Goal: Information Seeking & Learning: Compare options

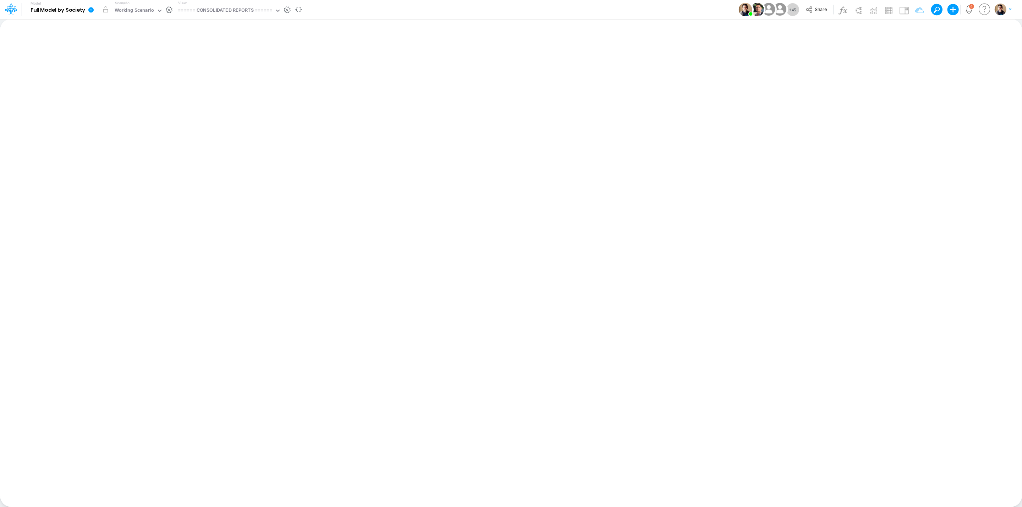
click at [94, 9] on icon at bounding box center [91, 10] width 6 height 6
click at [128, 73] on button "View model info" at bounding box center [127, 73] width 76 height 11
click at [94, 10] on icon at bounding box center [91, 10] width 6 height 6
click at [136, 72] on button "View model info" at bounding box center [127, 73] width 76 height 11
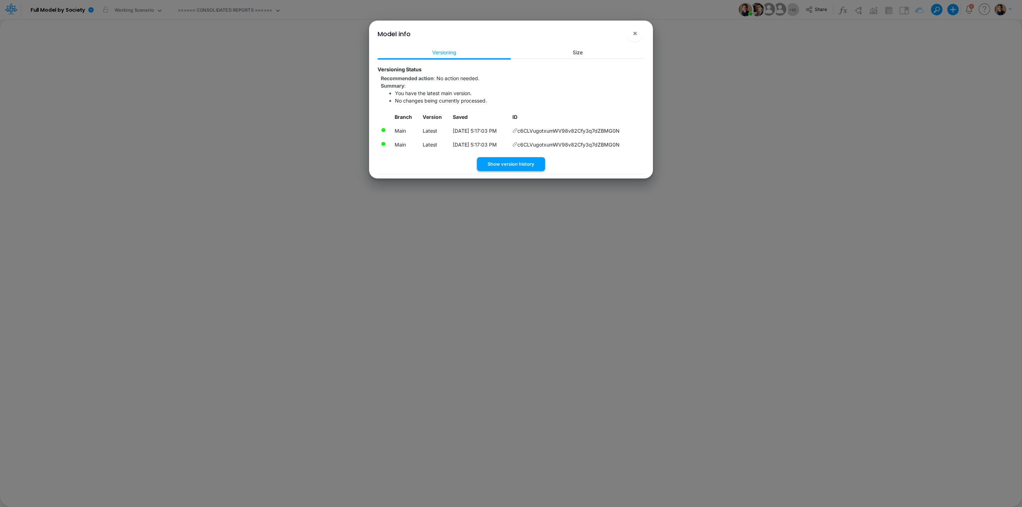
click at [527, 161] on button "Show version history" at bounding box center [511, 164] width 68 height 14
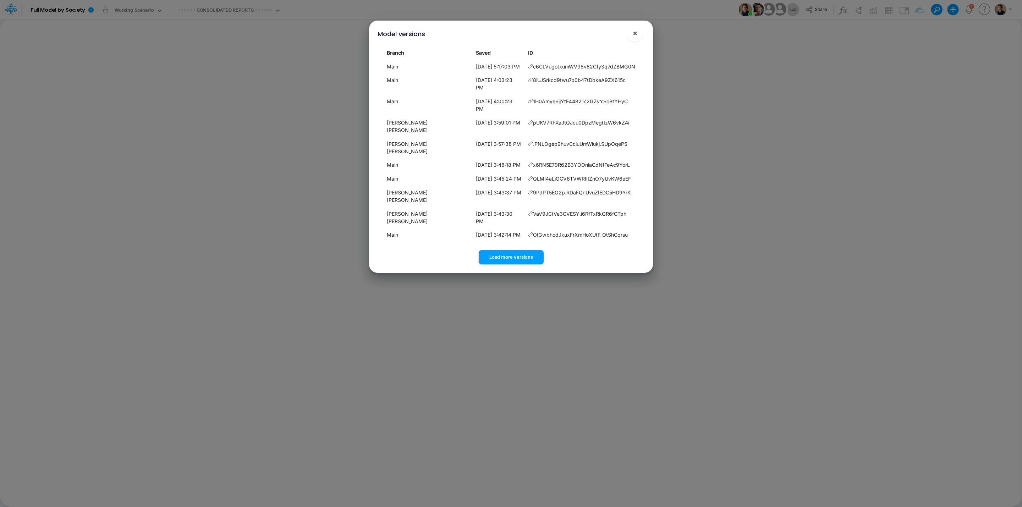
click at [629, 31] on button "×" at bounding box center [634, 33] width 17 height 17
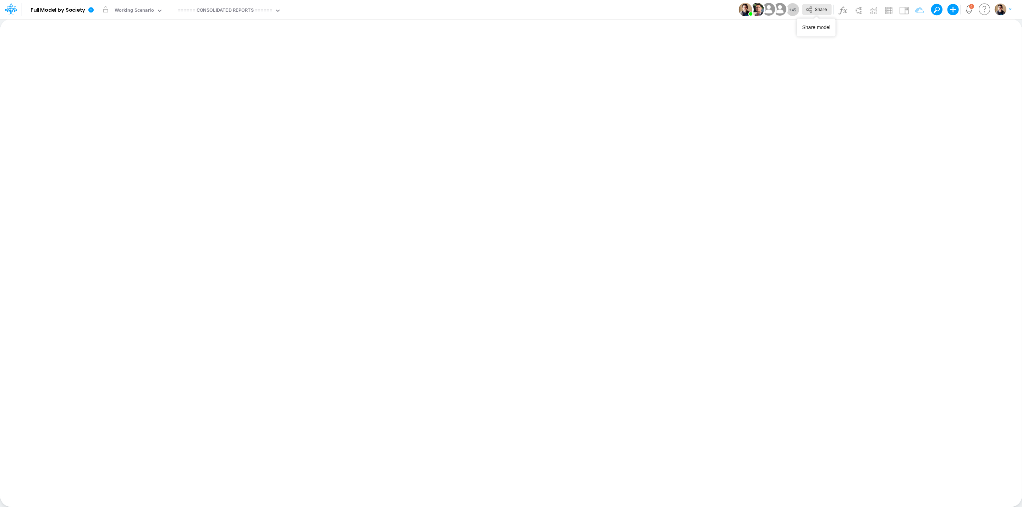
click at [825, 9] on span "Share" at bounding box center [821, 8] width 12 height 5
drag, startPoint x: 12, startPoint y: 7, endPoint x: 20, endPoint y: 19, distance: 14.9
click at [12, 7] on icon at bounding box center [11, 9] width 12 height 12
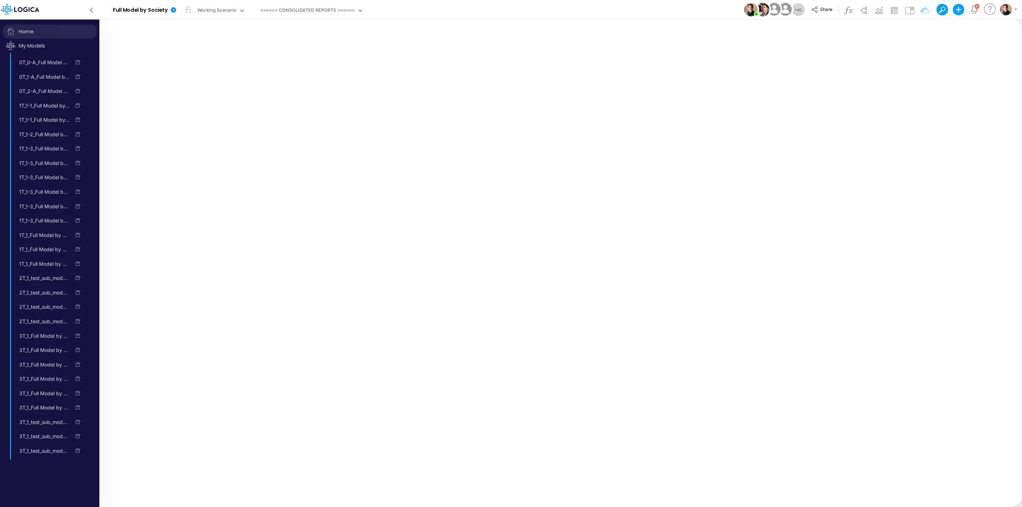
click at [33, 33] on span "Home" at bounding box center [50, 31] width 94 height 14
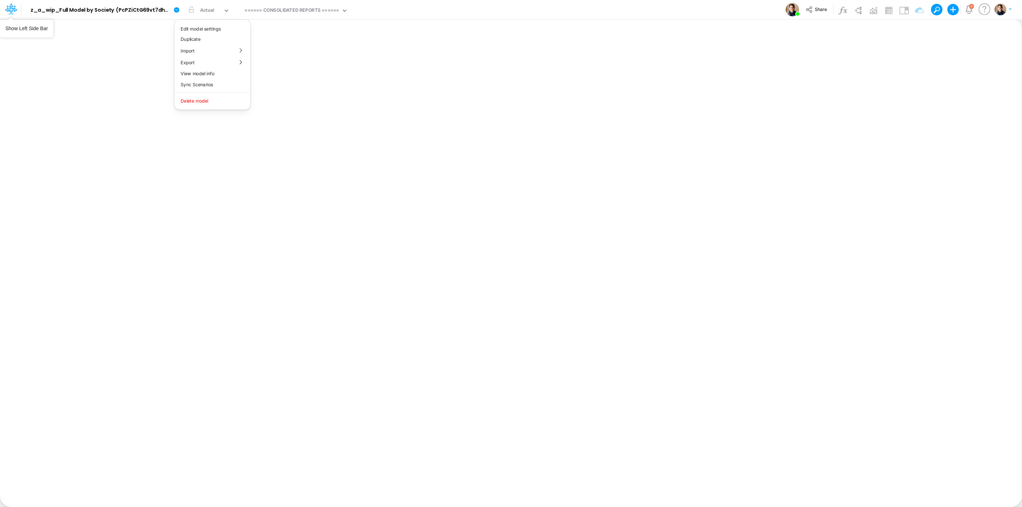
drag, startPoint x: 11, startPoint y: 9, endPoint x: 130, endPoint y: 24, distance: 120.2
click at [11, 9] on icon at bounding box center [11, 9] width 12 height 12
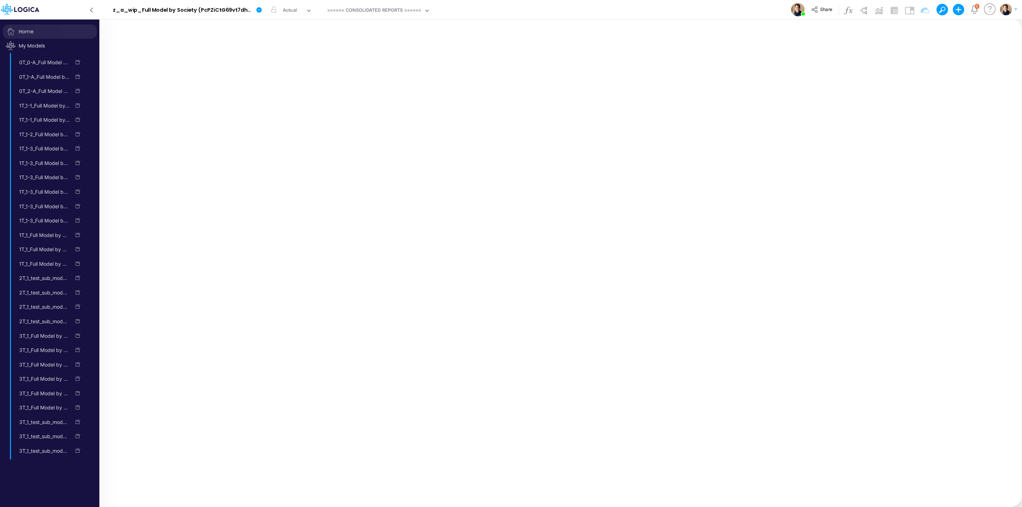
click at [31, 26] on span "Home" at bounding box center [50, 31] width 94 height 14
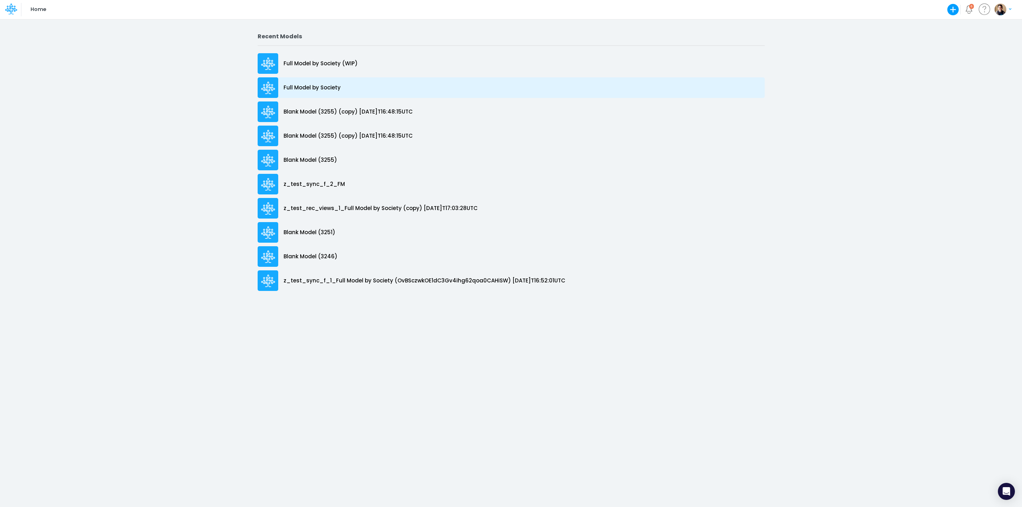
click at [302, 90] on p "Full Model by Society" at bounding box center [312, 88] width 57 height 8
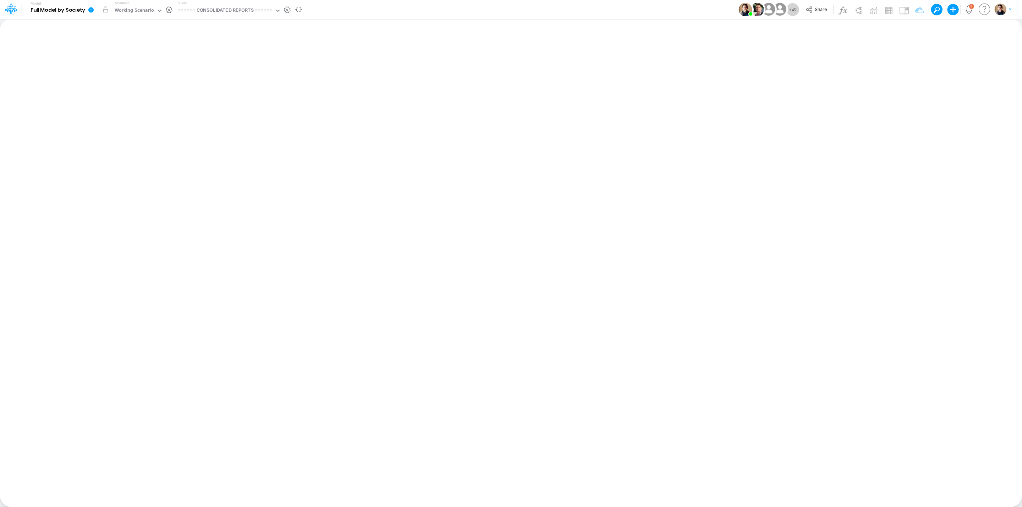
click at [89, 9] on icon at bounding box center [91, 10] width 6 height 6
click at [137, 84] on button "Sync Scenarios" at bounding box center [127, 84] width 76 height 11
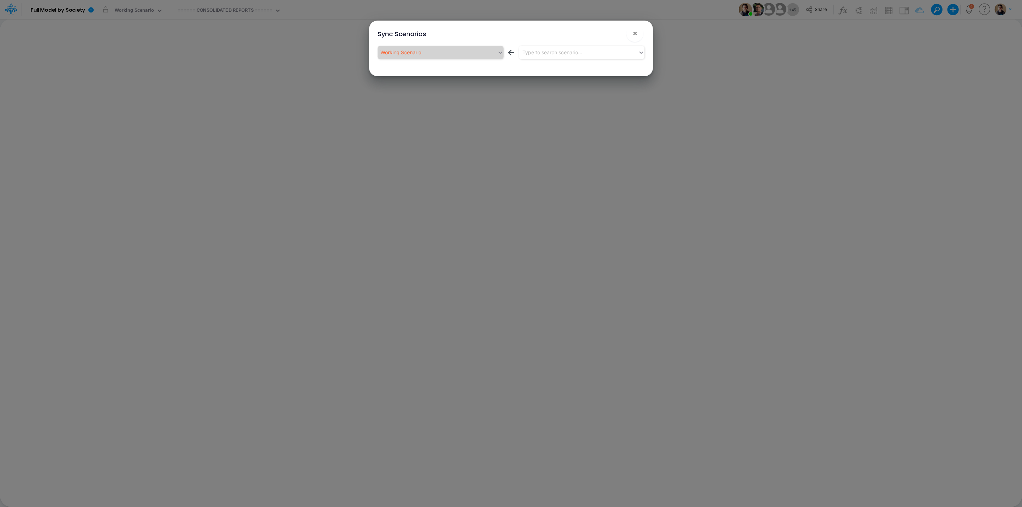
click at [565, 50] on div "Type to search scenario..." at bounding box center [552, 52] width 60 height 7
click at [567, 49] on div "Type to search scenario..." at bounding box center [552, 52] width 60 height 7
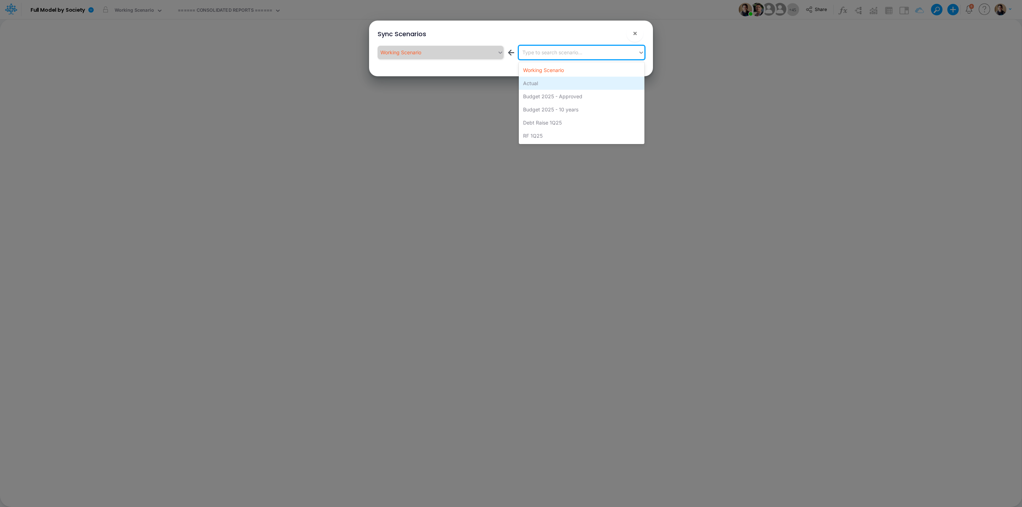
click at [564, 84] on div "Actual" at bounding box center [582, 83] width 126 height 13
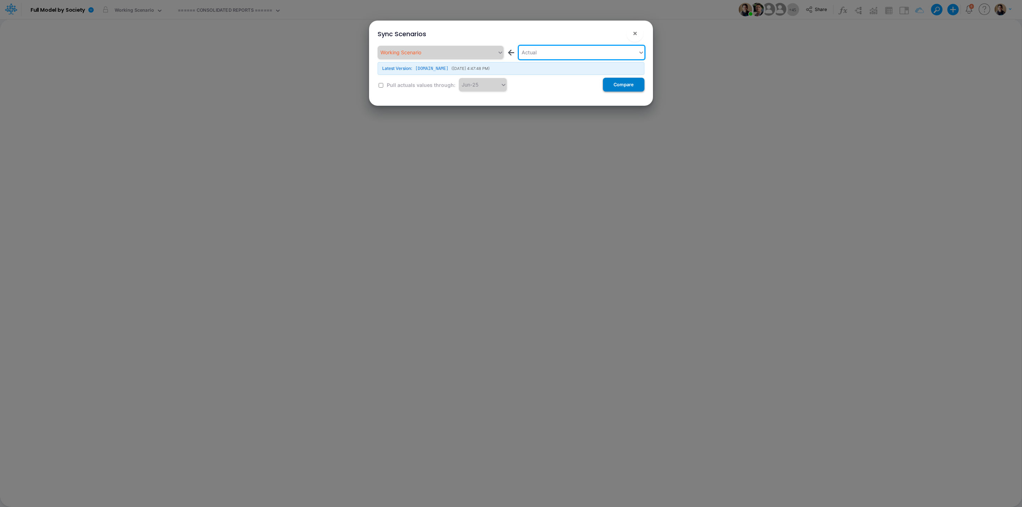
click at [630, 86] on button "Compare" at bounding box center [624, 85] width 42 height 14
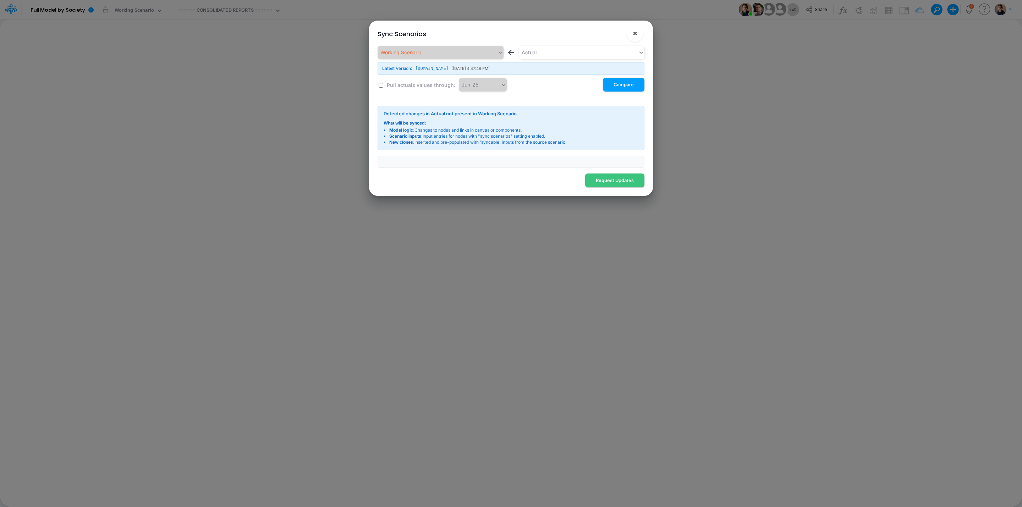
click at [638, 30] on button "×" at bounding box center [634, 33] width 17 height 17
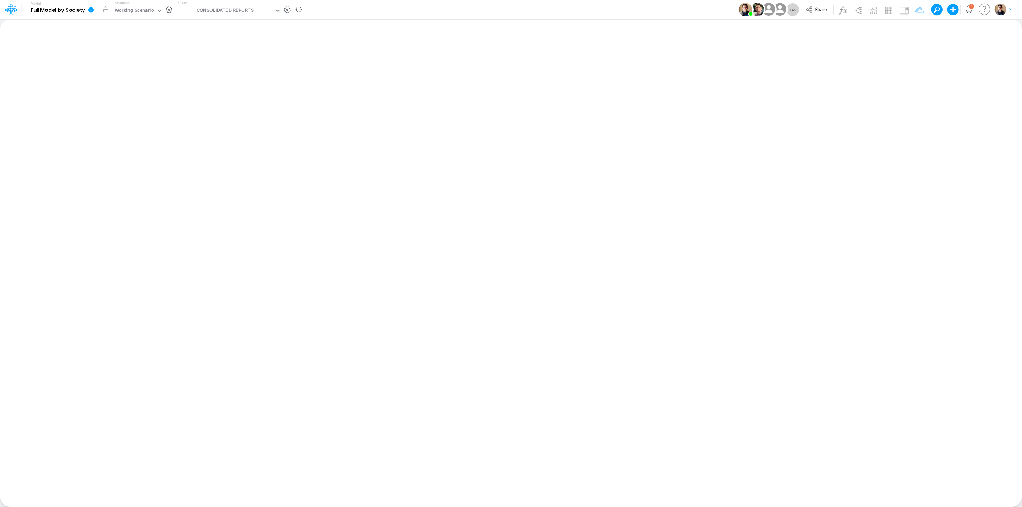
click at [89, 11] on icon at bounding box center [90, 9] width 5 height 5
click at [138, 82] on button "Sync Scenarios" at bounding box center [127, 84] width 76 height 11
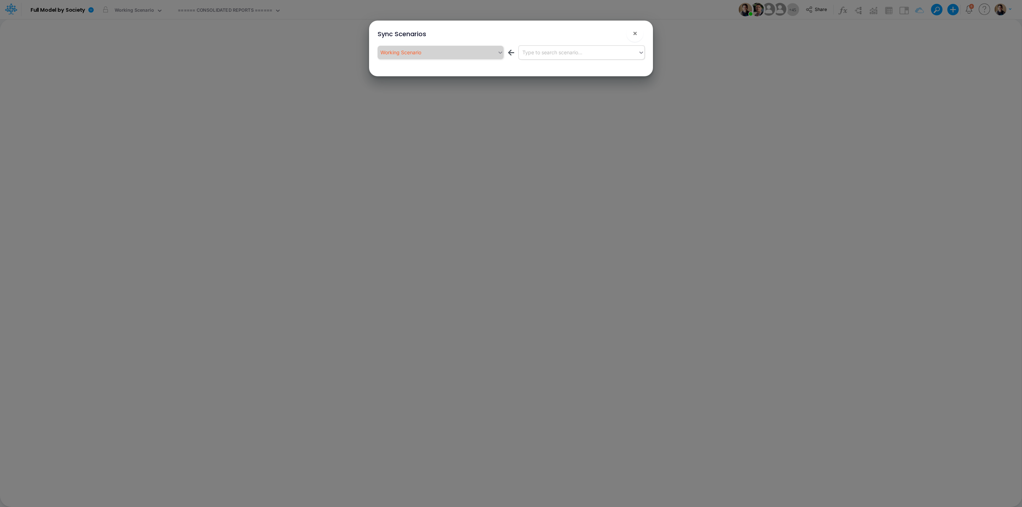
click at [598, 52] on div "Type to search scenario..." at bounding box center [579, 52] width 120 height 12
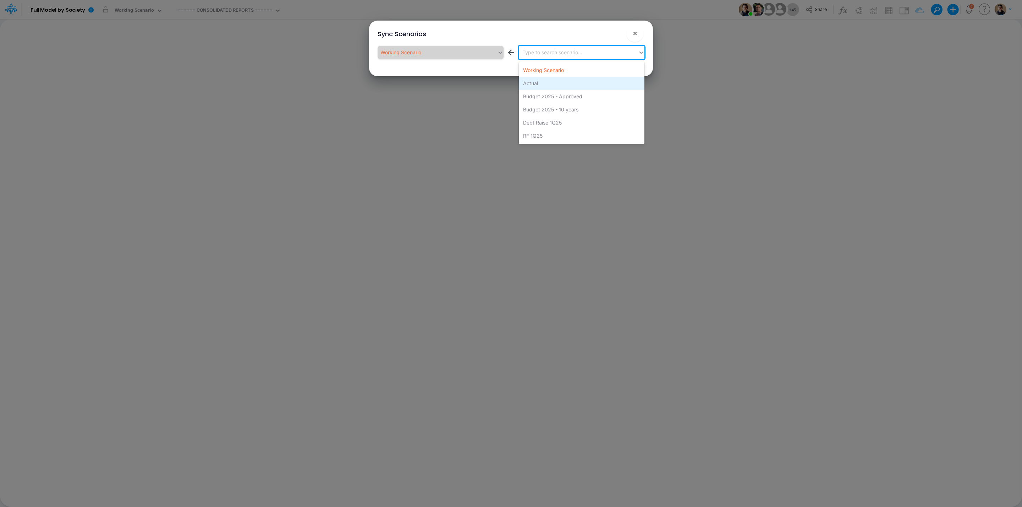
click at [591, 84] on div "Actual" at bounding box center [582, 83] width 126 height 13
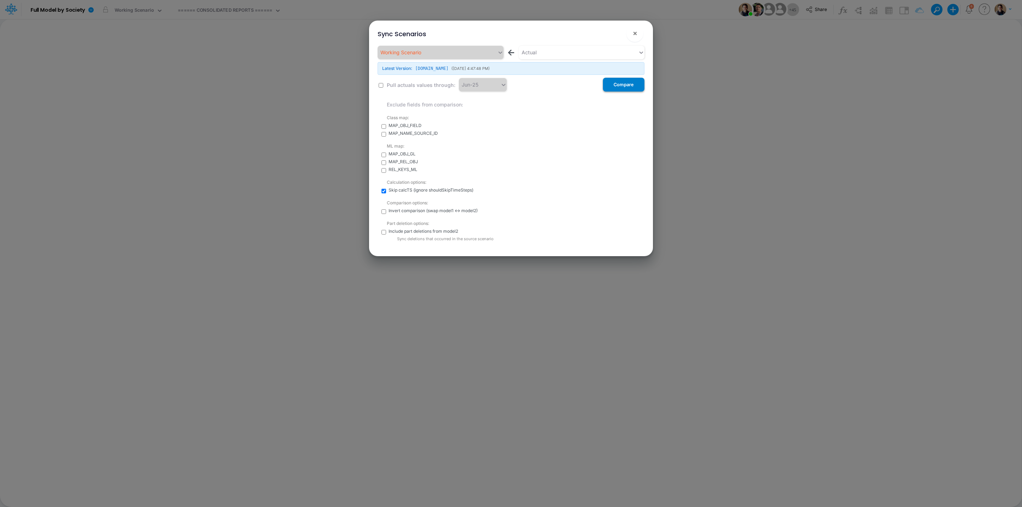
click at [631, 86] on button "Compare" at bounding box center [624, 85] width 42 height 14
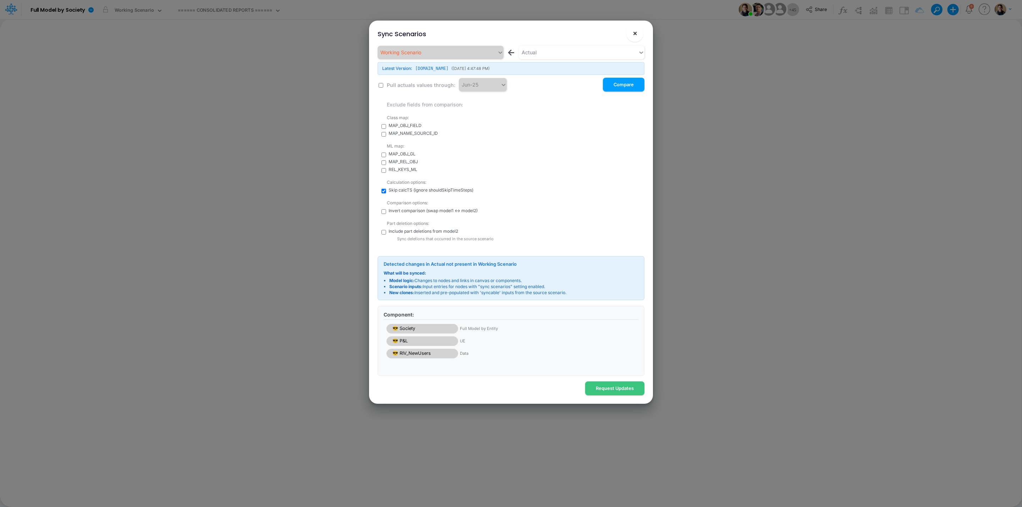
click at [639, 31] on button "×" at bounding box center [634, 33] width 17 height 17
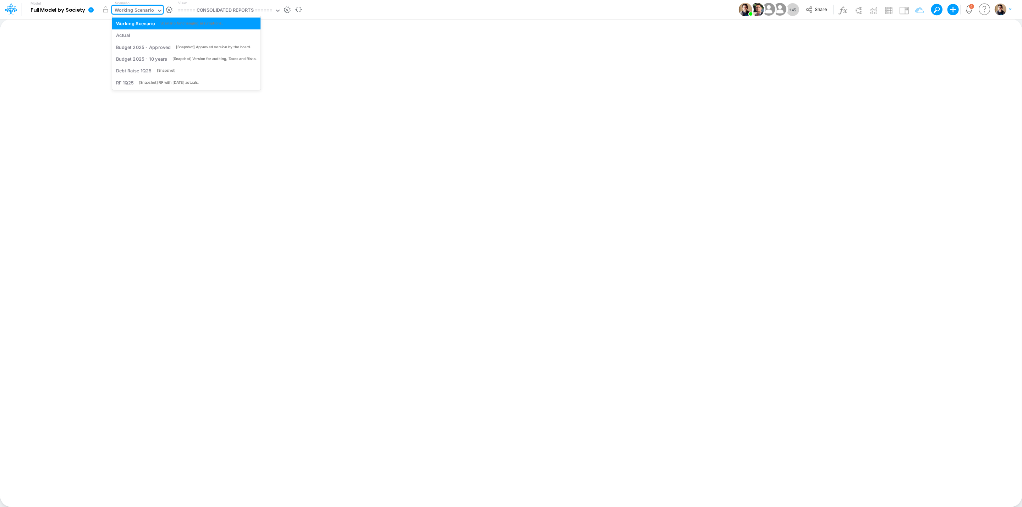
click at [134, 13] on div "Working Scenario" at bounding box center [134, 11] width 39 height 8
click at [144, 35] on div "Actual" at bounding box center [186, 35] width 141 height 7
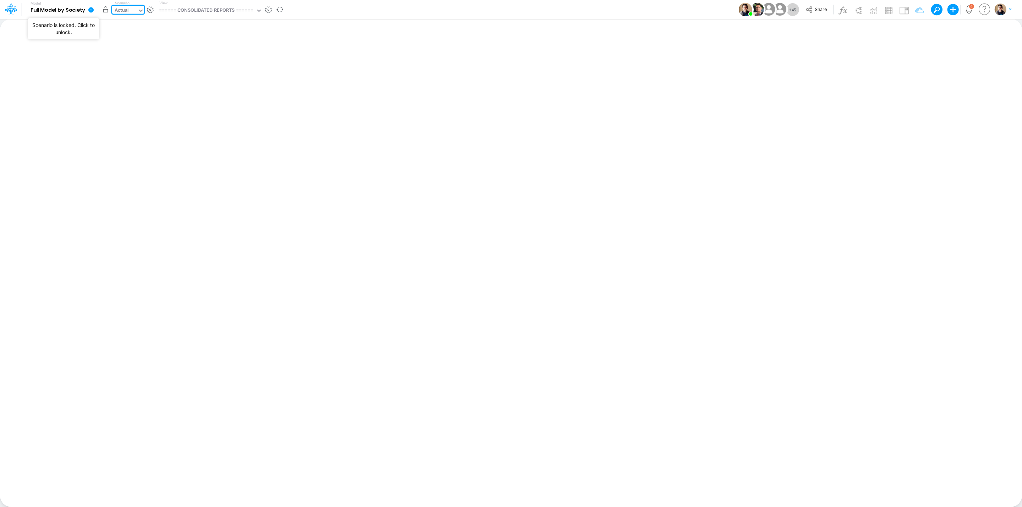
click at [104, 6] on button "button" at bounding box center [105, 9] width 13 height 13
click at [823, 7] on span "Share" at bounding box center [821, 8] width 12 height 5
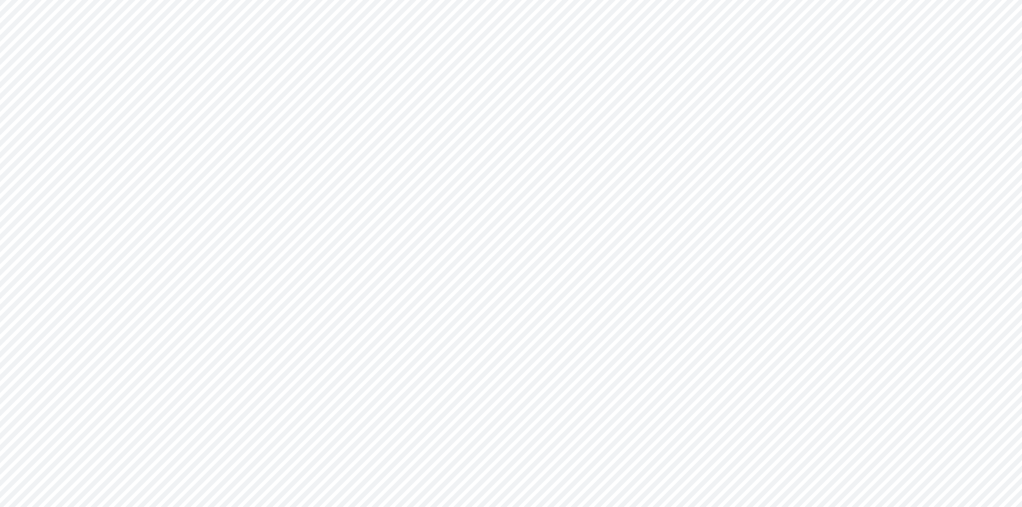
type input "0"
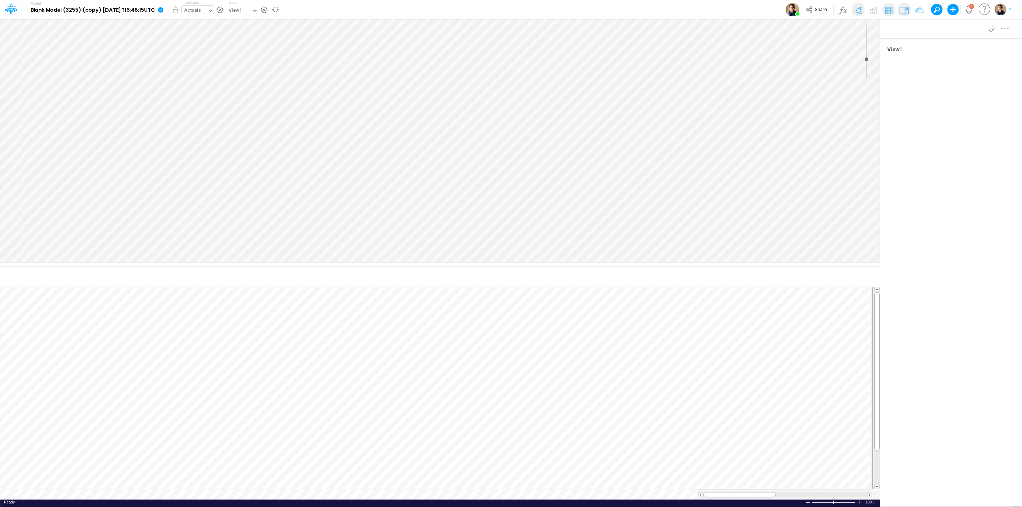
click at [207, 12] on div "Actuals" at bounding box center [195, 11] width 26 height 11
click at [207, 11] on div "Actuals" at bounding box center [195, 11] width 26 height 11
click at [205, 32] on div "Forecast" at bounding box center [195, 35] width 19 height 7
click at [203, 9] on div "Forecast" at bounding box center [193, 11] width 19 height 8
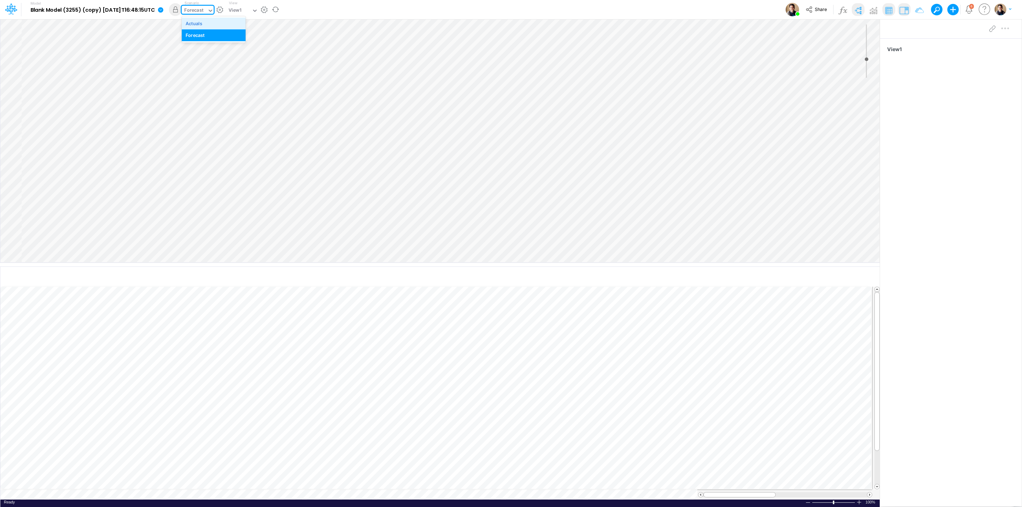
click at [214, 20] on div "Actuals" at bounding box center [214, 23] width 56 height 7
click at [207, 11] on div "Actuals" at bounding box center [195, 11] width 26 height 11
click at [456, 13] on div "Model Blank Model (3255) (copy) [DATE]T16:48:15UTC Edit model settings Duplicat…" at bounding box center [511, 9] width 920 height 19
click at [756, 276] on icon "button" at bounding box center [761, 277] width 11 height 7
click at [709, 307] on p "Component1" at bounding box center [706, 307] width 32 height 8
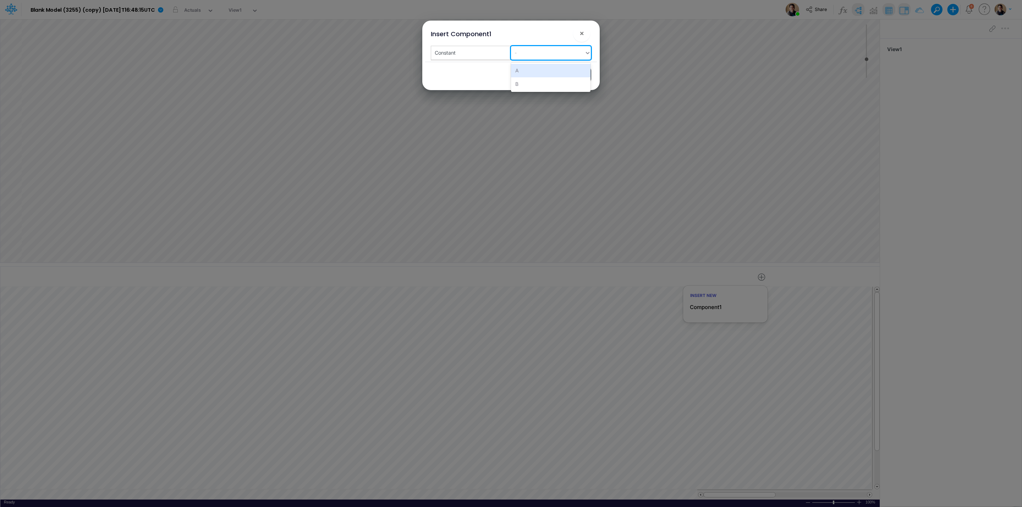
click at [534, 54] on div "-" at bounding box center [547, 53] width 73 height 12
type input "C"
click at [542, 70] on div "Create "C"" at bounding box center [551, 70] width 80 height 13
click at [542, 80] on button "Insert" at bounding box center [535, 75] width 34 height 14
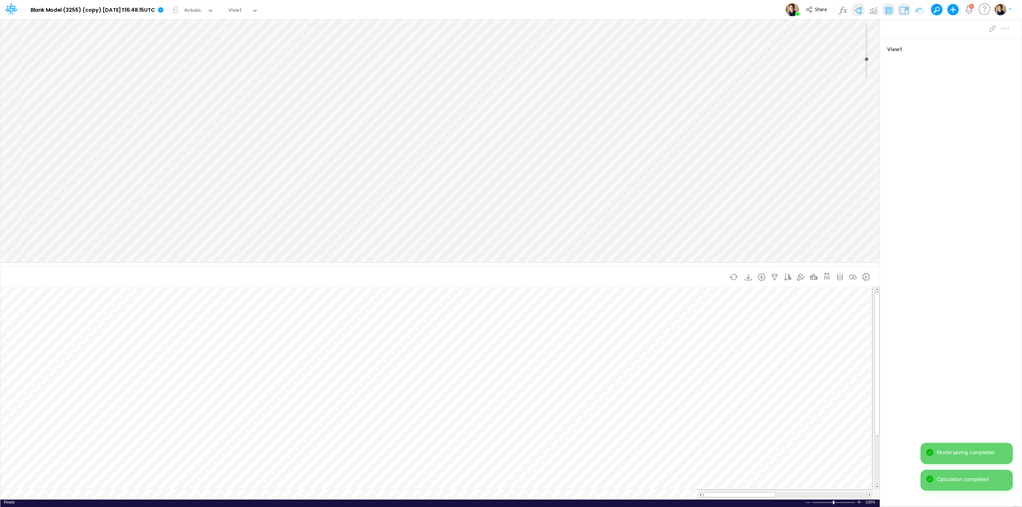
scroll to position [0, 0]
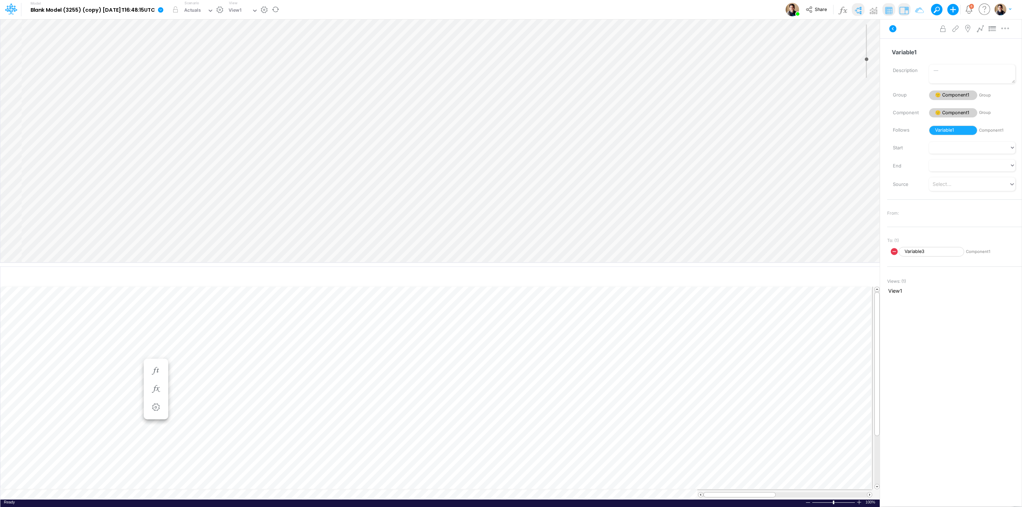
click at [163, 11] on icon at bounding box center [160, 9] width 5 height 5
click at [202, 70] on button "View model info" at bounding box center [196, 73] width 76 height 11
click at [757, 275] on icon "button" at bounding box center [761, 277] width 11 height 7
click at [719, 306] on li "Component1" at bounding box center [726, 307] width 83 height 8
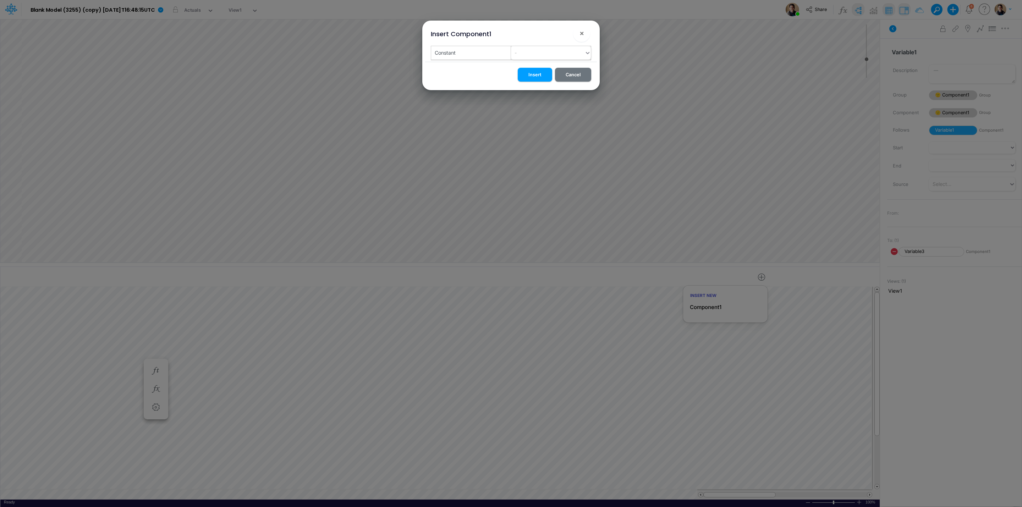
click at [538, 59] on div "-" at bounding box center [551, 52] width 80 height 13
type input "D"
click at [540, 73] on div "Create "D"" at bounding box center [551, 70] width 80 height 13
click at [539, 76] on button "Insert" at bounding box center [535, 75] width 34 height 14
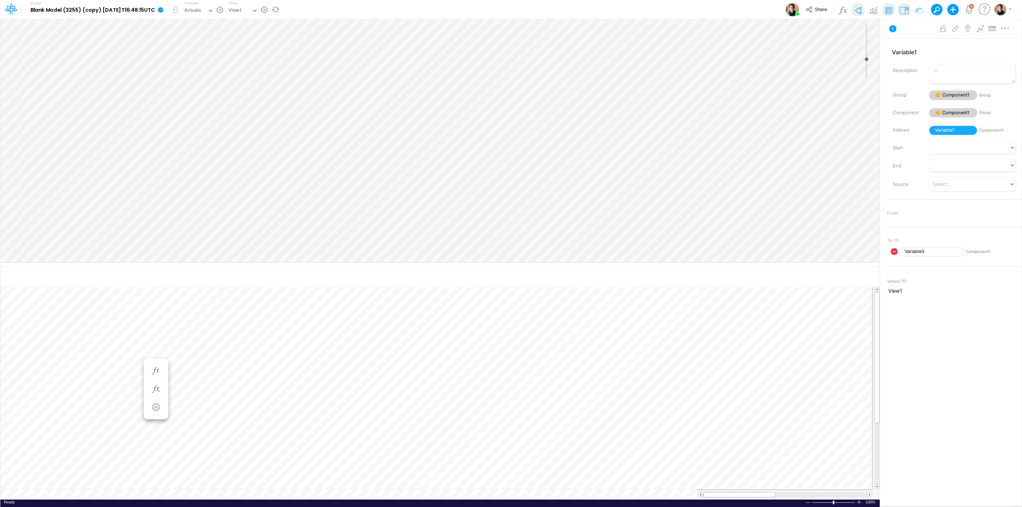
click at [155, 12] on b "Blank Model (3255) (copy) [DATE]T16:48:15UTC" at bounding box center [93, 10] width 125 height 6
click at [169, 11] on link at bounding box center [162, 9] width 14 height 18
click at [199, 71] on button "View model info" at bounding box center [196, 73] width 76 height 11
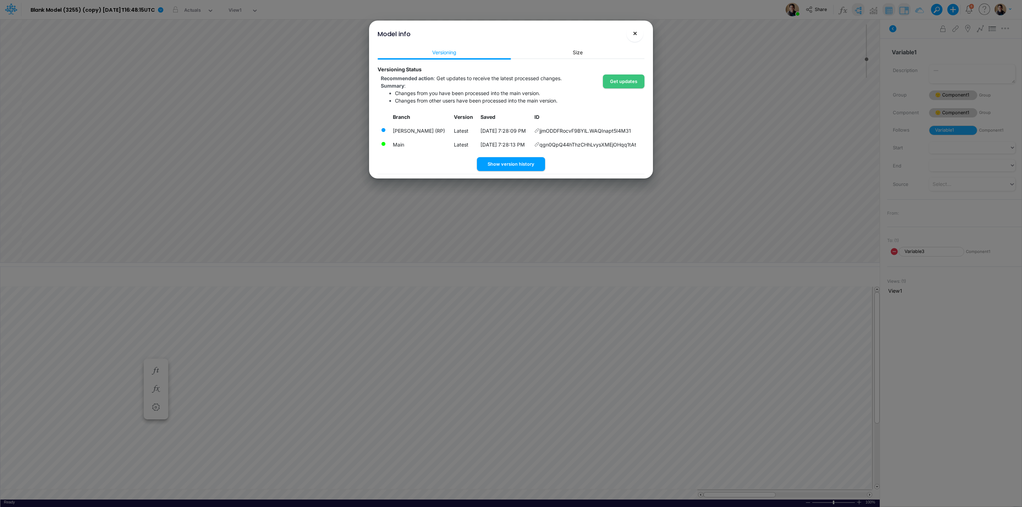
click at [636, 34] on span "×" at bounding box center [635, 33] width 5 height 9
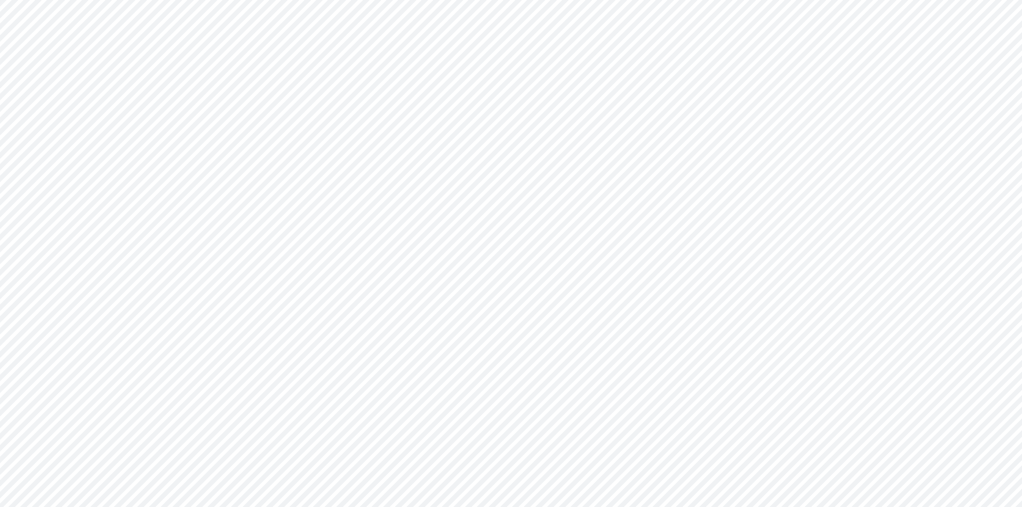
type input "0"
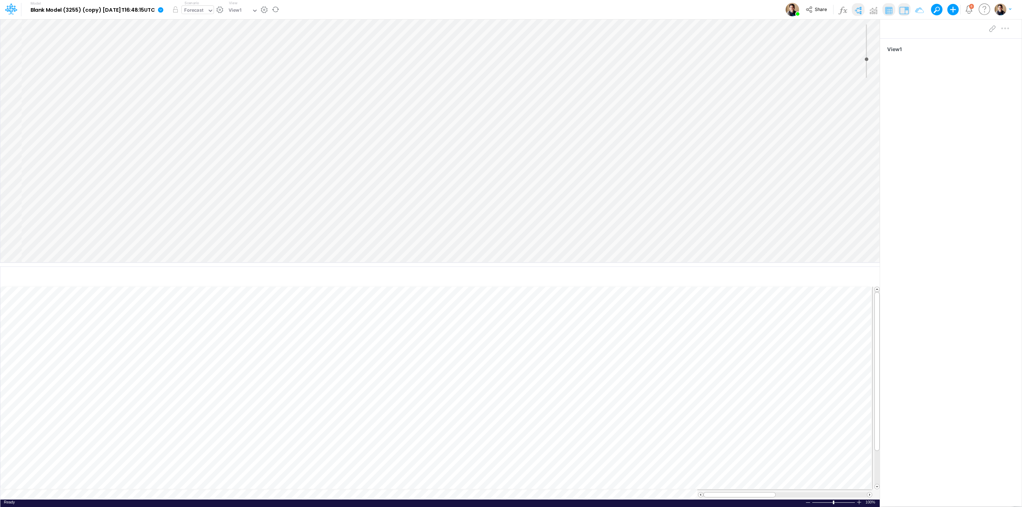
click at [203, 7] on div "Forecast" at bounding box center [193, 11] width 19 height 8
click at [212, 14] on div "option Forecast focused, 1 of 2. 2 results available. Use Up and Down to choose…" at bounding box center [198, 10] width 32 height 8
click at [217, 32] on div "Actual" at bounding box center [226, 35] width 80 height 7
click at [207, 9] on div "Actual" at bounding box center [195, 11] width 26 height 11
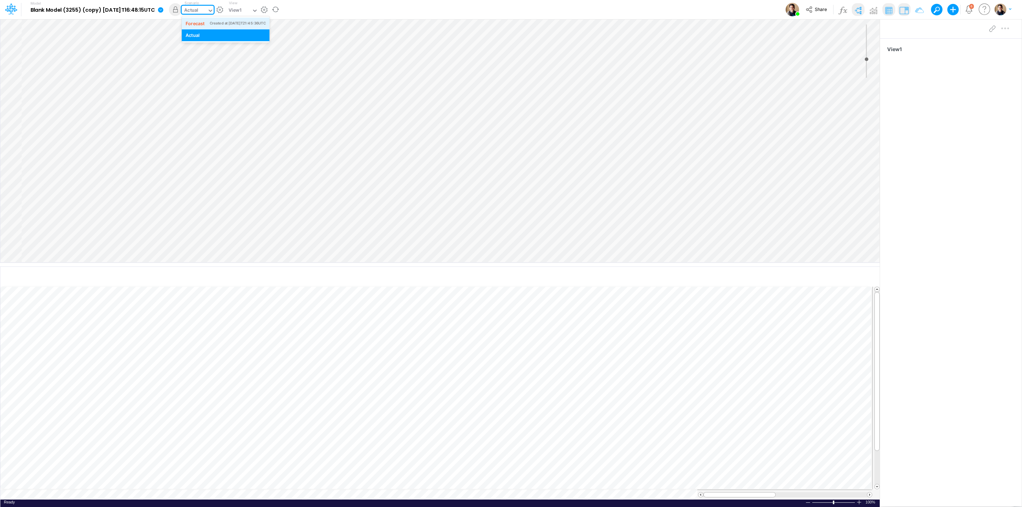
click at [205, 23] on div "Forecast" at bounding box center [195, 23] width 19 height 7
click at [163, 8] on icon at bounding box center [160, 9] width 5 height 5
click at [484, 11] on div "Model Blank Model (3255) (copy) 2025-08-25T16:48:15UTC Edit model settings Dupl…" at bounding box center [511, 9] width 920 height 19
click at [163, 11] on icon at bounding box center [160, 9] width 5 height 5
click at [212, 82] on button "Sync Scenarios" at bounding box center [196, 84] width 76 height 11
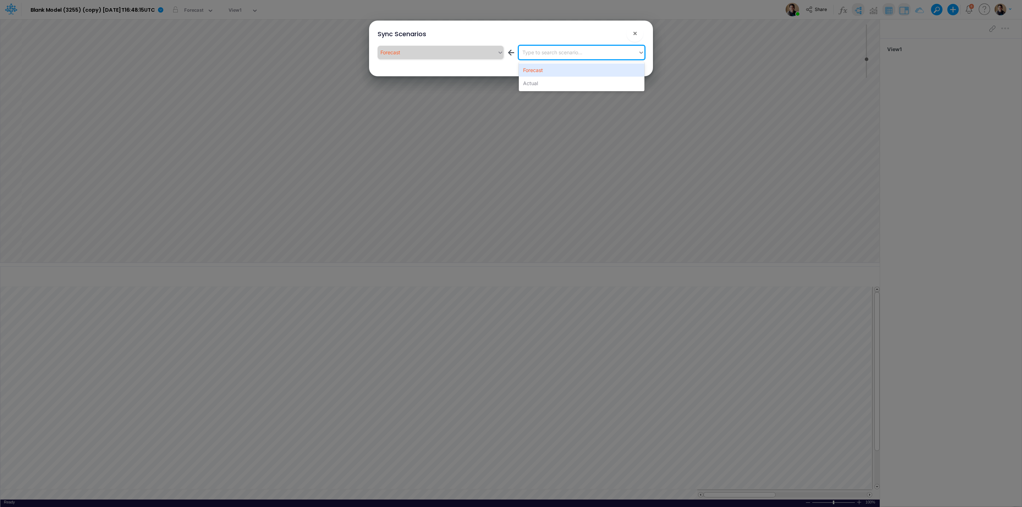
click at [603, 51] on div "Type to search scenario..." at bounding box center [579, 52] width 120 height 12
click at [569, 85] on div "Actual" at bounding box center [582, 83] width 126 height 13
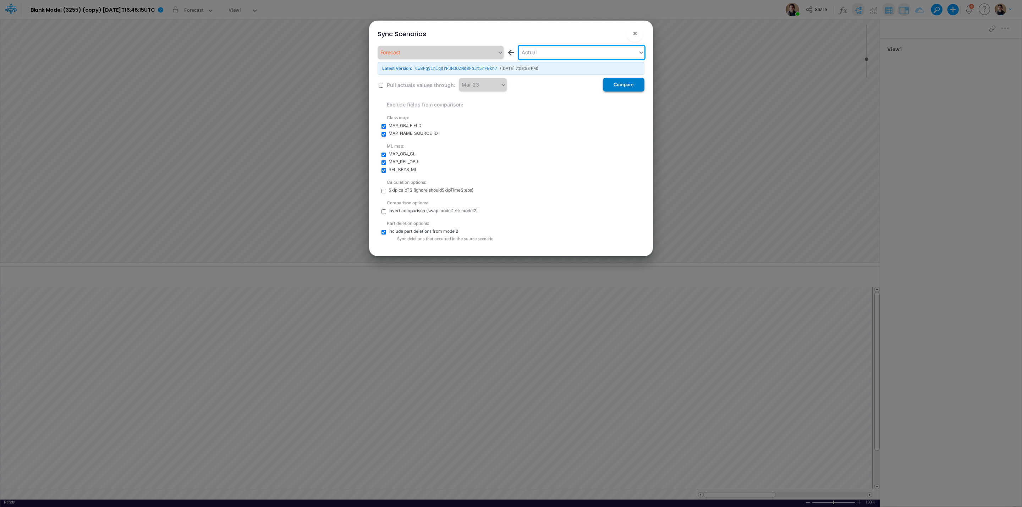
click at [633, 82] on button "Compare" at bounding box center [624, 85] width 42 height 14
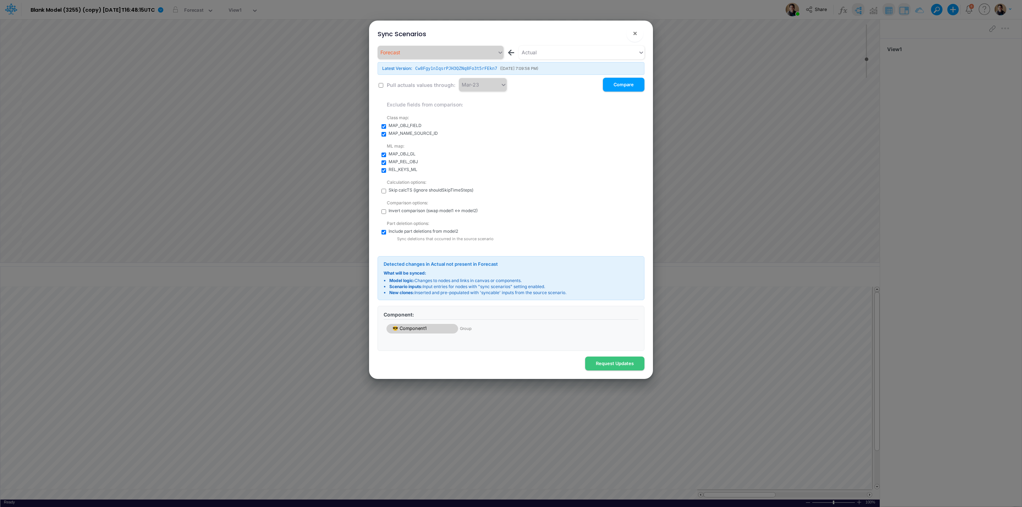
click at [414, 124] on span "MAP_OBJ_FIELD" at bounding box center [405, 125] width 33 height 6
click at [383, 124] on input "checkbox" at bounding box center [384, 126] width 5 height 5
checkbox input "false"
click at [385, 132] on input "checkbox" at bounding box center [384, 134] width 5 height 5
checkbox input "false"
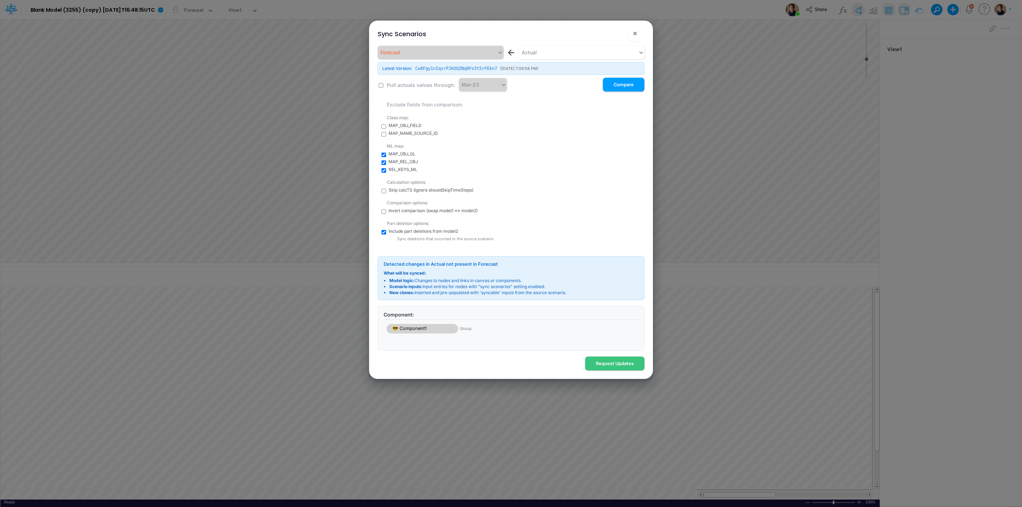
click at [386, 153] on div "ML map: MAP_OBJ_GL MAP_REL_OBJ REL_KEYS_ML" at bounding box center [515, 155] width 259 height 33
click at [382, 155] on input "checkbox" at bounding box center [384, 155] width 5 height 5
checkbox input "false"
click at [384, 164] on input "checkbox" at bounding box center [384, 162] width 5 height 5
checkbox input "false"
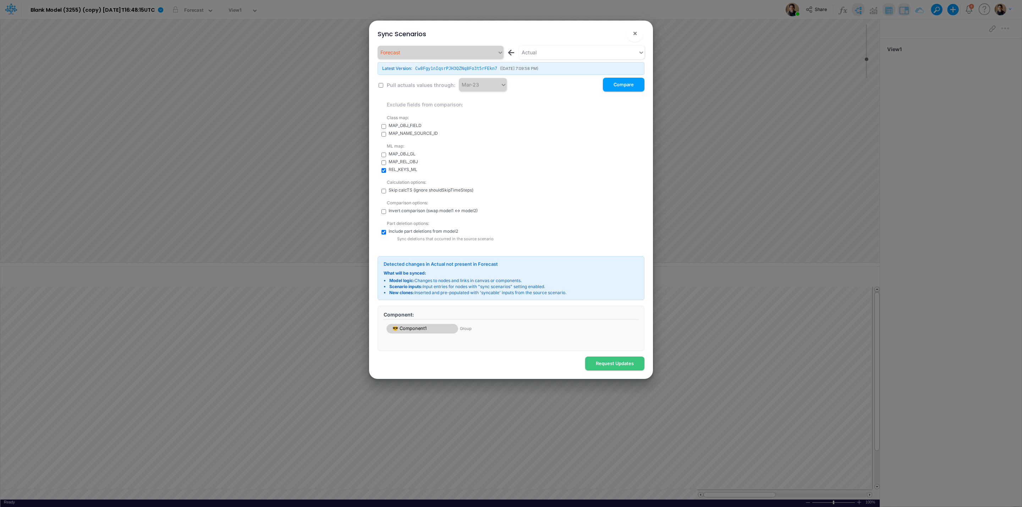
click at [383, 171] on input "checkbox" at bounding box center [384, 170] width 5 height 5
checkbox input "false"
click at [382, 191] on input "checkbox" at bounding box center [384, 191] width 5 height 5
checkbox input "true"
click at [382, 230] on input "checkbox" at bounding box center [384, 232] width 5 height 5
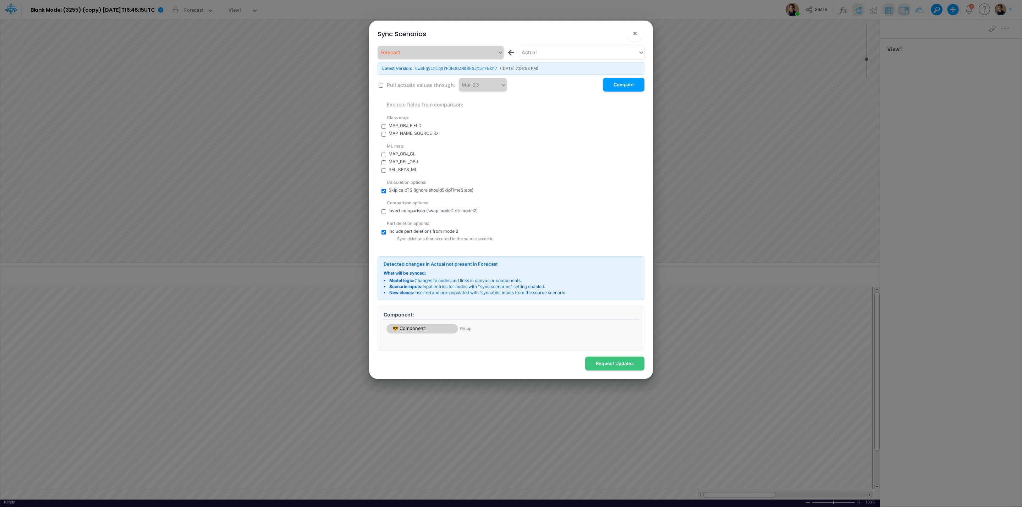
checkbox input "false"
click at [624, 86] on button "Compare" at bounding box center [624, 85] width 42 height 14
click at [611, 367] on button "Request Updates" at bounding box center [614, 364] width 59 height 14
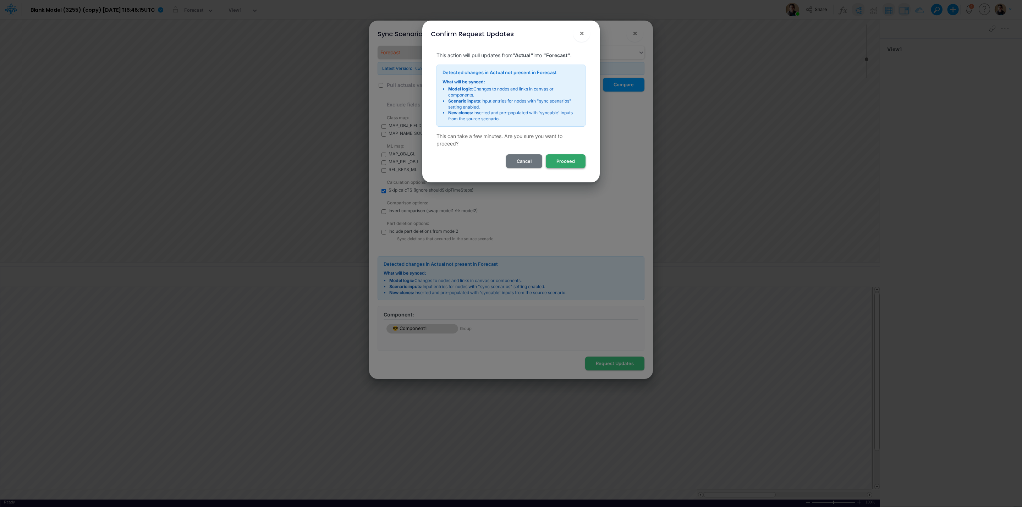
click at [572, 162] on button "Proceed" at bounding box center [566, 161] width 40 height 14
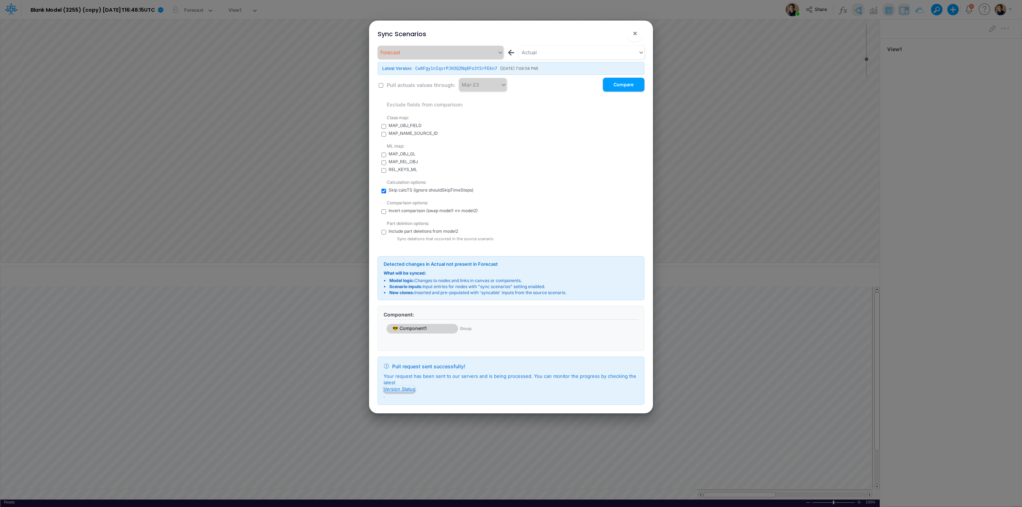
click at [407, 387] on p "Your request has been sent to our servers and is being processed. You can monit…" at bounding box center [511, 386] width 255 height 26
click at [401, 388] on button "Version Status" at bounding box center [400, 389] width 32 height 6
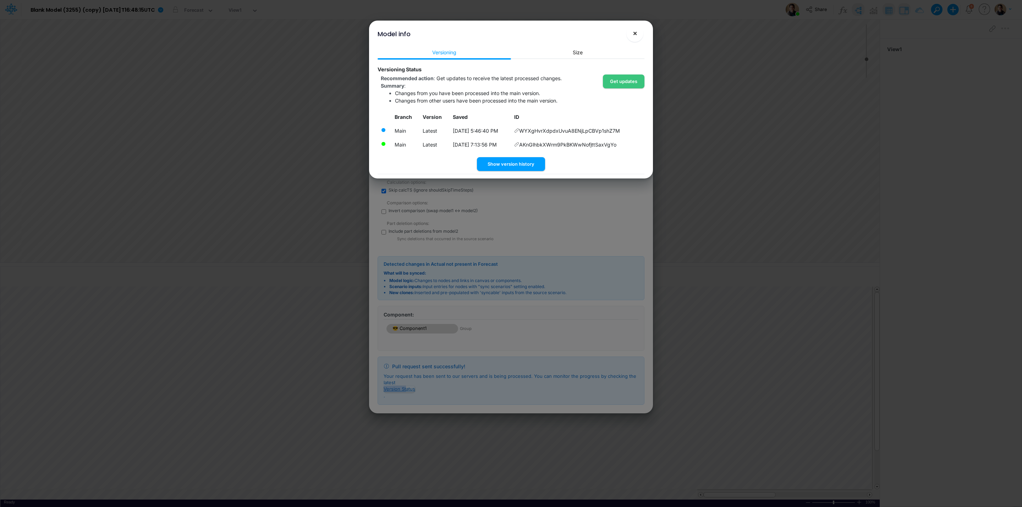
click at [638, 31] on button "×" at bounding box center [634, 33] width 17 height 17
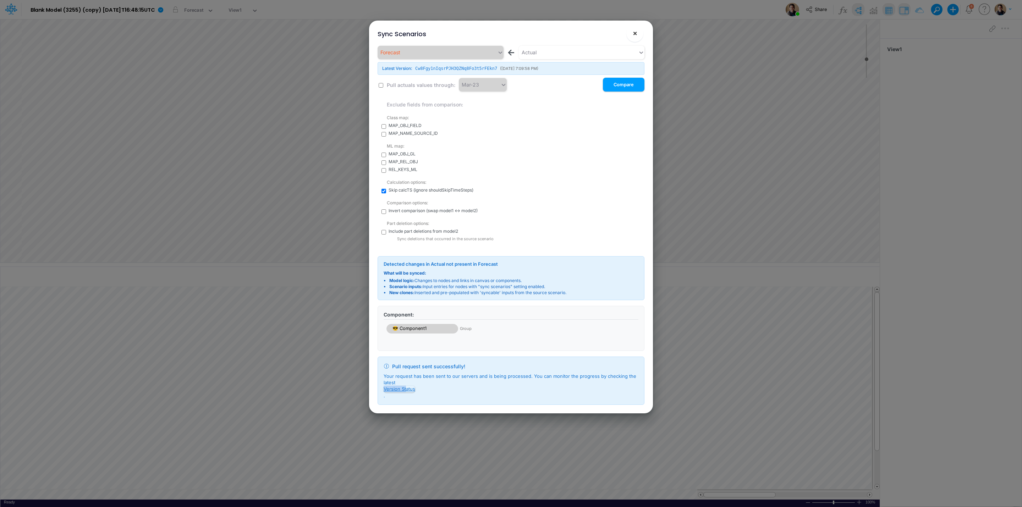
click at [636, 33] on span "×" at bounding box center [635, 33] width 5 height 9
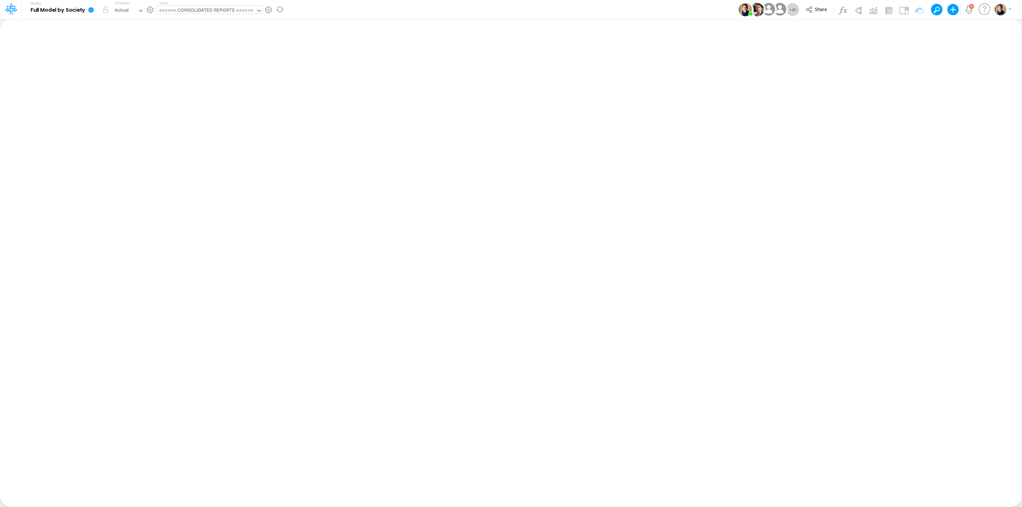
click at [240, 9] on div "====== CONSOLIDATED REPORTS ======" at bounding box center [206, 11] width 94 height 8
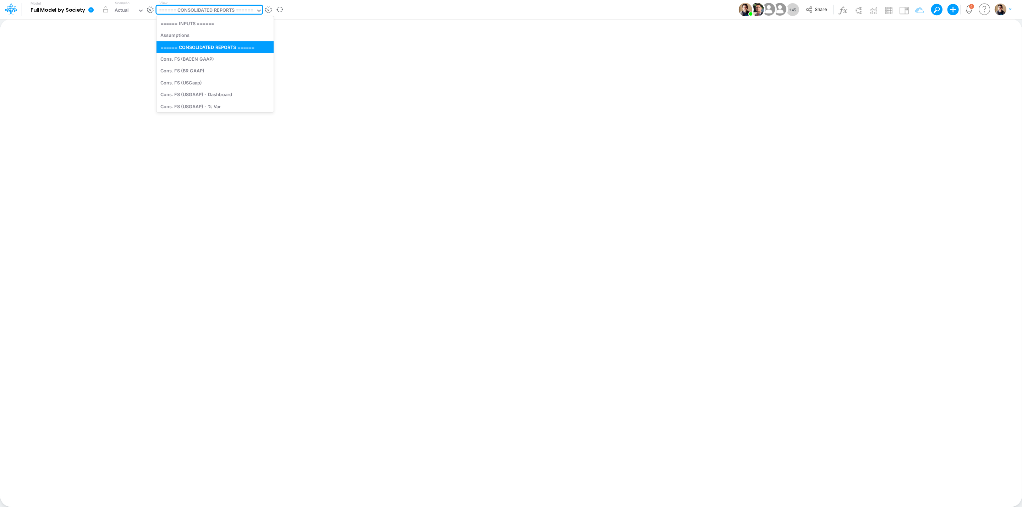
drag, startPoint x: 239, startPoint y: 8, endPoint x: 234, endPoint y: 15, distance: 8.9
click at [234, 15] on div "====== CONSOLIDATED REPORTS ======" at bounding box center [206, 11] width 94 height 8
click at [120, 14] on div "Actual" at bounding box center [122, 11] width 14 height 8
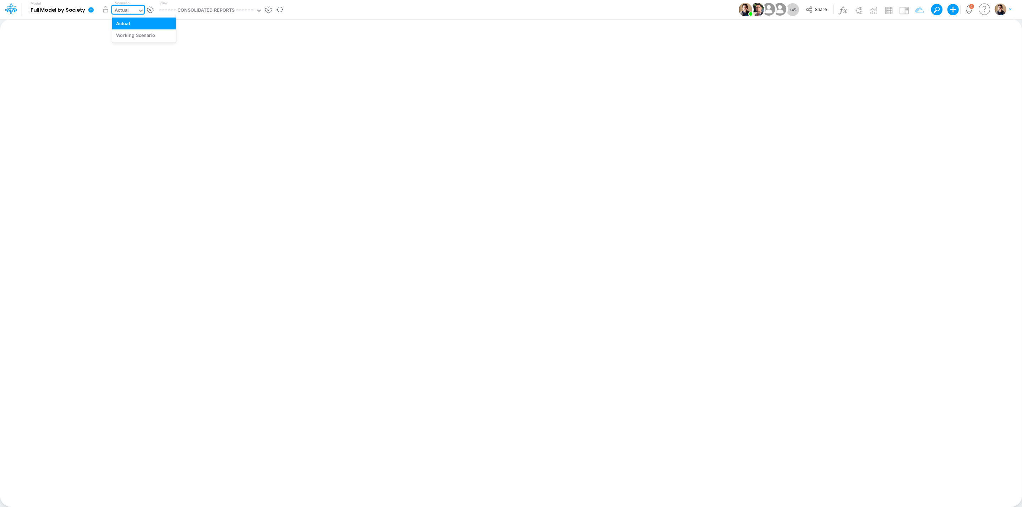
click at [120, 14] on div "Actual" at bounding box center [122, 11] width 14 height 8
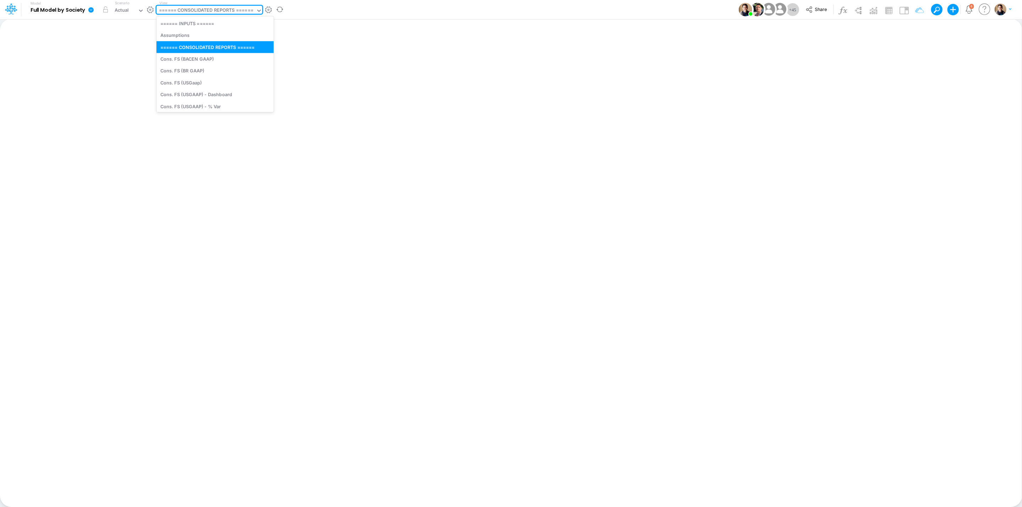
click at [235, 10] on div "====== CONSOLIDATED REPORTS ======" at bounding box center [206, 11] width 94 height 8
click at [90, 9] on icon at bounding box center [90, 9] width 5 height 5
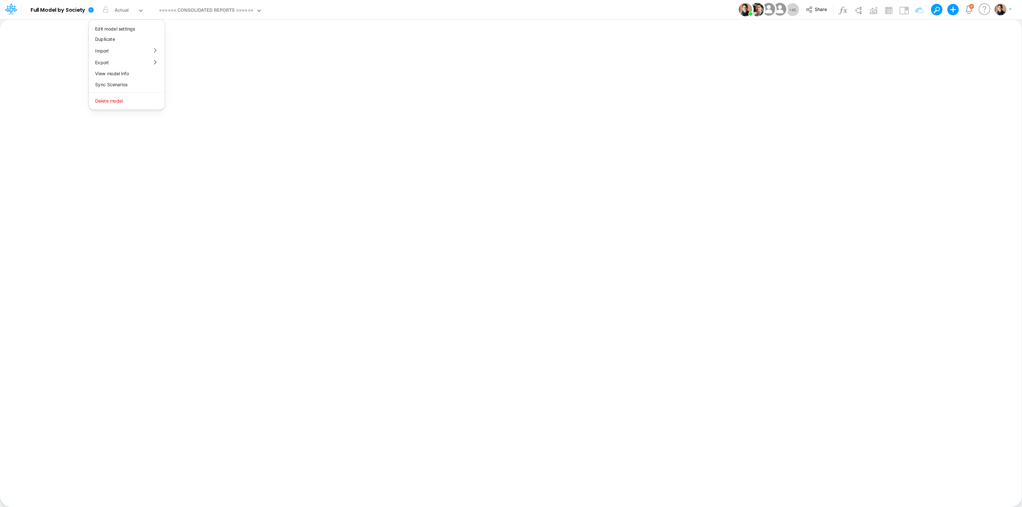
click at [400, 14] on div "Model Full Model by Society Edit model settings Duplicate Import QuickBooks Qui…" at bounding box center [511, 9] width 920 height 19
click at [88, 7] on icon at bounding box center [91, 10] width 6 height 6
click at [137, 79] on button "Sync Scenarios" at bounding box center [127, 84] width 76 height 11
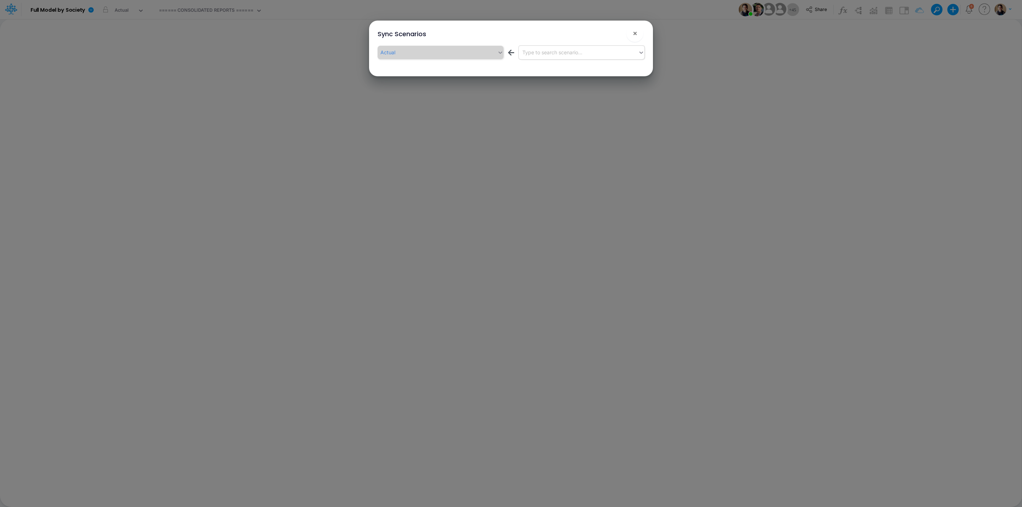
click at [565, 57] on div "Type to search scenario..." at bounding box center [579, 52] width 120 height 12
click at [566, 77] on div "Working Scenario" at bounding box center [582, 83] width 126 height 13
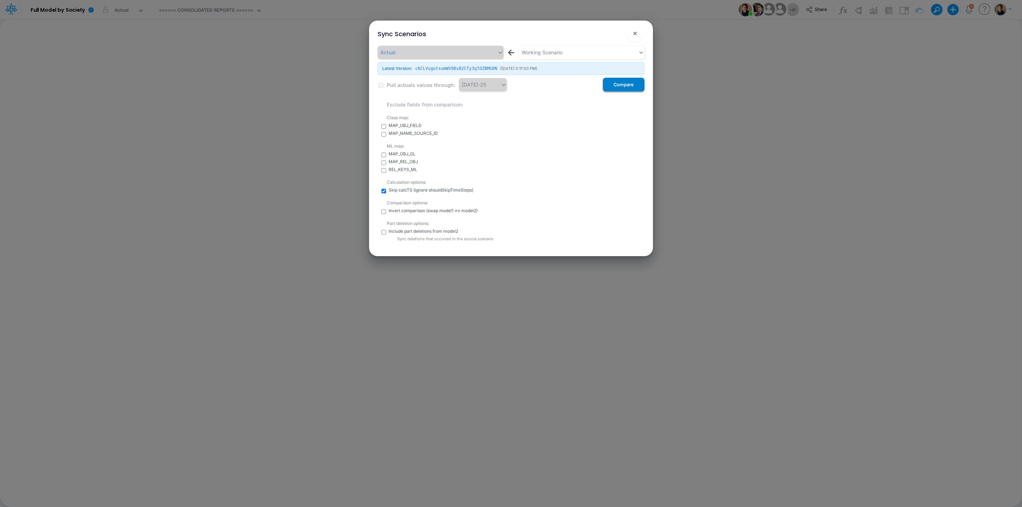
click at [627, 87] on button "Compare" at bounding box center [624, 85] width 42 height 14
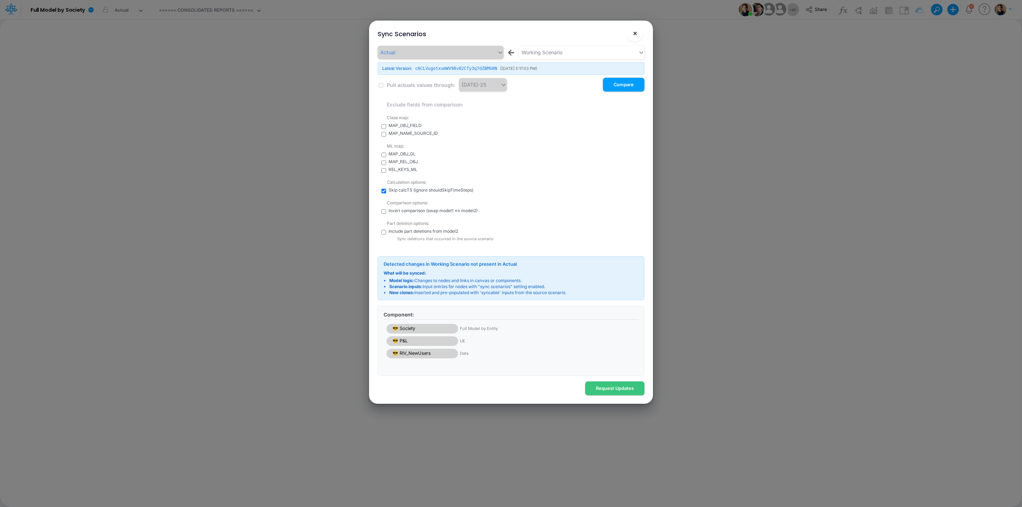
click at [638, 32] on button "×" at bounding box center [634, 33] width 17 height 17
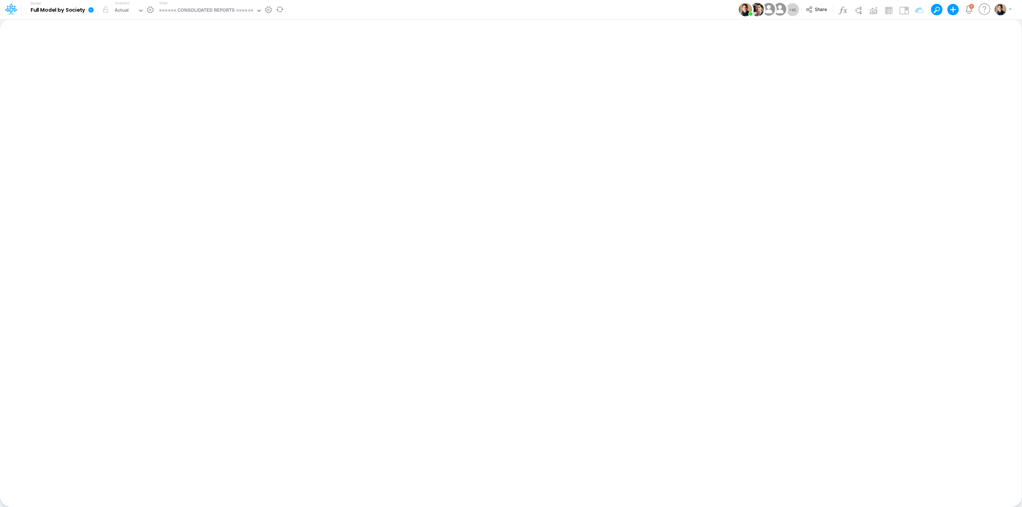
click at [94, 8] on link at bounding box center [92, 9] width 14 height 18
click at [130, 74] on button "View model info" at bounding box center [127, 73] width 76 height 11
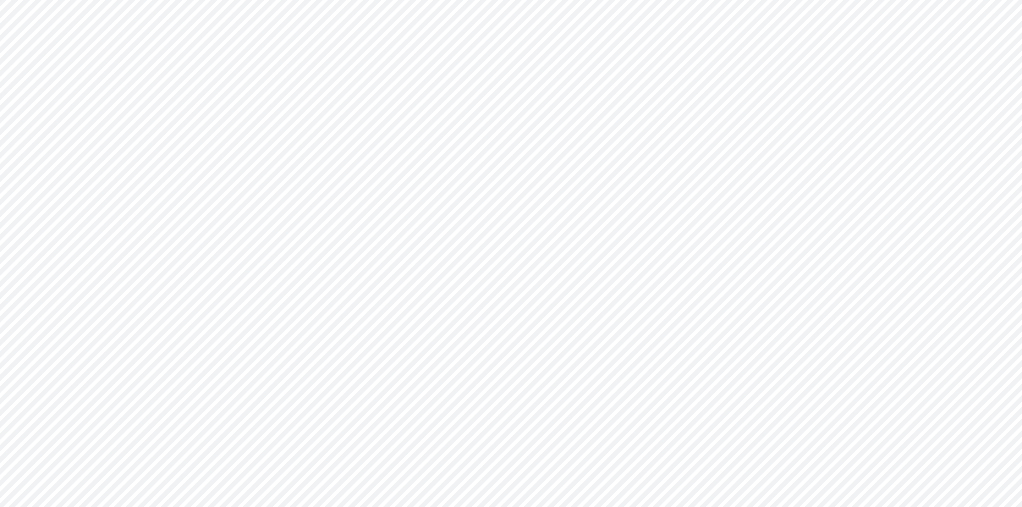
type input "0"
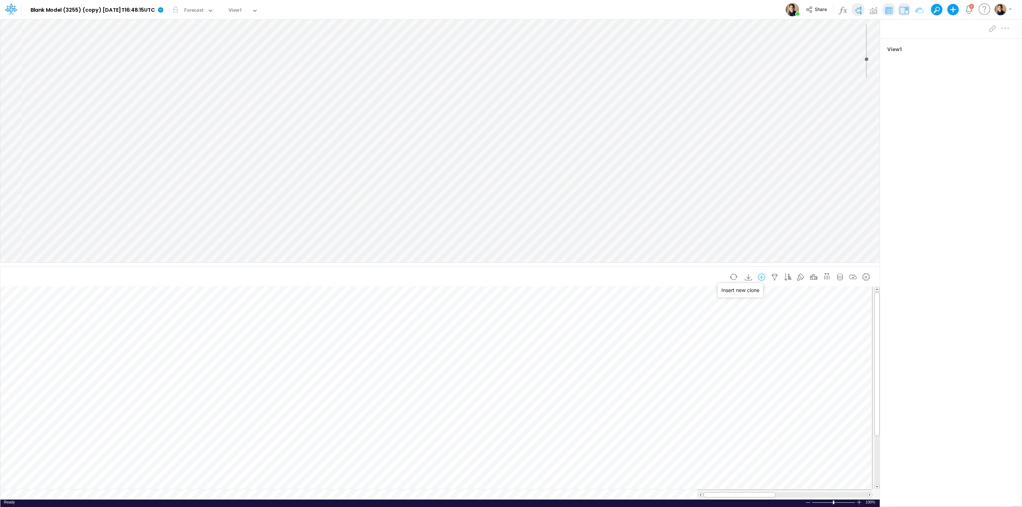
click at [758, 276] on icon "button" at bounding box center [761, 277] width 11 height 7
click at [722, 304] on li "Component1" at bounding box center [726, 307] width 83 height 8
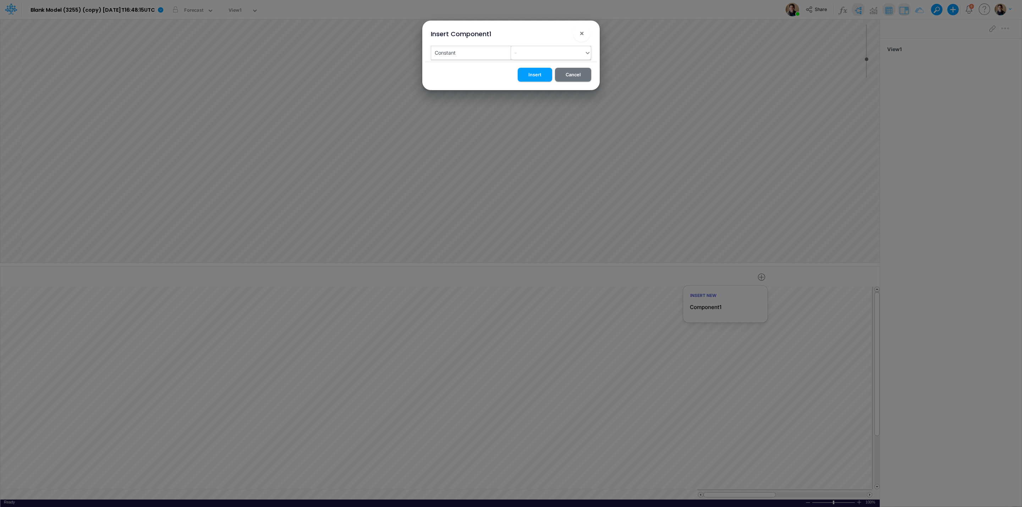
click at [554, 54] on div "-" at bounding box center [547, 53] width 73 height 12
type input "E"
click at [549, 68] on div "Create "E"" at bounding box center [551, 70] width 80 height 13
click at [540, 71] on button "Insert" at bounding box center [535, 75] width 34 height 14
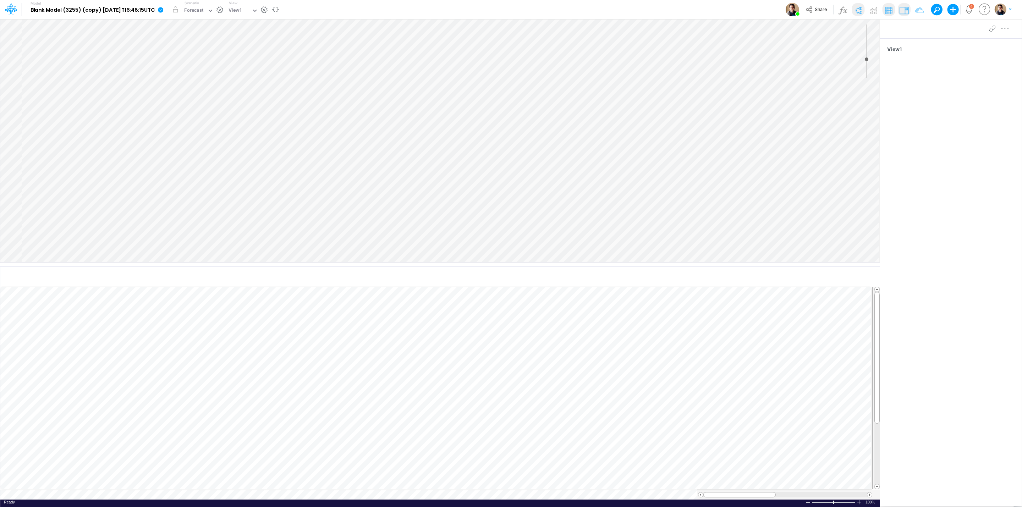
click at [164, 13] on icon at bounding box center [161, 10] width 6 height 6
click at [201, 72] on button "View model info" at bounding box center [196, 73] width 76 height 11
drag, startPoint x: 838, startPoint y: 278, endPoint x: 924, endPoint y: 282, distance: 86.3
click at [839, 278] on div at bounding box center [522, 262] width 1000 height 487
drag, startPoint x: 920, startPoint y: 45, endPoint x: 892, endPoint y: 45, distance: 27.7
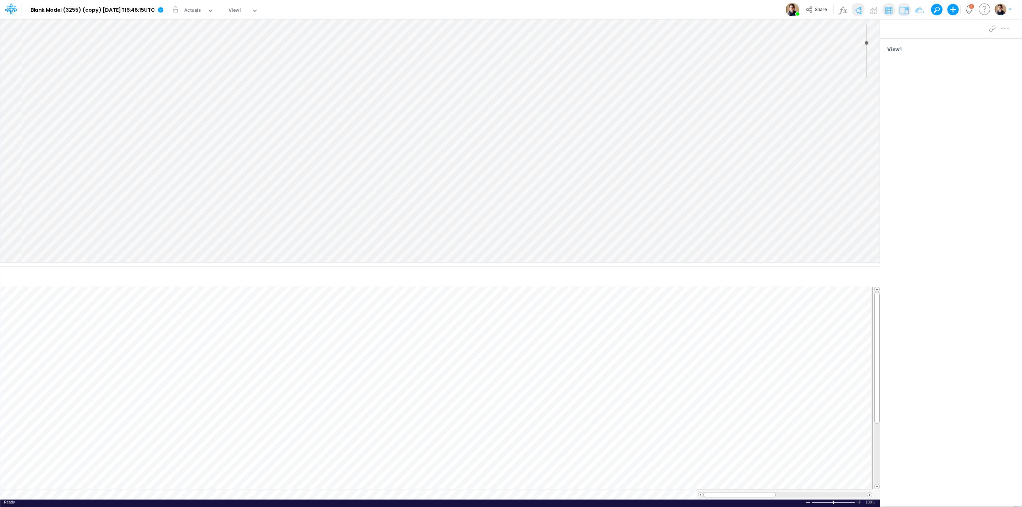
click at [899, 45] on div at bounding box center [522, 262] width 1000 height 487
click at [504, 4] on div "Model Blank Model (3255) (copy) [DATE]T16:48:15UTC Edit model settings Duplicat…" at bounding box center [511, 9] width 920 height 19
click at [820, 277] on div at bounding box center [522, 262] width 1000 height 487
click at [927, 68] on div at bounding box center [522, 262] width 1000 height 487
drag, startPoint x: 938, startPoint y: 42, endPoint x: 946, endPoint y: 77, distance: 36.1
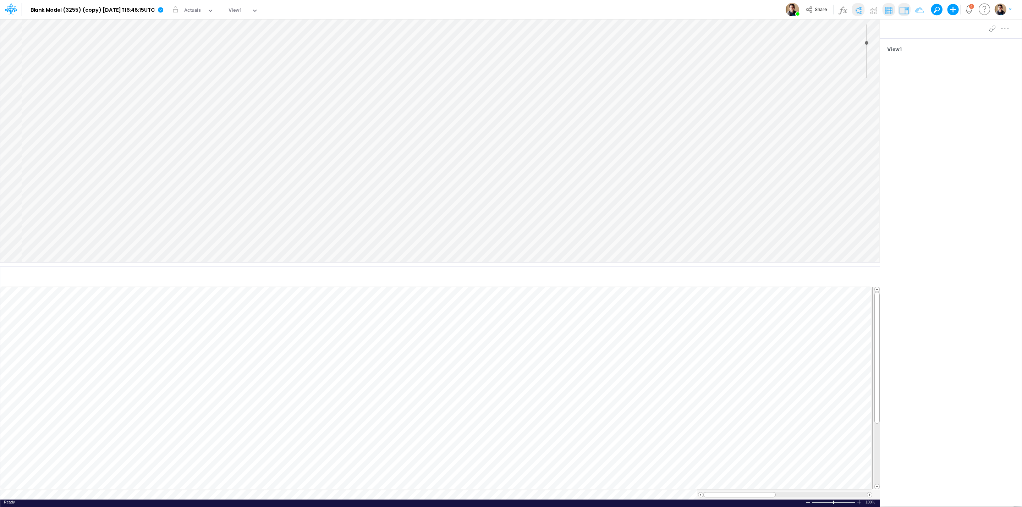
click at [939, 44] on div at bounding box center [522, 262] width 1000 height 487
click at [944, 88] on div at bounding box center [522, 262] width 1000 height 487
drag, startPoint x: 907, startPoint y: 51, endPoint x: 916, endPoint y: 99, distance: 48.3
click at [908, 58] on div at bounding box center [522, 262] width 1000 height 487
click at [916, 99] on div at bounding box center [522, 262] width 1000 height 487
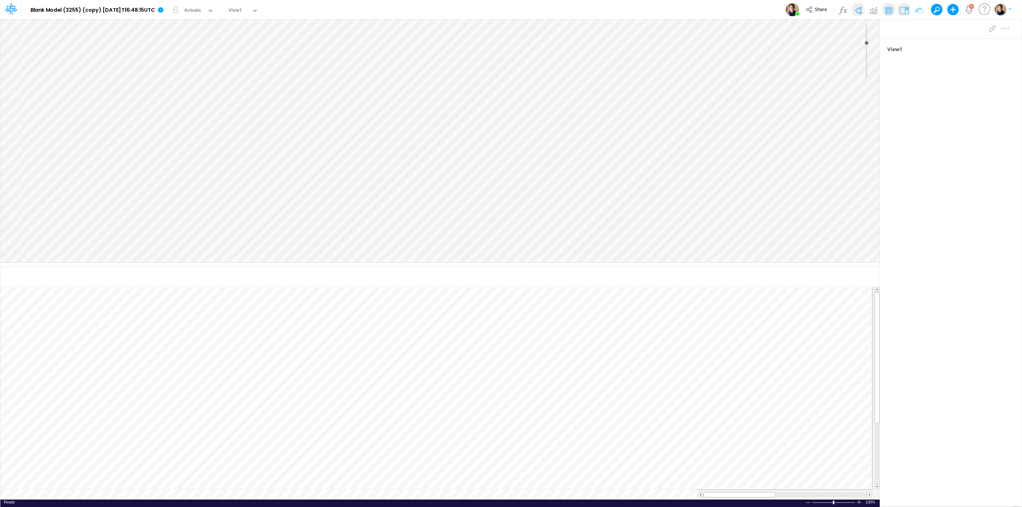
click at [915, 108] on div at bounding box center [522, 262] width 1000 height 487
click at [787, 292] on div at bounding box center [522, 262] width 1000 height 487
drag, startPoint x: 703, startPoint y: 264, endPoint x: 707, endPoint y: 240, distance: 24.8
click at [707, 241] on div at bounding box center [440, 243] width 880 height 4
type input "0"
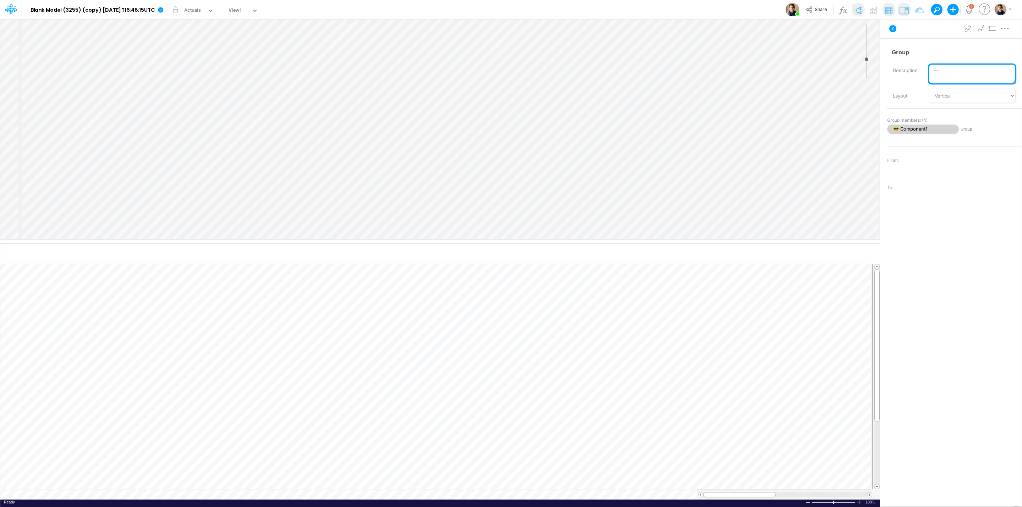
click at [959, 77] on textarea "Description" at bounding box center [972, 74] width 86 height 19
click at [163, 10] on icon at bounding box center [160, 9] width 5 height 5
click at [213, 86] on button "Sync Scenarios" at bounding box center [196, 84] width 76 height 11
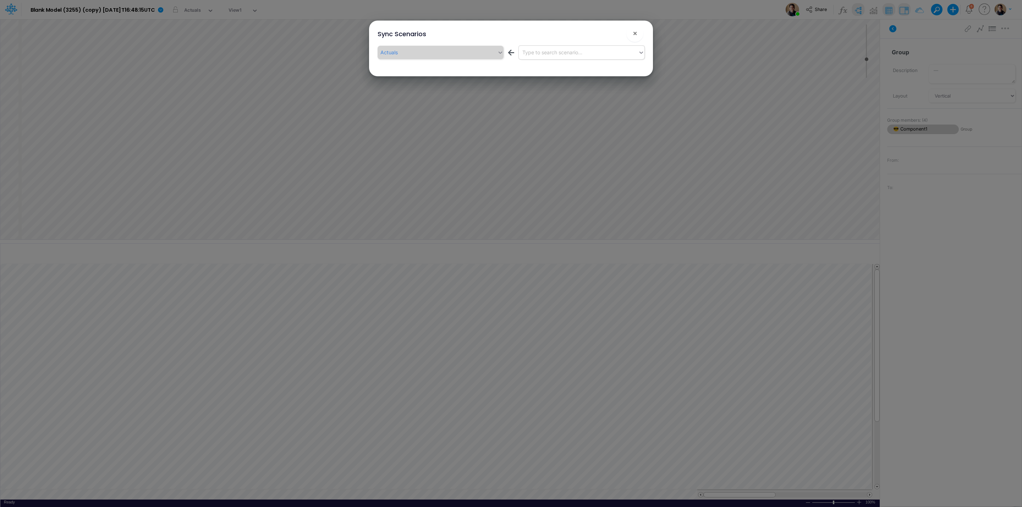
click at [573, 54] on div "Type to search scenario..." at bounding box center [552, 52] width 60 height 7
click at [572, 78] on div "Forecast" at bounding box center [582, 83] width 126 height 13
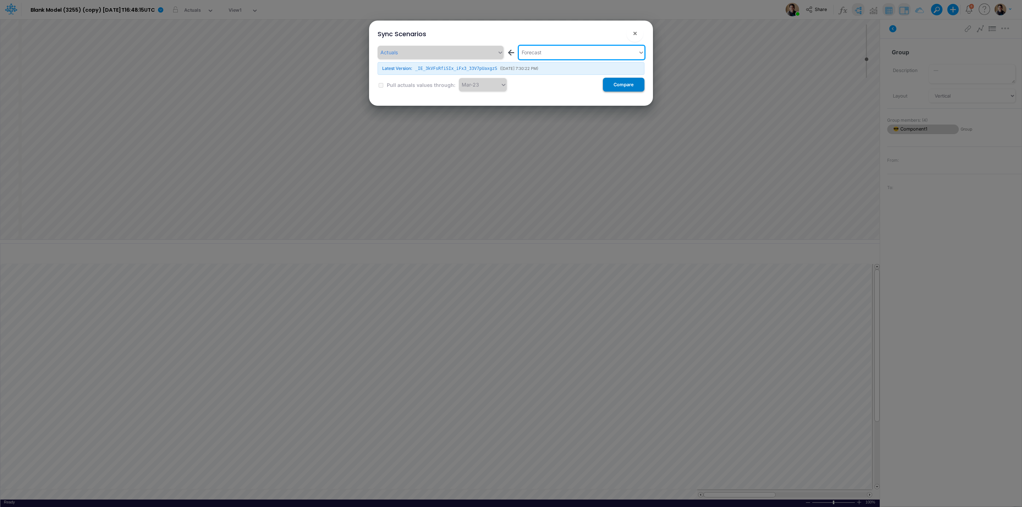
click at [628, 86] on button "Compare" at bounding box center [624, 85] width 42 height 14
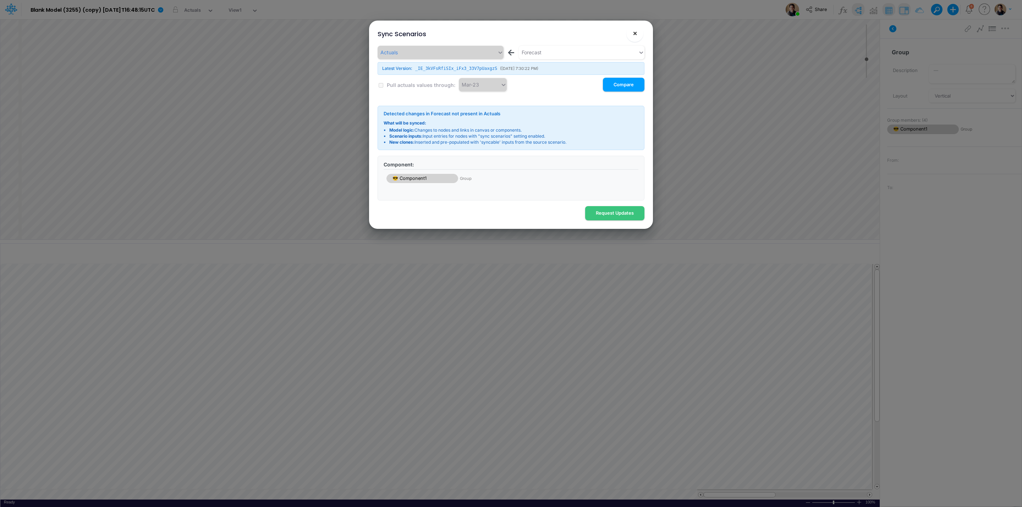
click at [636, 32] on span "×" at bounding box center [635, 33] width 5 height 9
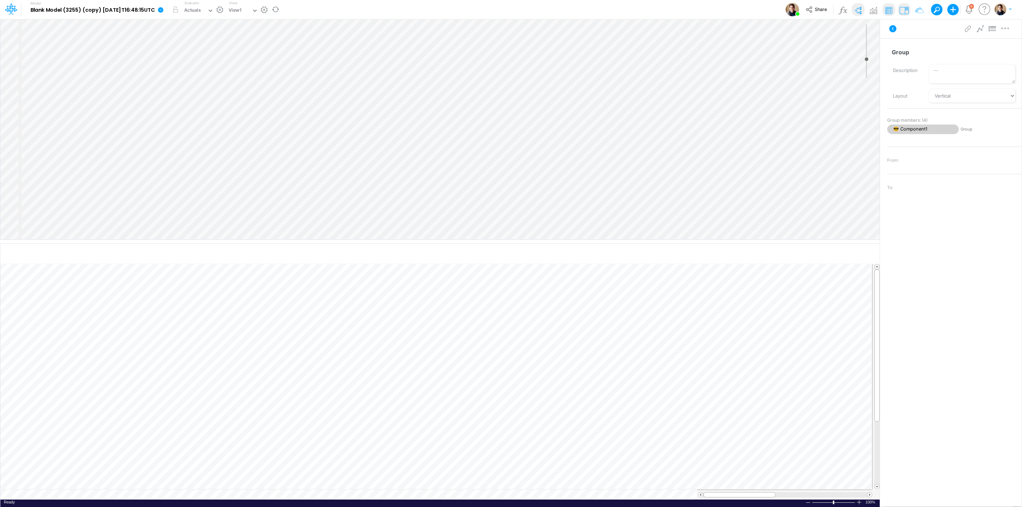
click at [164, 7] on icon at bounding box center [161, 10] width 6 height 6
click at [212, 81] on button "Sync Scenarios" at bounding box center [196, 84] width 76 height 11
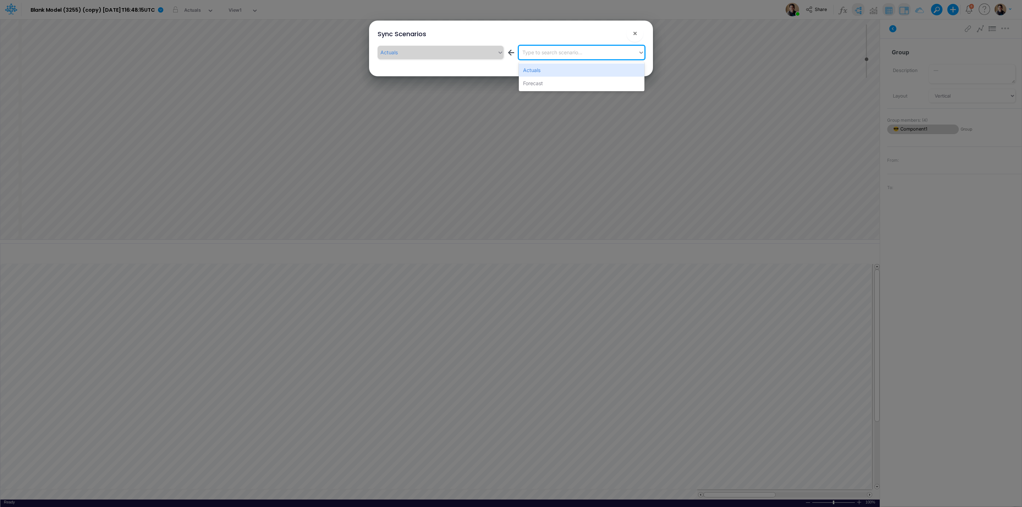
click at [564, 54] on div "Type to search scenario..." at bounding box center [552, 52] width 60 height 7
click at [560, 78] on div "Forecast" at bounding box center [582, 83] width 126 height 13
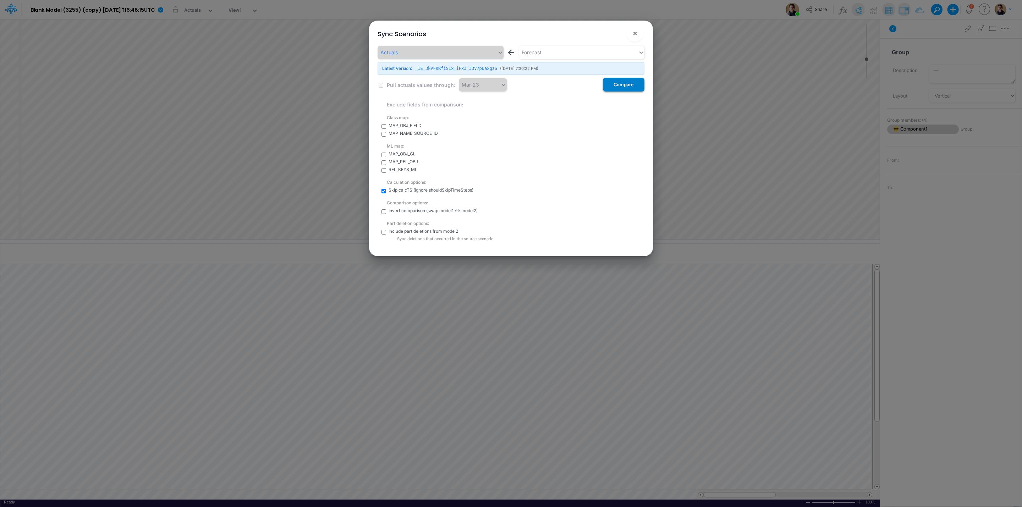
click at [624, 87] on button "Compare" at bounding box center [624, 85] width 42 height 14
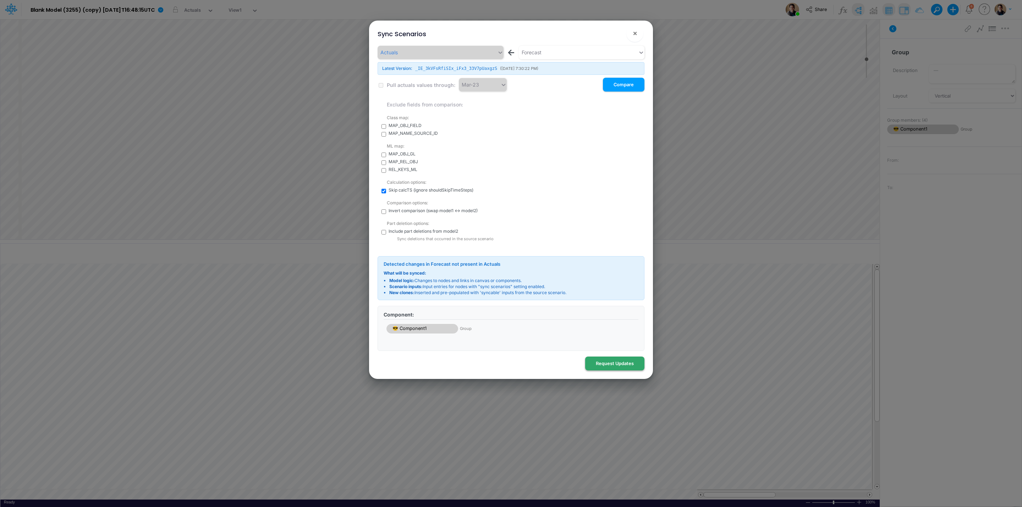
click at [607, 367] on button "Request Updates" at bounding box center [614, 364] width 59 height 14
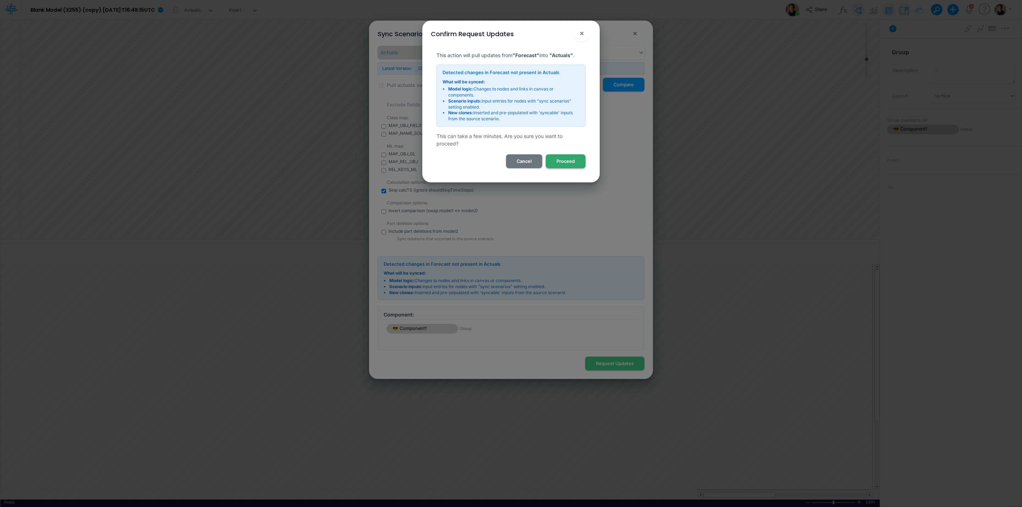
click at [571, 160] on button "Proceed" at bounding box center [566, 161] width 40 height 14
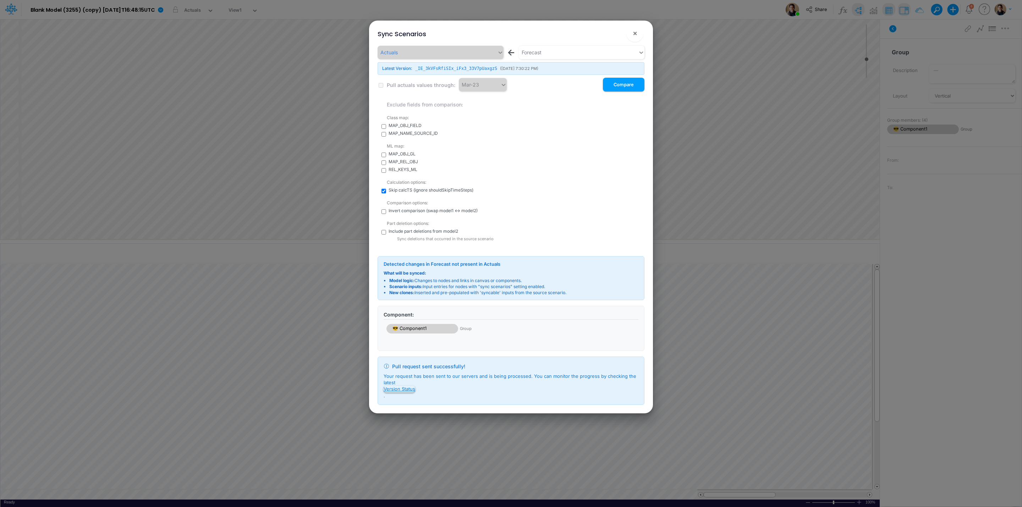
click at [412, 390] on button "Version Status" at bounding box center [400, 389] width 32 height 6
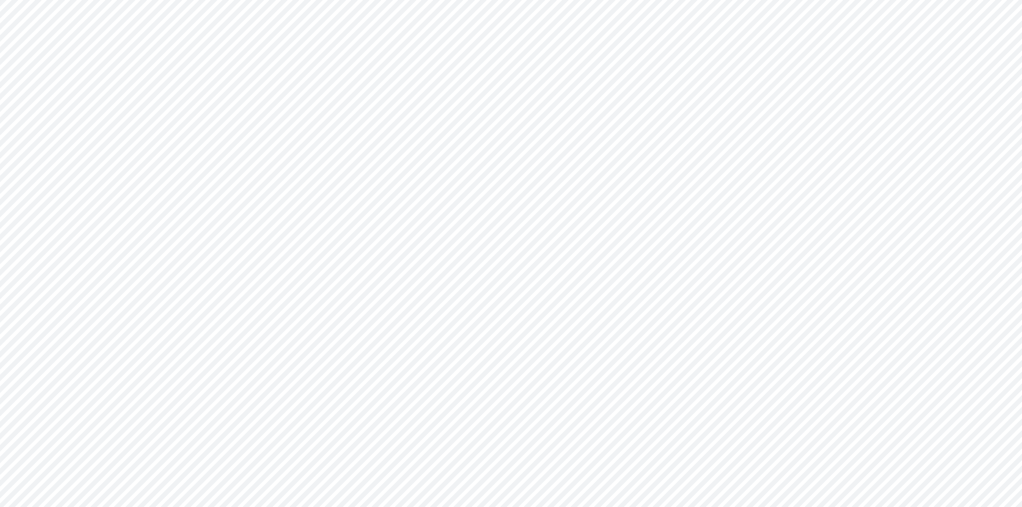
type input "0"
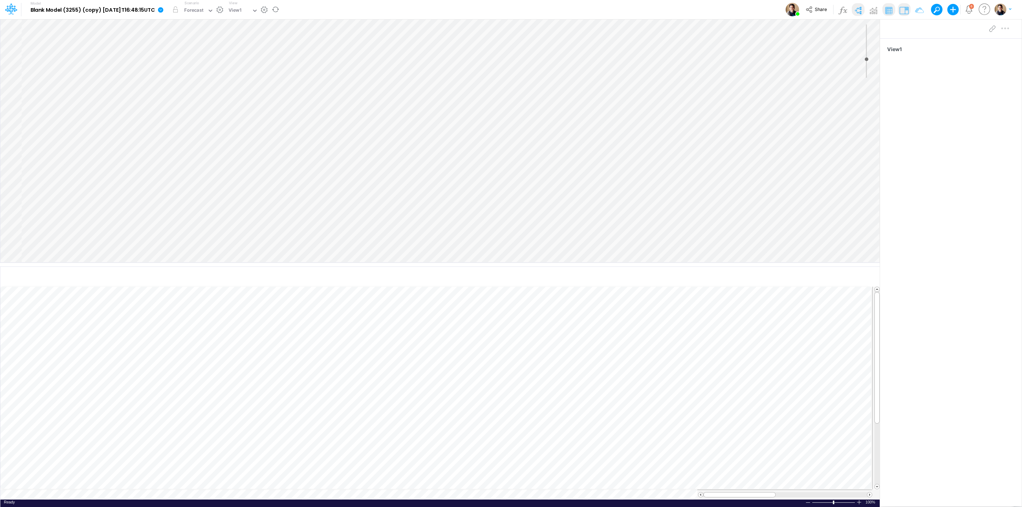
click at [164, 7] on icon at bounding box center [161, 10] width 6 height 6
click at [215, 80] on button "Sync Scenarios" at bounding box center [196, 84] width 76 height 11
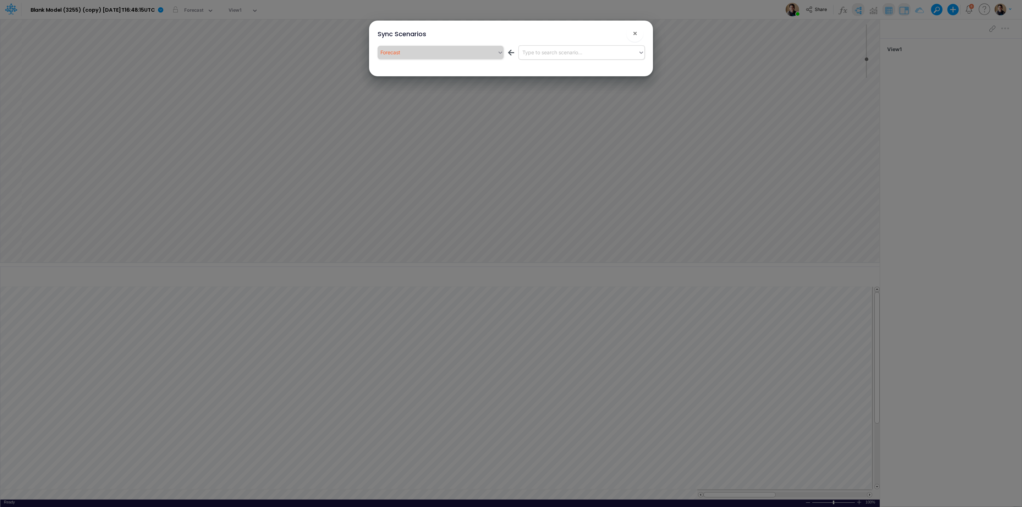
click at [582, 54] on div "Type to search scenario..." at bounding box center [552, 52] width 60 height 7
click at [574, 81] on div "Actual" at bounding box center [582, 83] width 126 height 13
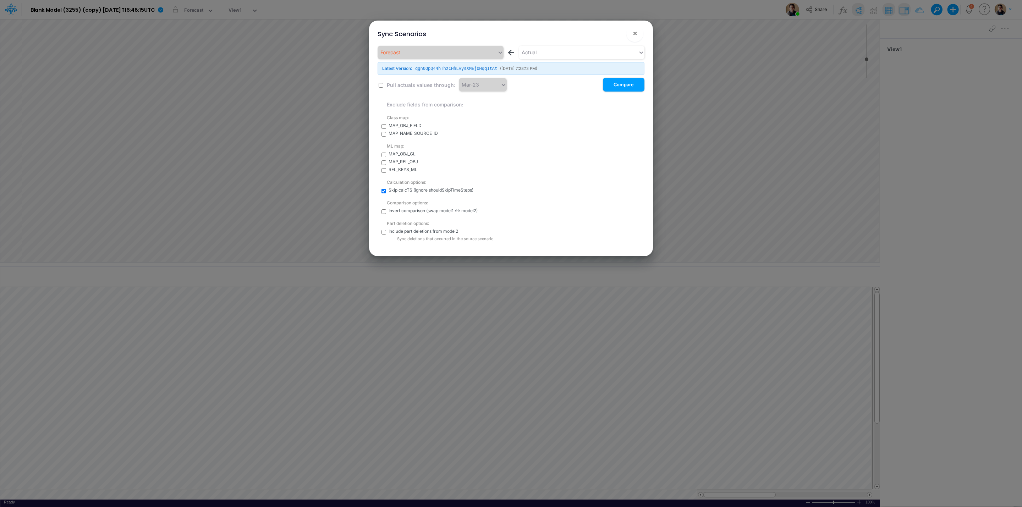
click at [380, 86] on input "checkbox" at bounding box center [381, 85] width 5 height 5
checkbox input "true"
click at [629, 86] on button "Compare" at bounding box center [624, 85] width 42 height 14
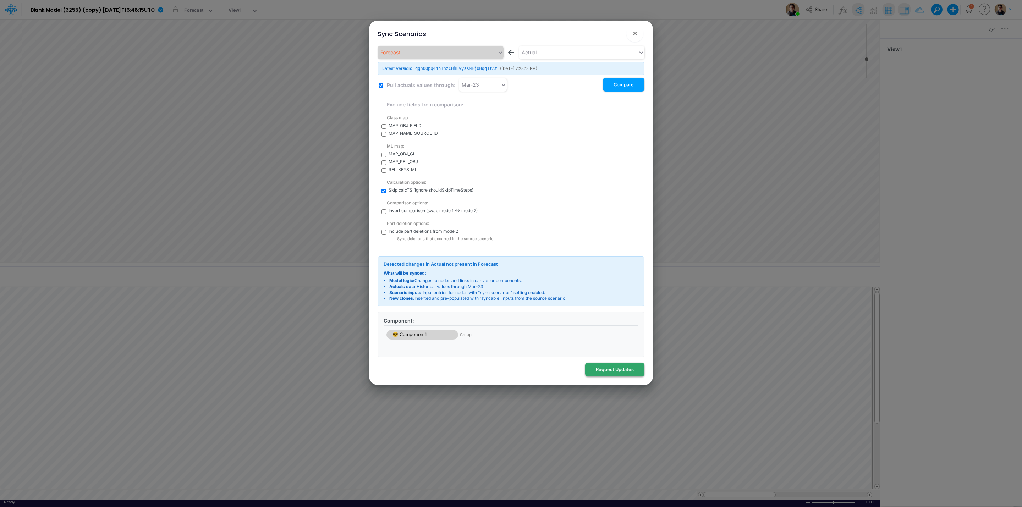
click at [618, 370] on button "Request Updates" at bounding box center [614, 370] width 59 height 14
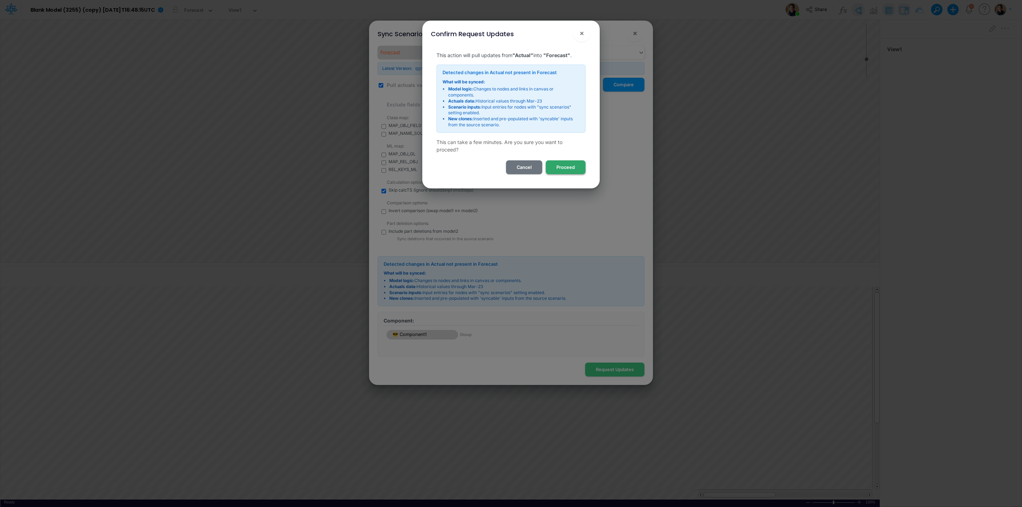
click at [575, 164] on button "Proceed" at bounding box center [566, 167] width 40 height 14
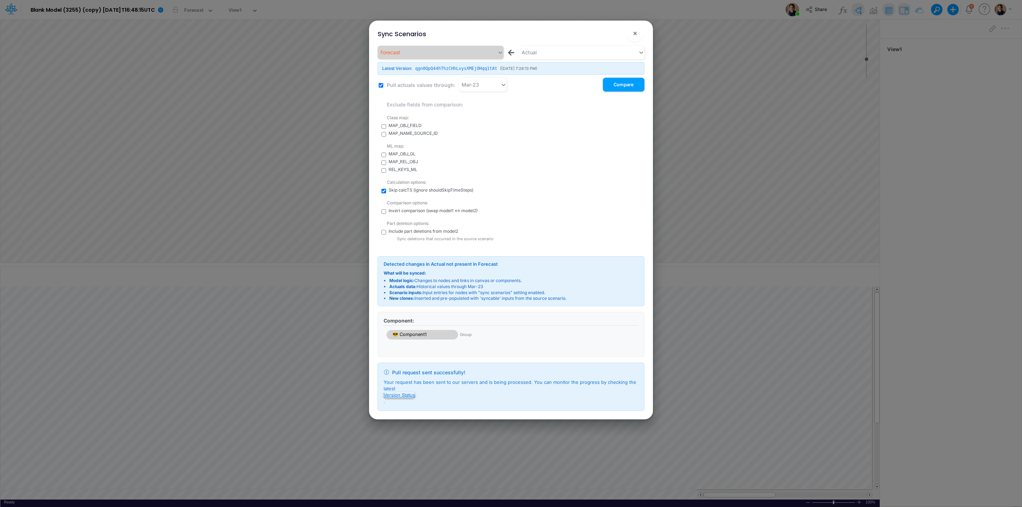
click at [406, 396] on button "Version Status" at bounding box center [400, 395] width 32 height 6
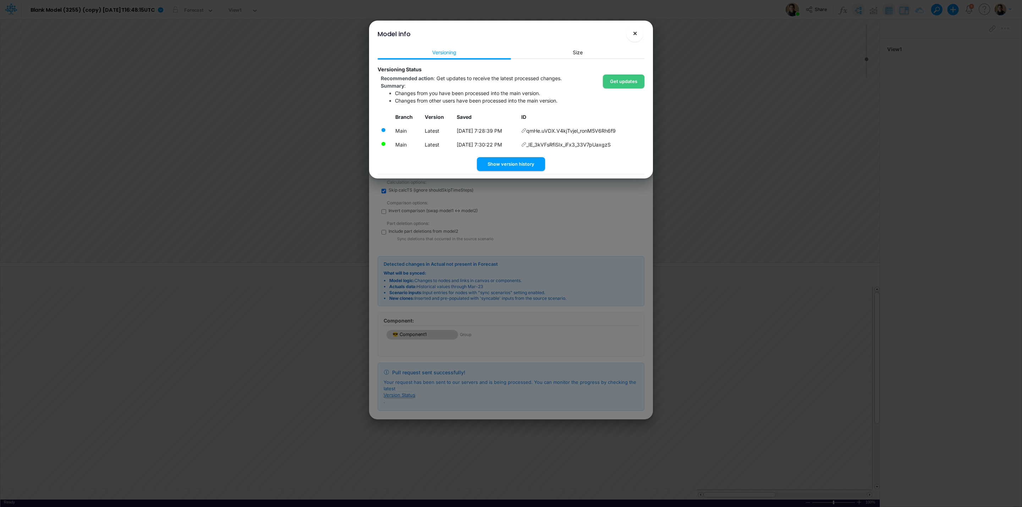
click at [639, 32] on button "×" at bounding box center [634, 33] width 17 height 17
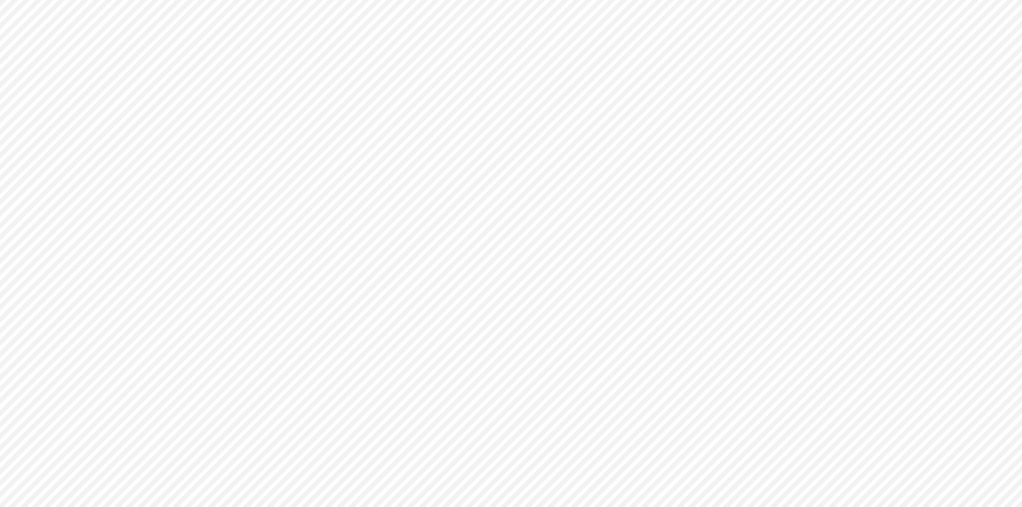
type input "0"
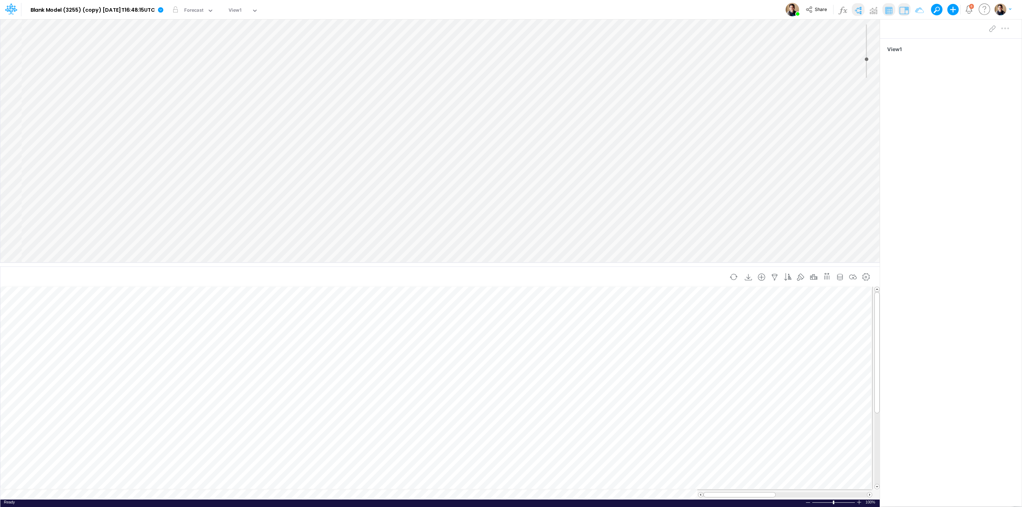
scroll to position [0, 0]
click at [938, 68] on div at bounding box center [522, 262] width 1000 height 487
click at [952, 69] on div at bounding box center [522, 262] width 1000 height 487
click at [938, 128] on div at bounding box center [522, 262] width 1000 height 487
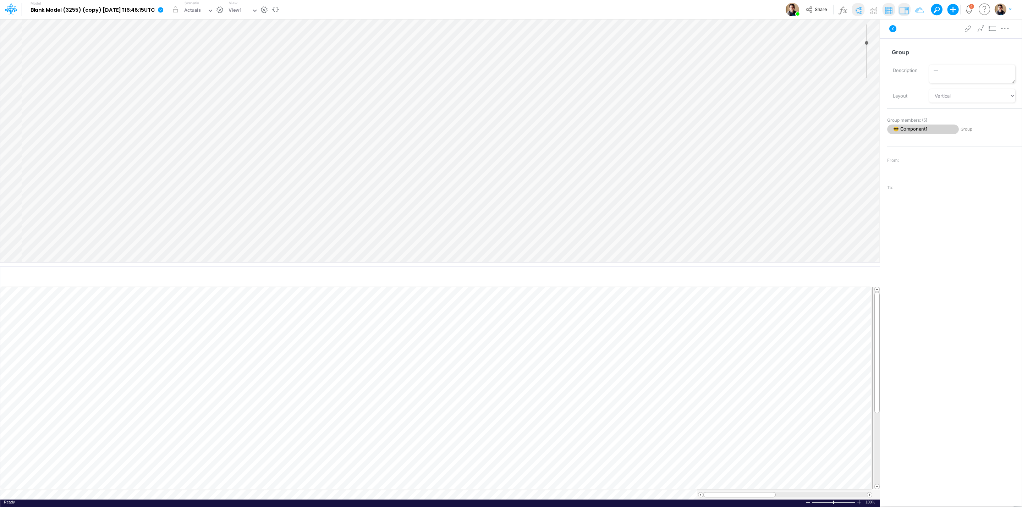
click at [163, 9] on icon at bounding box center [160, 9] width 5 height 5
click at [213, 73] on button "View model info" at bounding box center [196, 73] width 76 height 11
click at [927, 70] on div at bounding box center [522, 262] width 1000 height 487
drag, startPoint x: 970, startPoint y: 94, endPoint x: 959, endPoint y: 100, distance: 12.2
click at [965, 97] on div at bounding box center [522, 262] width 1000 height 487
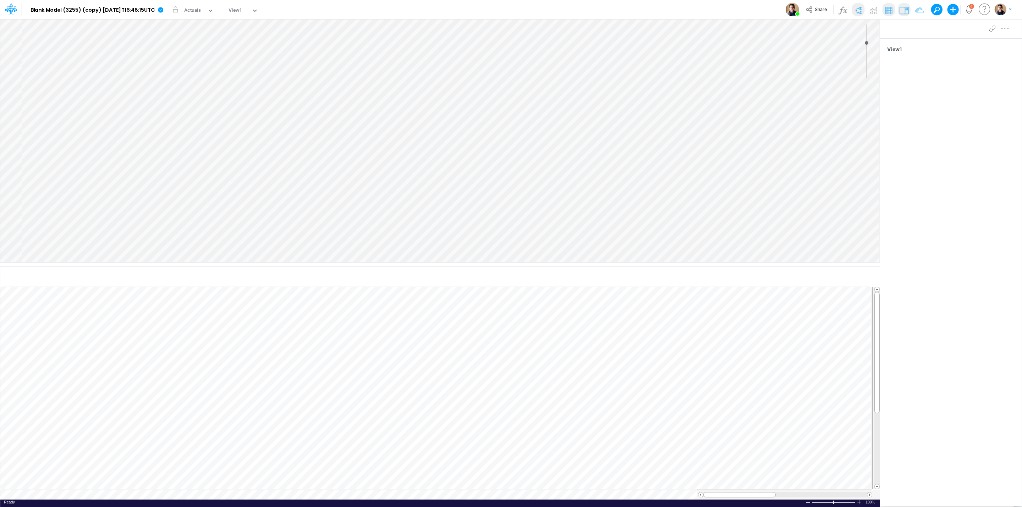
click at [968, 124] on div at bounding box center [522, 262] width 1000 height 487
click at [968, 68] on div at bounding box center [522, 262] width 1000 height 487
click at [943, 62] on div at bounding box center [522, 262] width 1000 height 487
click at [938, 118] on div at bounding box center [522, 262] width 1000 height 487
click at [762, 287] on div at bounding box center [522, 262] width 1000 height 487
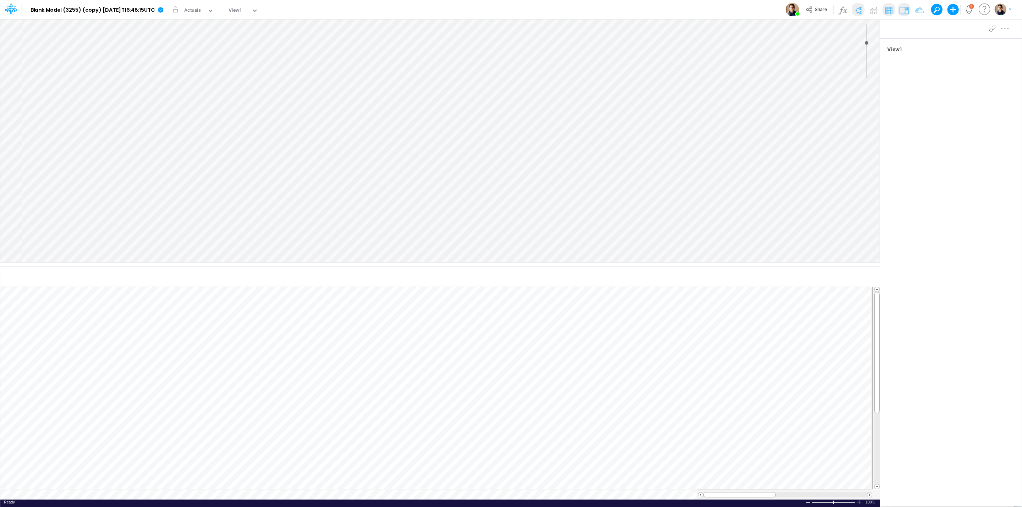
drag, startPoint x: 794, startPoint y: 305, endPoint x: 844, endPoint y: 306, distance: 49.3
click at [806, 306] on div at bounding box center [522, 262] width 1000 height 487
drag, startPoint x: 844, startPoint y: 306, endPoint x: 840, endPoint y: 296, distance: 9.9
click at [844, 304] on div at bounding box center [522, 262] width 1000 height 487
click at [959, 83] on div at bounding box center [522, 262] width 1000 height 487
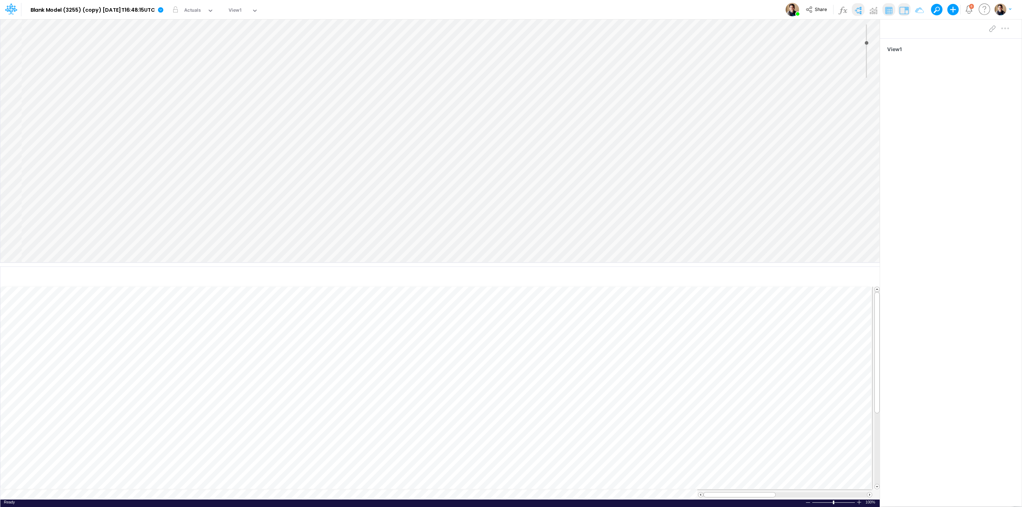
drag, startPoint x: 955, startPoint y: 103, endPoint x: 953, endPoint y: 73, distance: 29.9
click at [955, 98] on div at bounding box center [522, 262] width 1000 height 487
drag, startPoint x: 923, startPoint y: 63, endPoint x: 913, endPoint y: 46, distance: 19.7
click at [923, 63] on div at bounding box center [522, 262] width 1000 height 487
click at [910, 40] on div at bounding box center [522, 262] width 1000 height 487
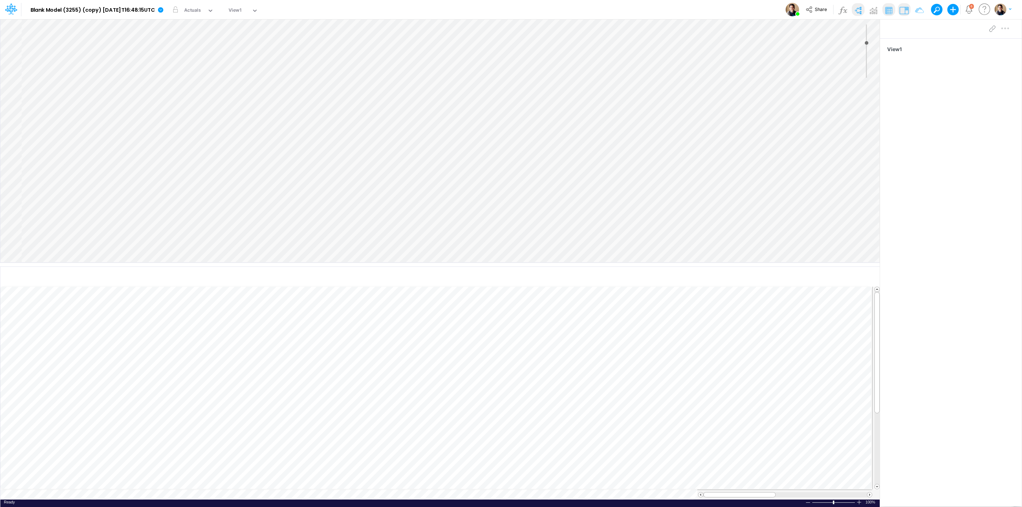
click at [896, 38] on div at bounding box center [951, 29] width 142 height 20
click at [898, 51] on div at bounding box center [522, 262] width 1000 height 487
click at [899, 51] on div at bounding box center [522, 262] width 1000 height 487
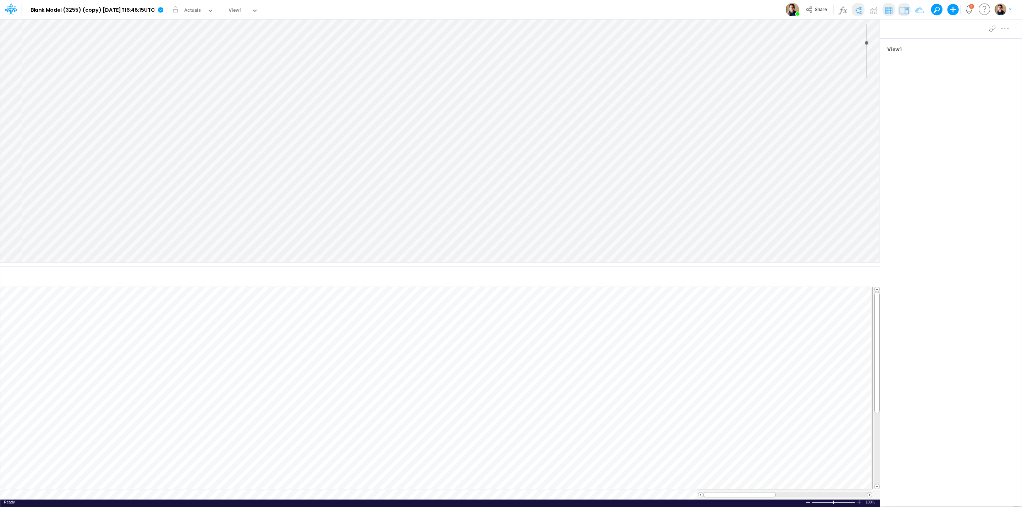
drag, startPoint x: 903, startPoint y: 97, endPoint x: 917, endPoint y: 85, distance: 18.1
click at [904, 97] on div at bounding box center [522, 262] width 1000 height 487
drag, startPoint x: 922, startPoint y: 81, endPoint x: 933, endPoint y: 73, distance: 13.6
click at [922, 82] on div at bounding box center [522, 262] width 1000 height 487
drag, startPoint x: 933, startPoint y: 73, endPoint x: 942, endPoint y: 66, distance: 10.9
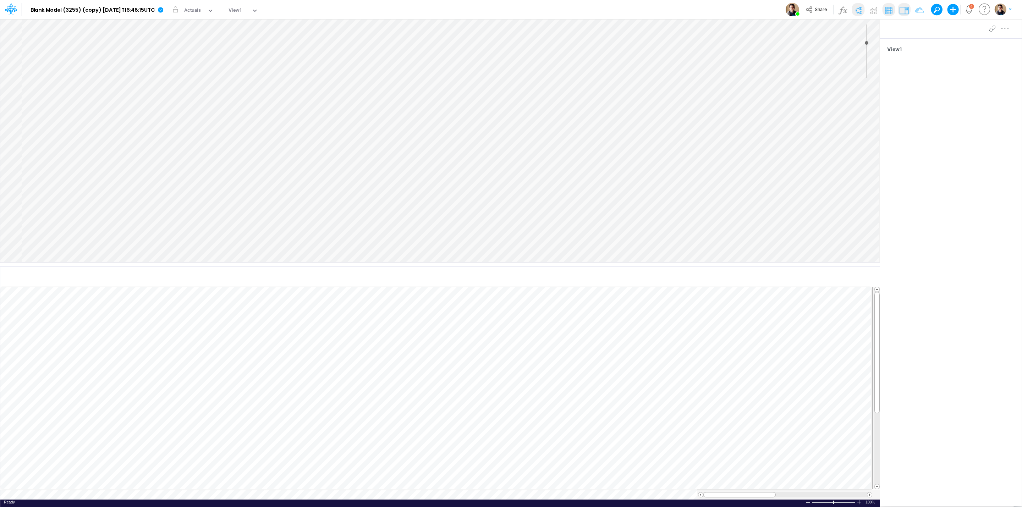
click at [934, 75] on div at bounding box center [522, 262] width 1000 height 487
click at [944, 67] on div at bounding box center [522, 262] width 1000 height 487
drag, startPoint x: 910, startPoint y: 77, endPoint x: 907, endPoint y: 74, distance: 4.0
click at [910, 77] on div at bounding box center [522, 262] width 1000 height 487
click at [907, 74] on div at bounding box center [522, 262] width 1000 height 487
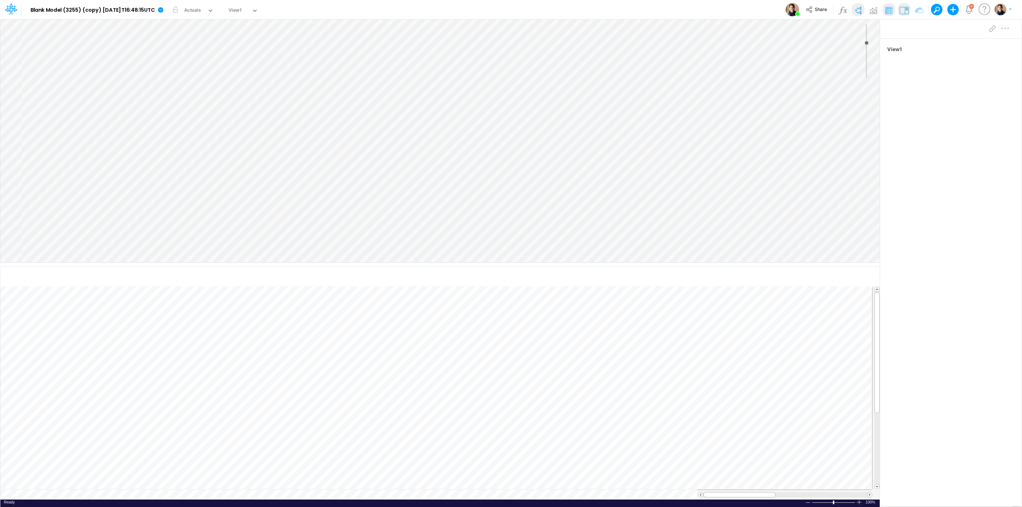
click at [905, 73] on div at bounding box center [522, 262] width 1000 height 487
click at [905, 72] on div at bounding box center [522, 262] width 1000 height 487
click at [918, 70] on div at bounding box center [522, 262] width 1000 height 487
drag, startPoint x: 931, startPoint y: 77, endPoint x: 943, endPoint y: 88, distance: 16.6
click at [942, 87] on div at bounding box center [522, 262] width 1000 height 487
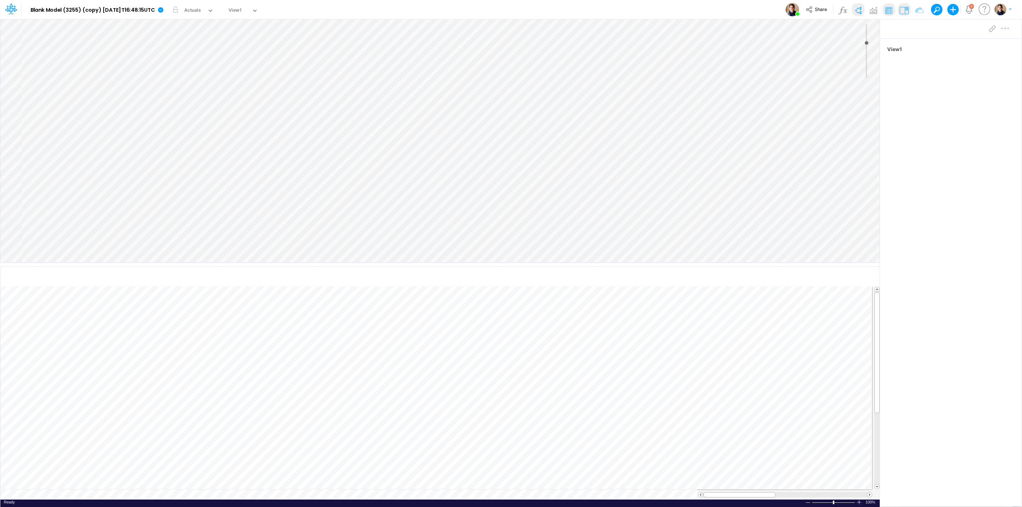
click at [953, 110] on div at bounding box center [522, 262] width 1000 height 487
click at [956, 114] on div at bounding box center [522, 262] width 1000 height 487
click at [962, 103] on div at bounding box center [522, 262] width 1000 height 487
click at [928, 71] on div at bounding box center [522, 262] width 1000 height 487
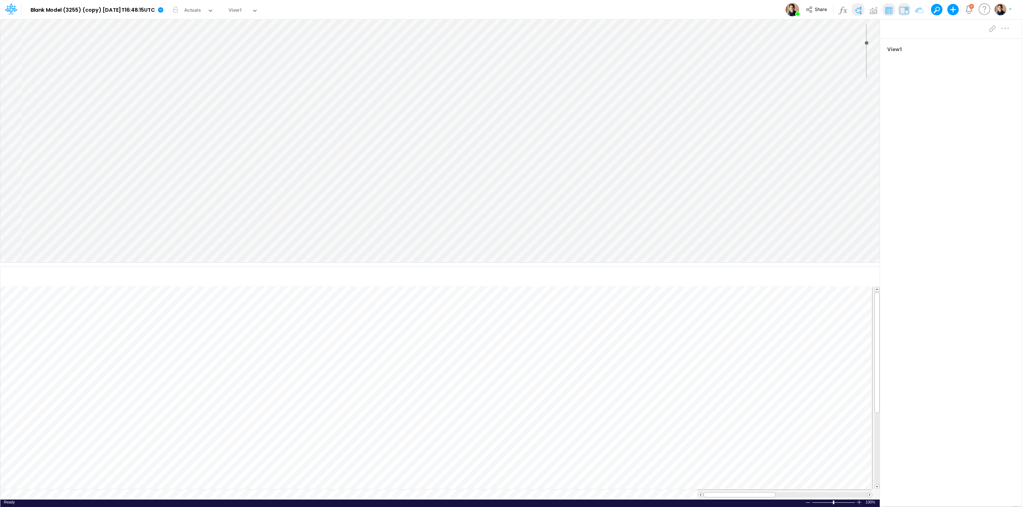
click at [886, 43] on div at bounding box center [522, 262] width 1000 height 487
drag, startPoint x: 895, startPoint y: 29, endPoint x: 906, endPoint y: 30, distance: 10.7
click at [898, 29] on div at bounding box center [951, 29] width 142 height 20
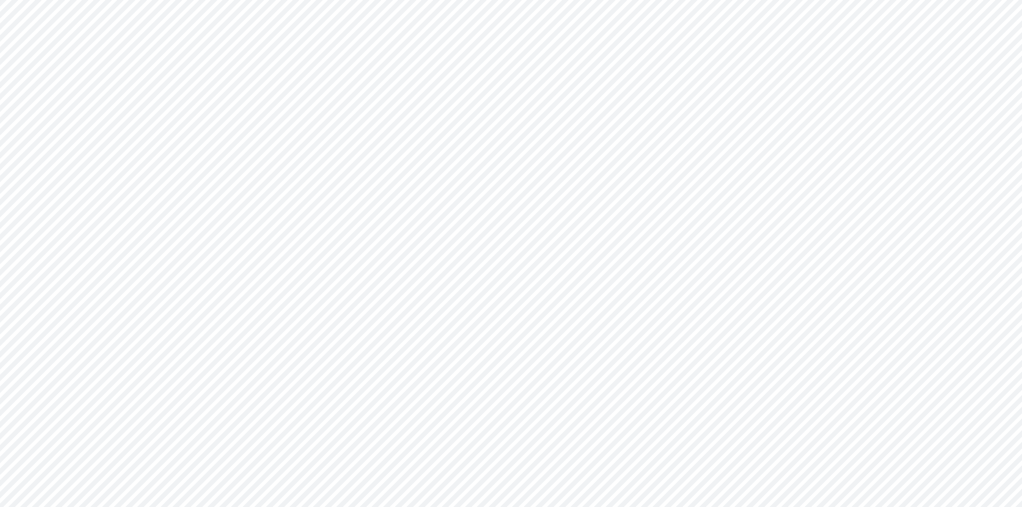
type input "0"
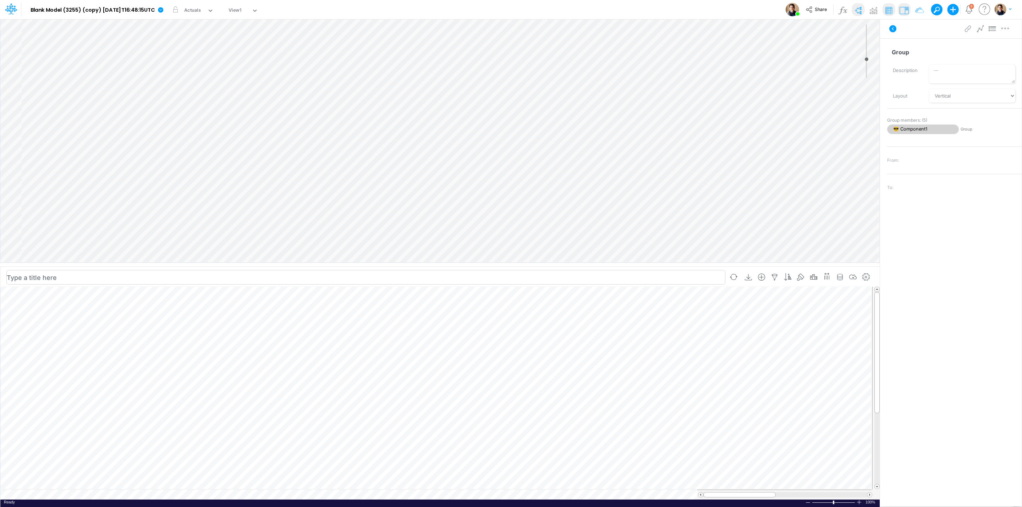
scroll to position [0, 0]
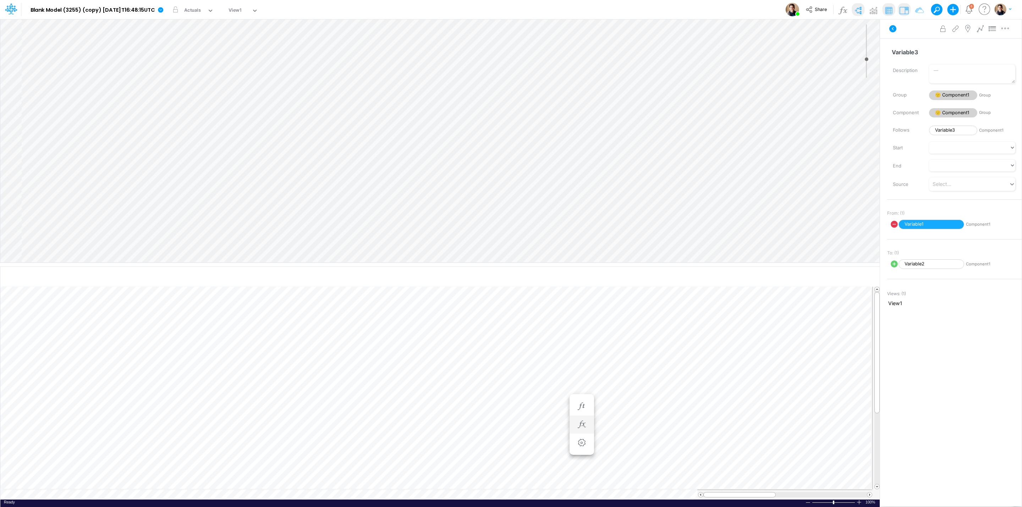
scroll to position [0, 0]
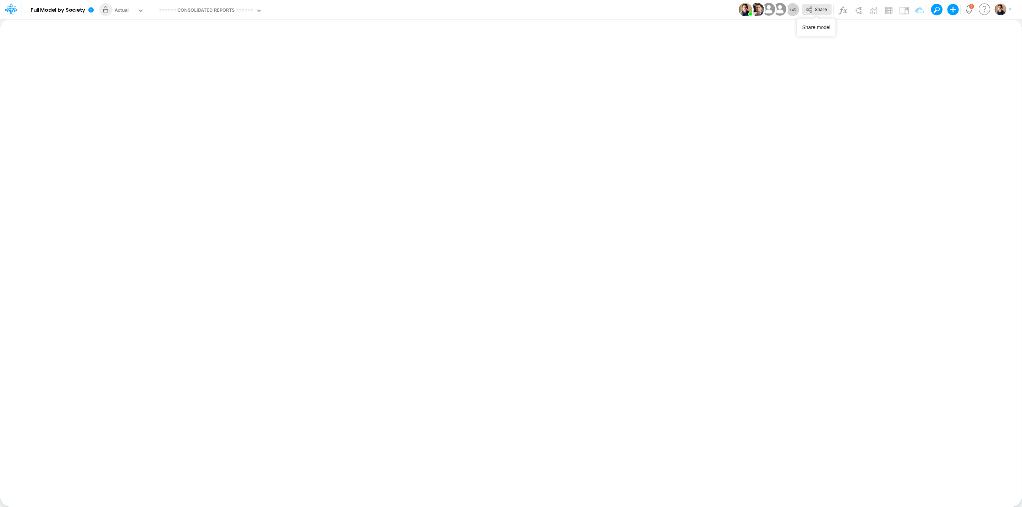
click at [825, 7] on span "Share" at bounding box center [821, 8] width 12 height 5
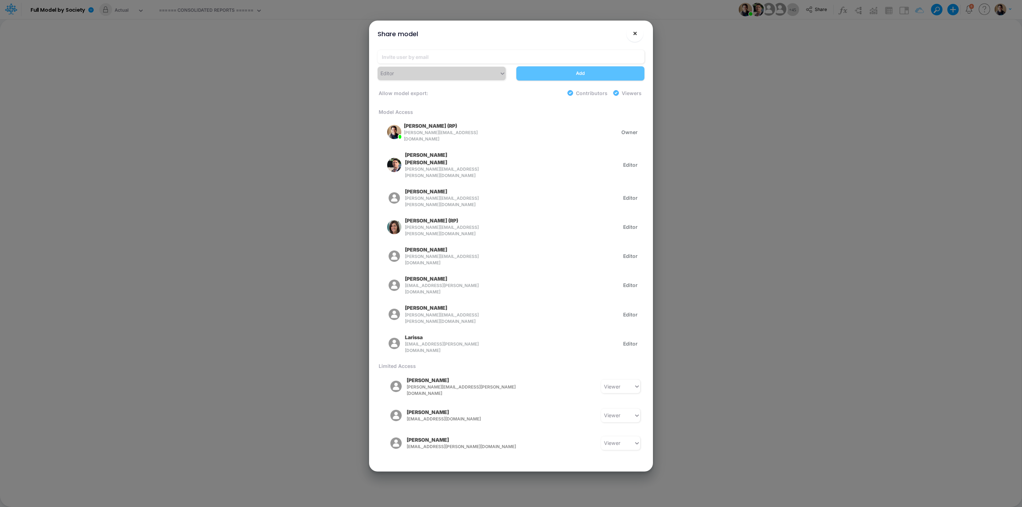
click at [639, 32] on button "×" at bounding box center [634, 33] width 17 height 17
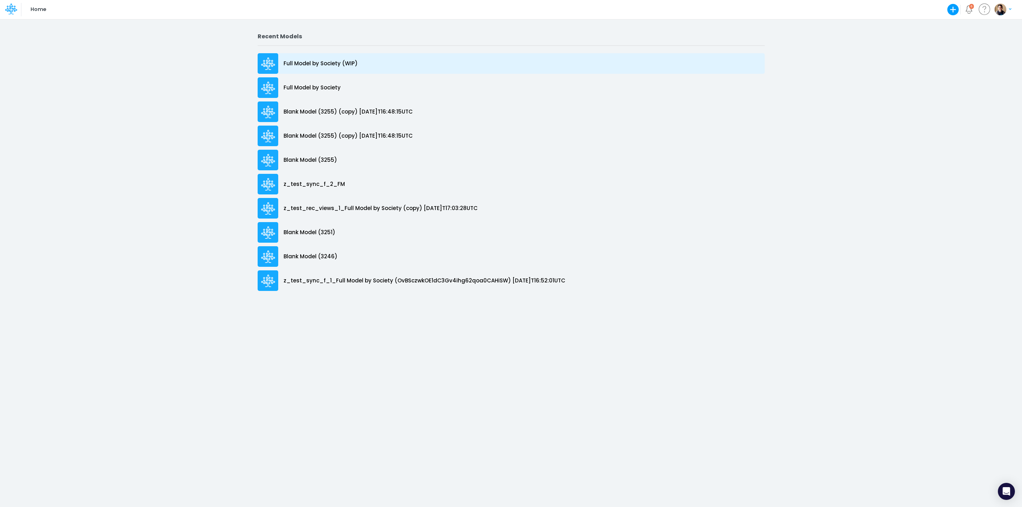
click at [336, 61] on p "Full Model by Society (WIP)" at bounding box center [321, 64] width 74 height 8
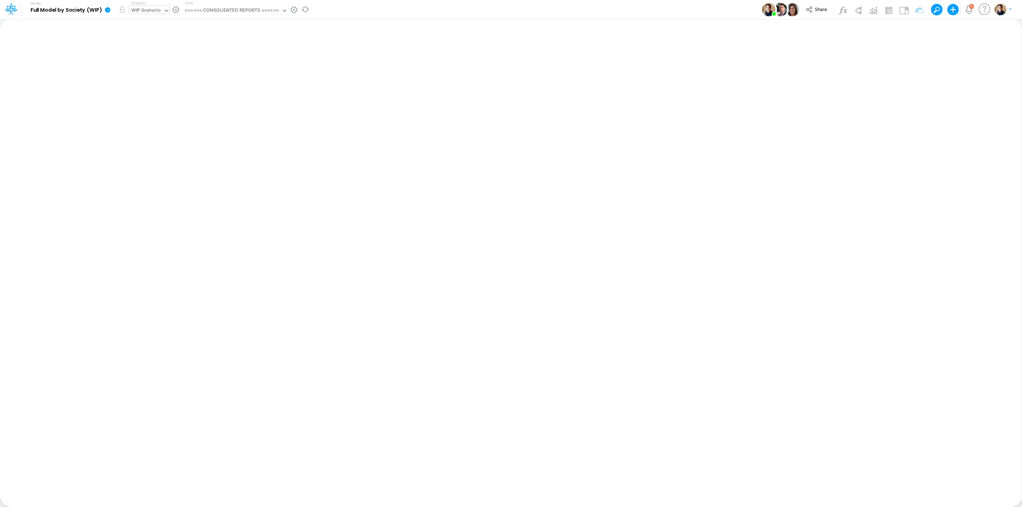
click at [135, 13] on div "WIP Scenario" at bounding box center [145, 11] width 29 height 8
click at [460, 9] on div "Model Full Model by Society (WIP) Edit model settings Duplicate Import QuickBoo…" at bounding box center [511, 9] width 920 height 19
click at [106, 10] on icon at bounding box center [107, 9] width 5 height 5
click at [150, 70] on button "View model info" at bounding box center [143, 73] width 76 height 11
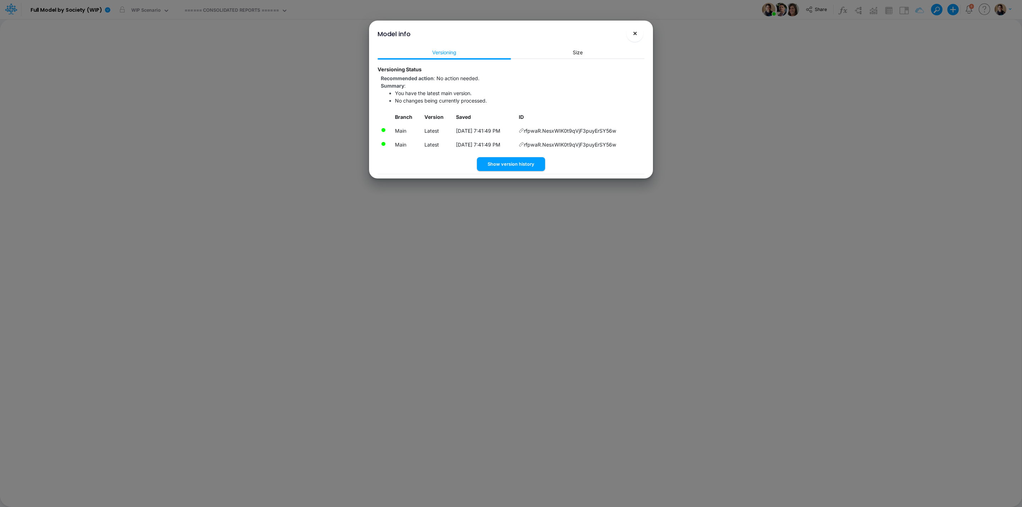
click at [635, 34] on span "×" at bounding box center [635, 33] width 5 height 9
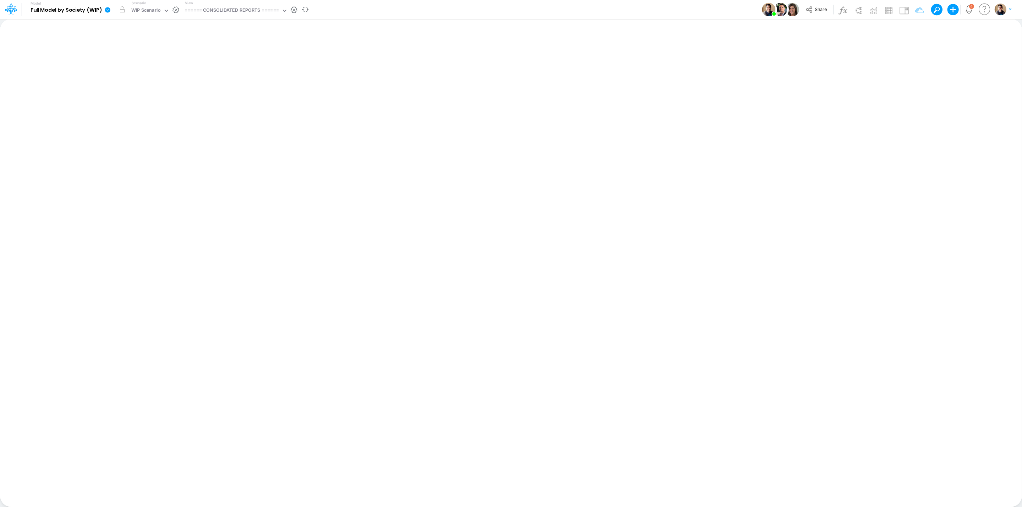
click at [172, 10] on button "button" at bounding box center [175, 9] width 7 height 7
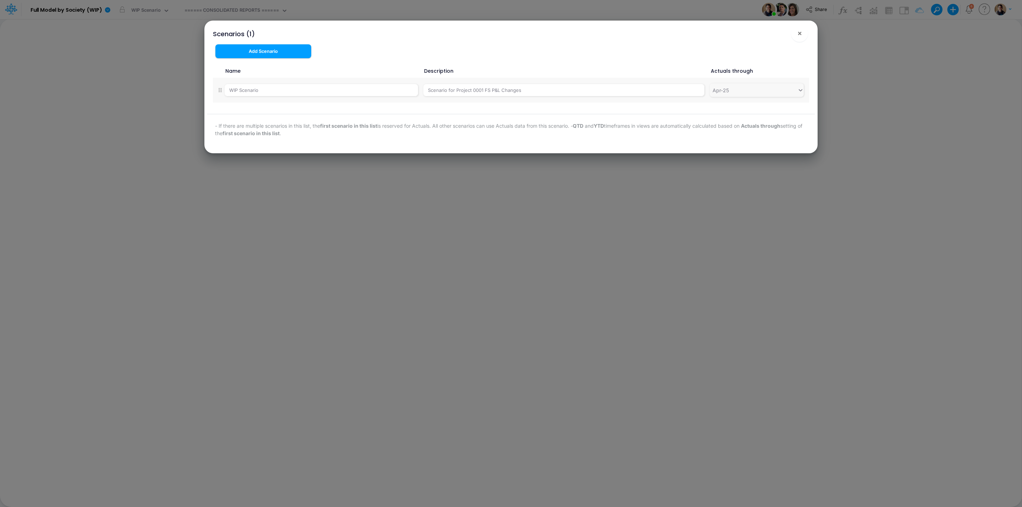
click at [154, 11] on div "Scenarios (1) × Add Scenario Name Description Actuals through WIP Scenario Scen…" at bounding box center [511, 253] width 1022 height 507
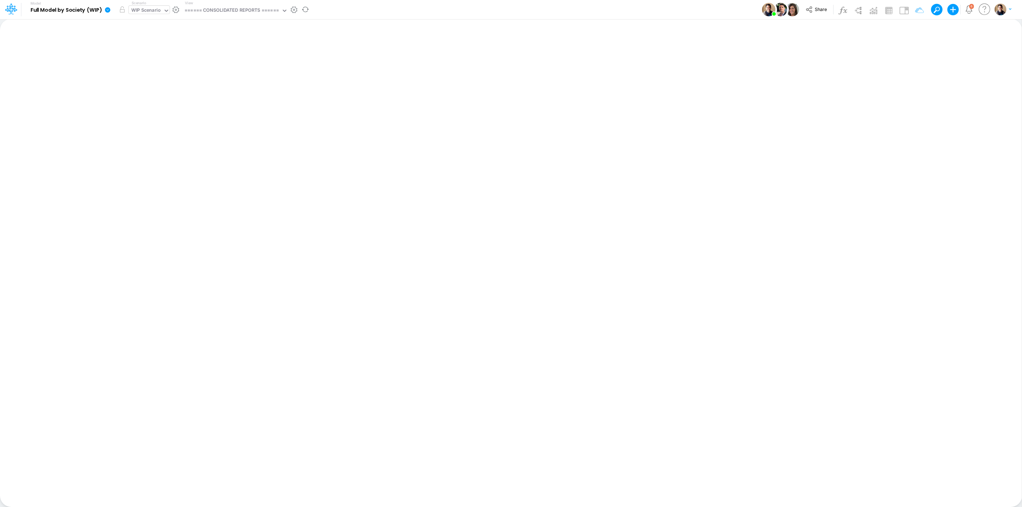
click at [153, 9] on div "WIP Scenario" at bounding box center [145, 11] width 29 height 8
click at [168, 58] on div "Actual (WIP)" at bounding box center [186, 59] width 107 height 7
click at [120, 10] on button "button" at bounding box center [122, 9] width 13 height 13
click at [934, 10] on button at bounding box center [934, 9] width 6 height 6
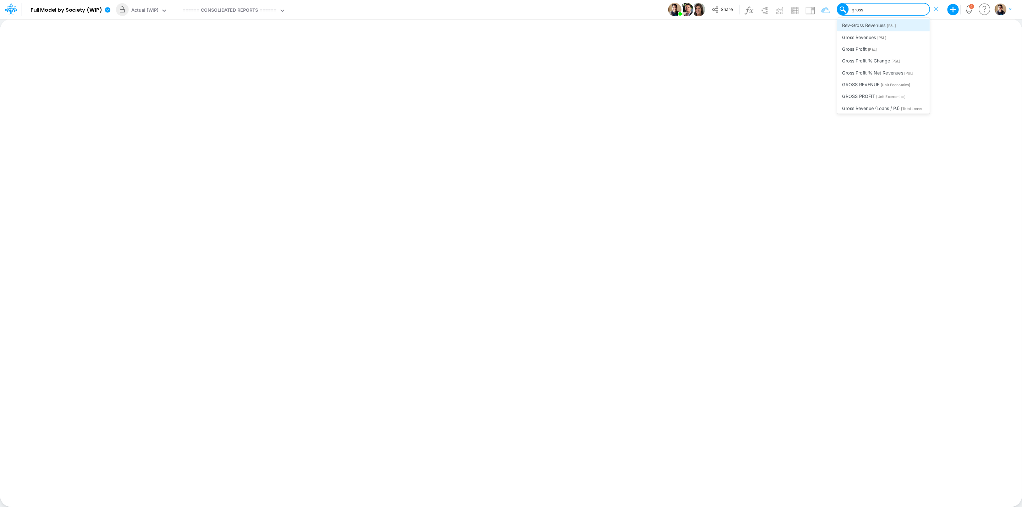
type input "gross r"
click at [881, 49] on span "[Unit Economics]" at bounding box center [895, 49] width 29 height 5
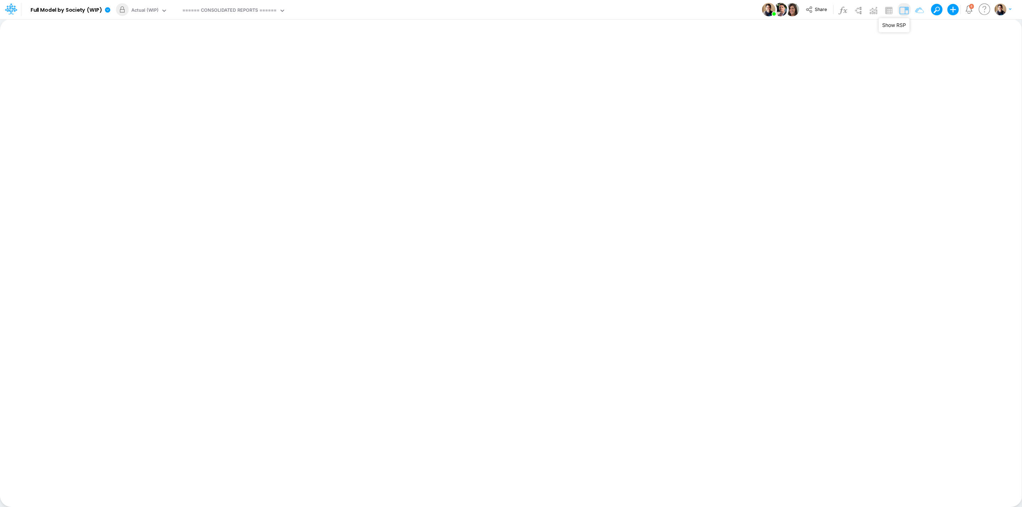
click at [898, 16] on img at bounding box center [903, 10] width 11 height 11
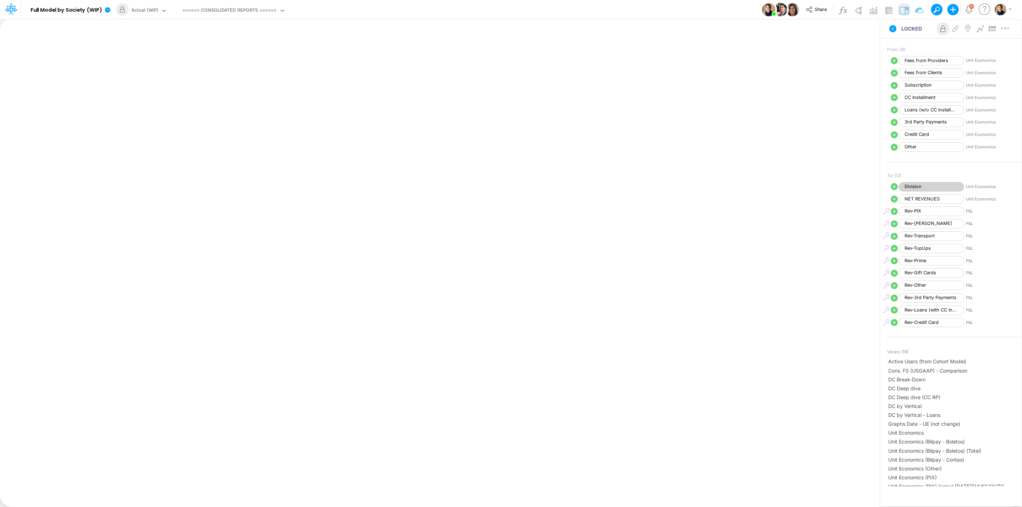
scroll to position [93, 0]
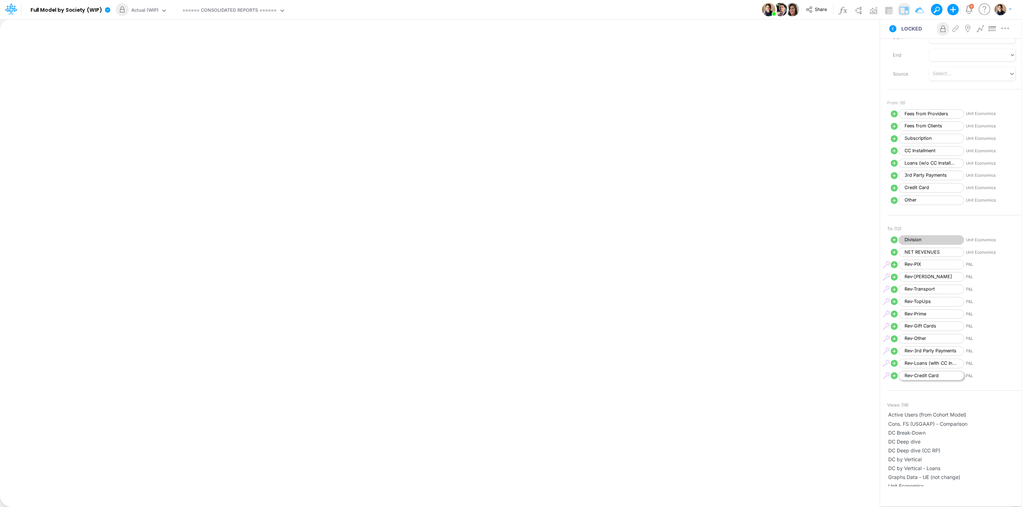
click at [921, 380] on span "Rev-Credit Card" at bounding box center [932, 376] width 66 height 10
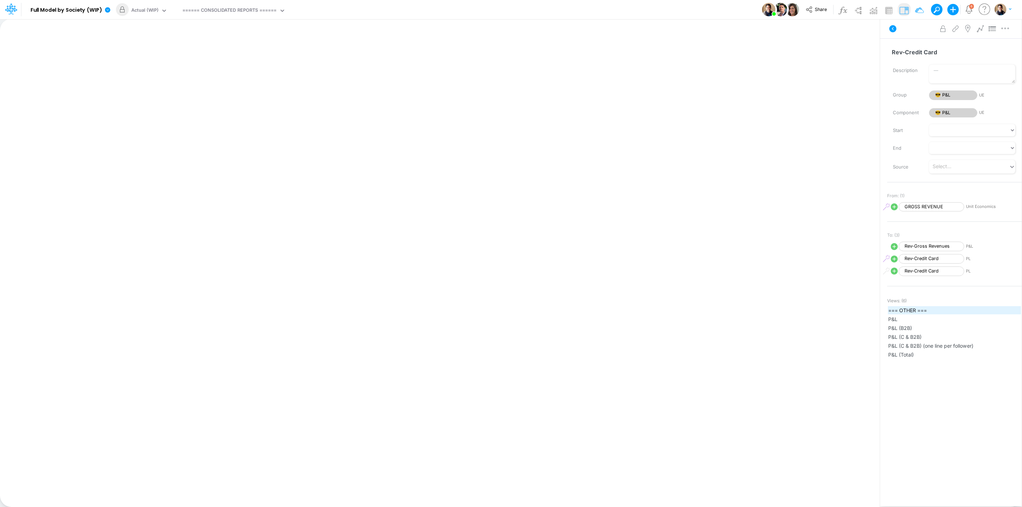
click at [932, 313] on span "=== OTHER ===" at bounding box center [954, 310] width 132 height 7
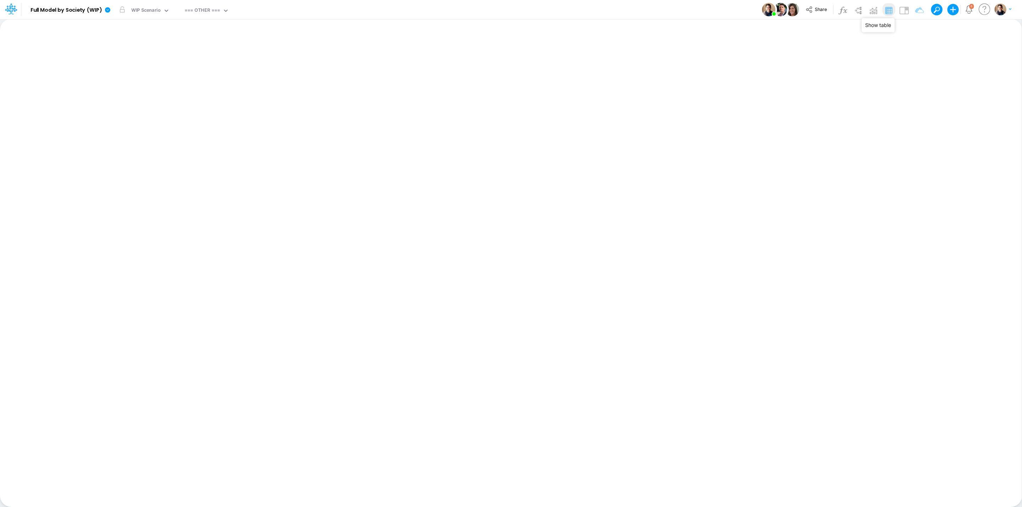
click at [888, 11] on img at bounding box center [888, 10] width 11 height 11
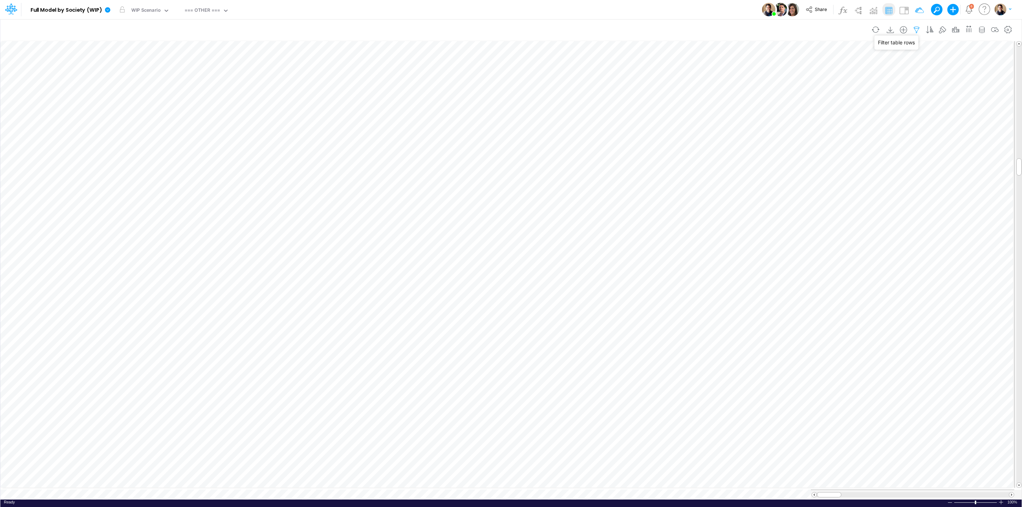
click at [915, 26] on icon "button" at bounding box center [916, 29] width 11 height 7
click at [773, 97] on div at bounding box center [752, 98] width 67 height 12
click at [756, 143] on div "Name" at bounding box center [758, 142] width 77 height 13
drag, startPoint x: 808, startPoint y: 100, endPoint x: 814, endPoint y: 104, distance: 6.6
click at [808, 100] on select "equals not equal starts with ends with contains" at bounding box center [822, 98] width 48 height 12
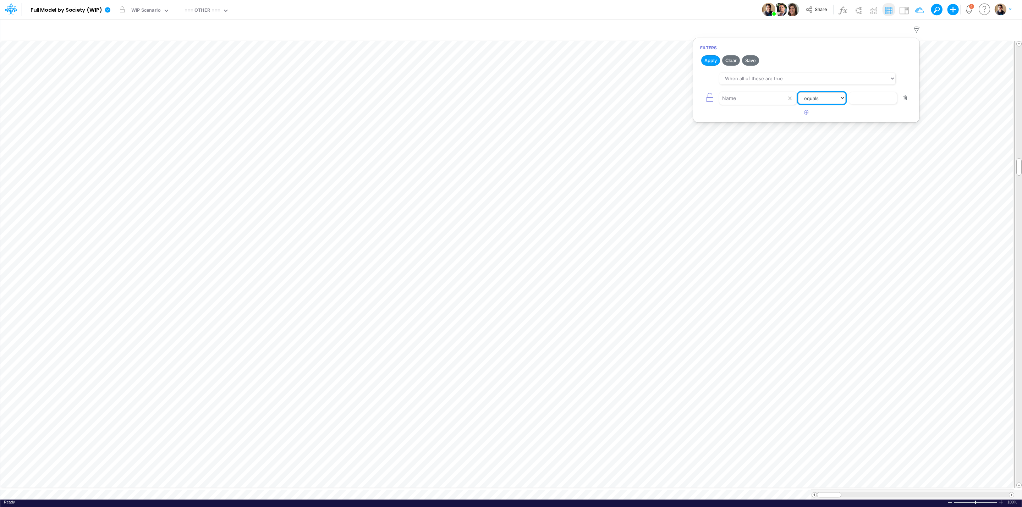
select select "startsWith"
click at [798, 93] on select "equals not equal starts with ends with contains" at bounding box center [822, 98] width 48 height 12
click at [866, 99] on input "text" at bounding box center [873, 98] width 48 height 12
type input "REv-"
click at [708, 59] on button "Apply" at bounding box center [710, 60] width 19 height 10
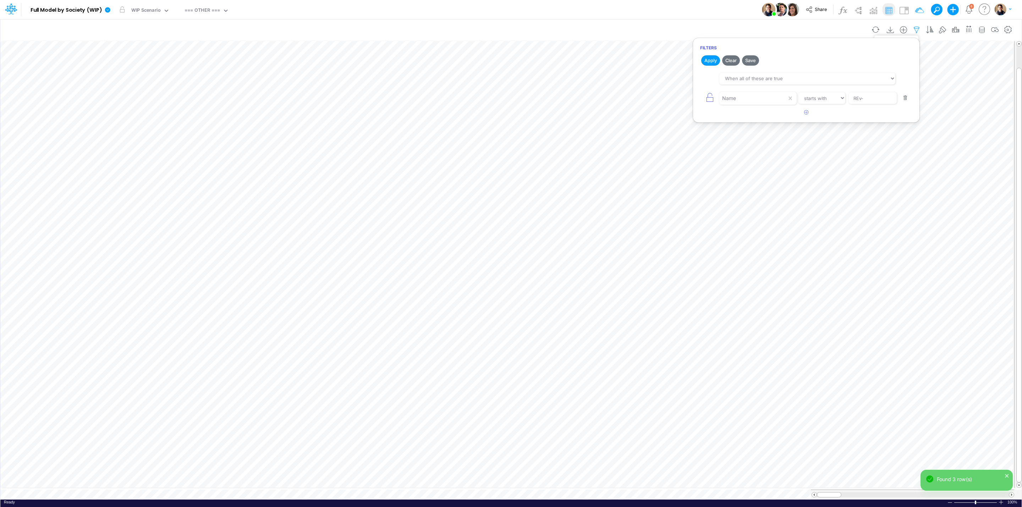
click at [912, 29] on icon "button" at bounding box center [916, 29] width 11 height 7
click at [903, 11] on img at bounding box center [903, 10] width 11 height 11
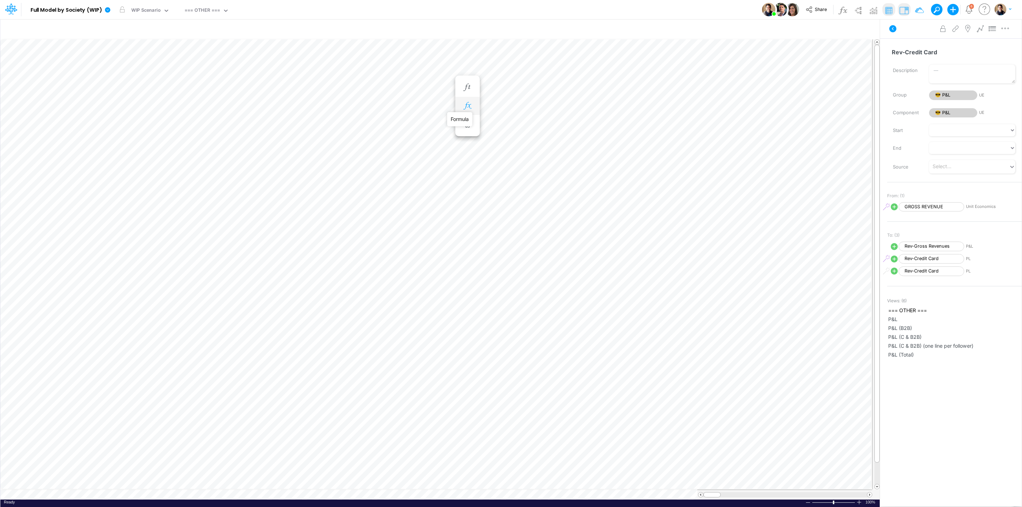
click at [470, 106] on icon "button" at bounding box center [467, 105] width 11 height 7
click at [570, 127] on icon at bounding box center [571, 124] width 11 height 7
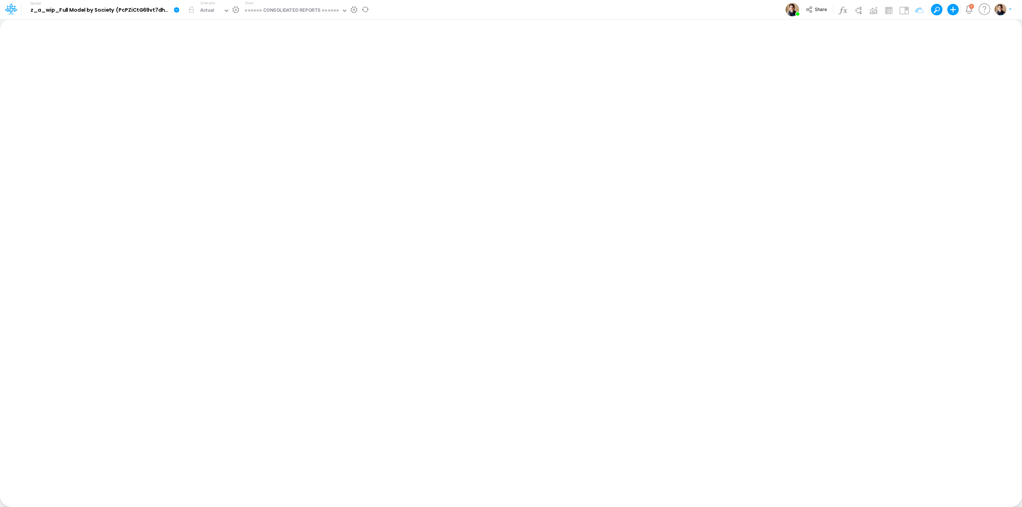
click at [179, 11] on icon at bounding box center [176, 9] width 5 height 5
click at [224, 75] on button "View model info" at bounding box center [212, 73] width 76 height 11
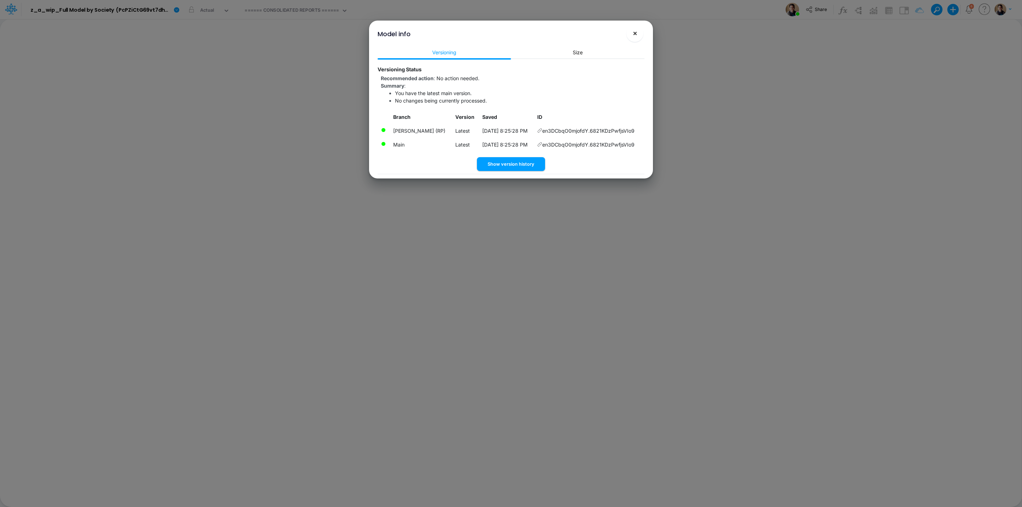
click at [642, 37] on button "×" at bounding box center [634, 33] width 17 height 17
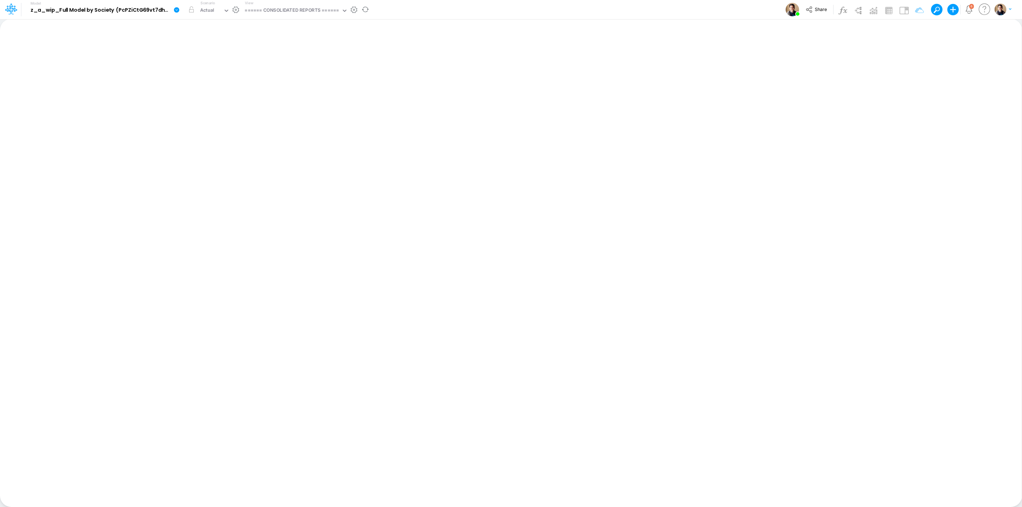
click at [175, 9] on icon at bounding box center [176, 9] width 5 height 5
click at [224, 84] on button "Sync Scenarios" at bounding box center [212, 84] width 76 height 11
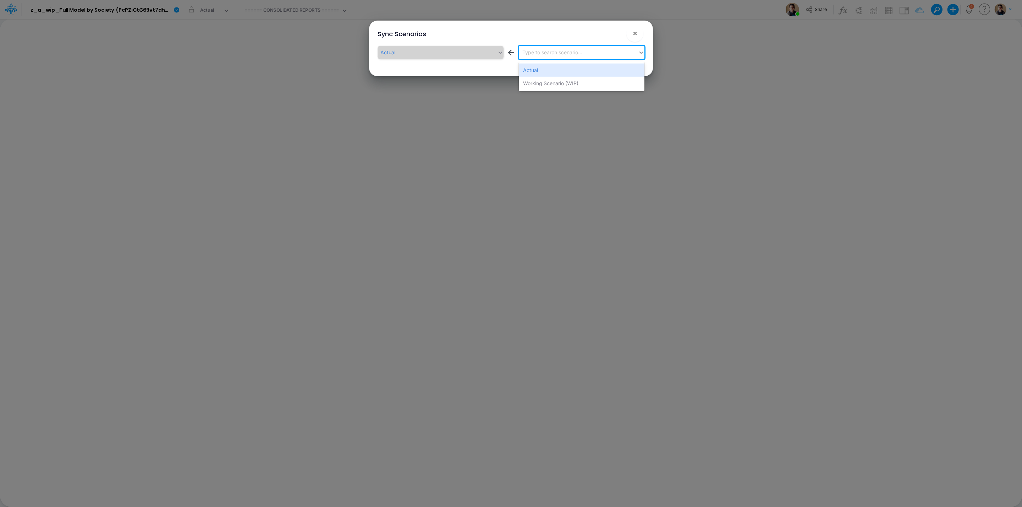
click at [589, 54] on div "Type to search scenario..." at bounding box center [579, 52] width 120 height 12
click at [584, 83] on div "Working Scenario (WIP)" at bounding box center [582, 83] width 126 height 13
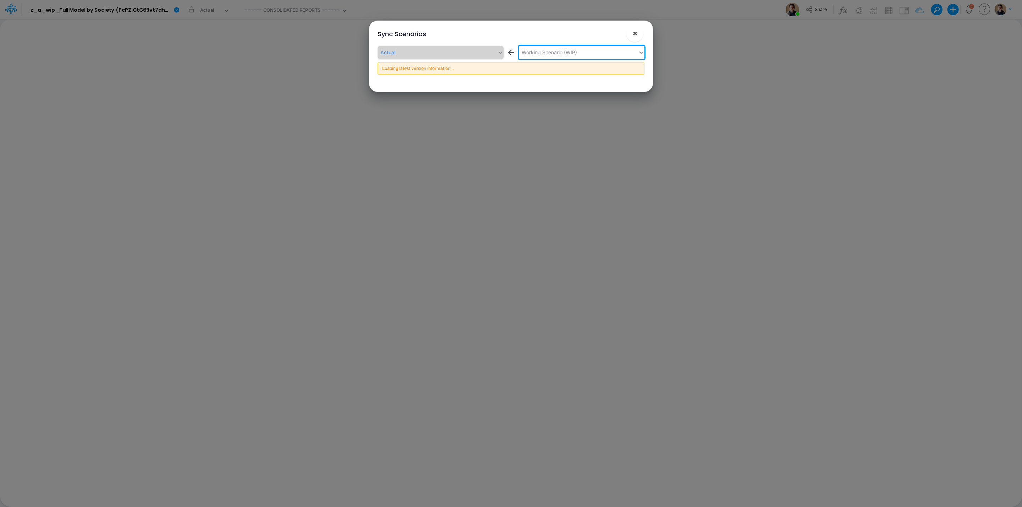
click at [637, 33] on span "×" at bounding box center [635, 33] width 5 height 9
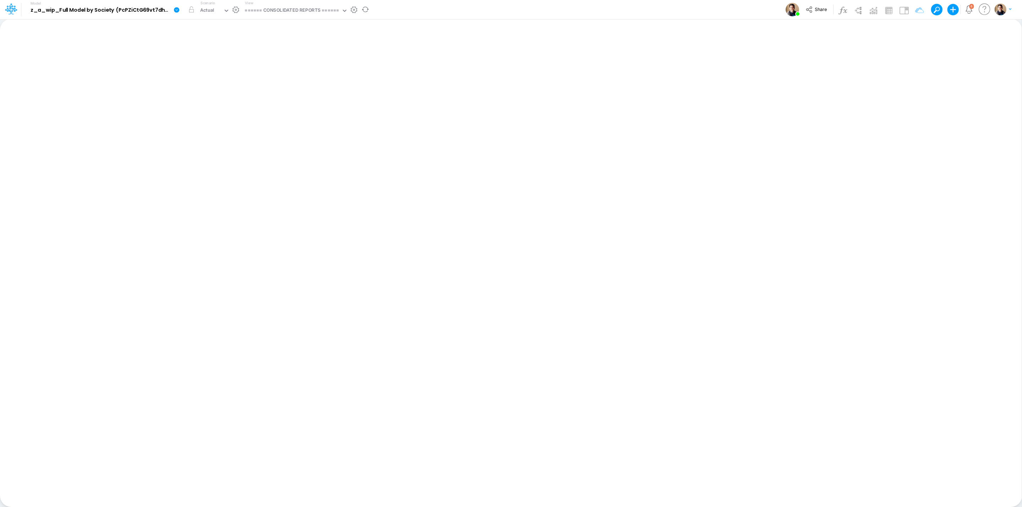
click at [178, 8] on icon at bounding box center [176, 9] width 5 height 5
click at [224, 84] on button "Sync Scenarios" at bounding box center [212, 84] width 76 height 11
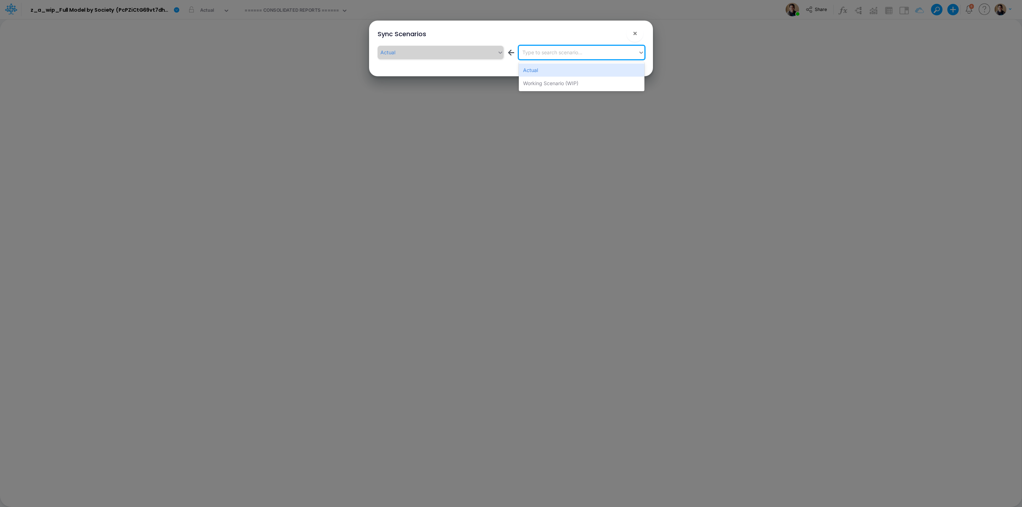
click at [550, 50] on div "Type to search scenario..." at bounding box center [552, 52] width 60 height 7
click at [559, 85] on div "Working Scenario (WIP)" at bounding box center [582, 83] width 126 height 13
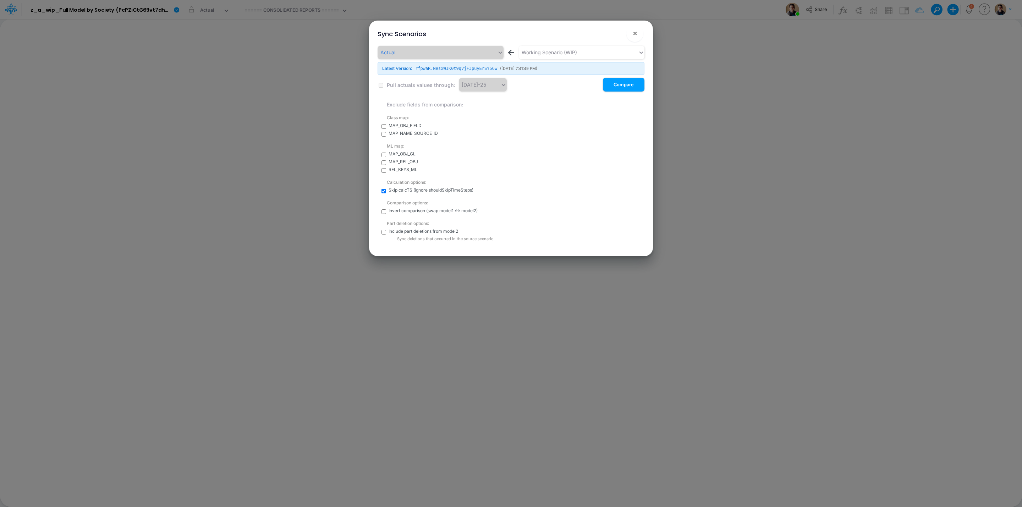
click at [382, 230] on input "checkbox" at bounding box center [384, 232] width 5 height 5
checkbox input "true"
click at [618, 83] on button "Compare" at bounding box center [624, 85] width 42 height 14
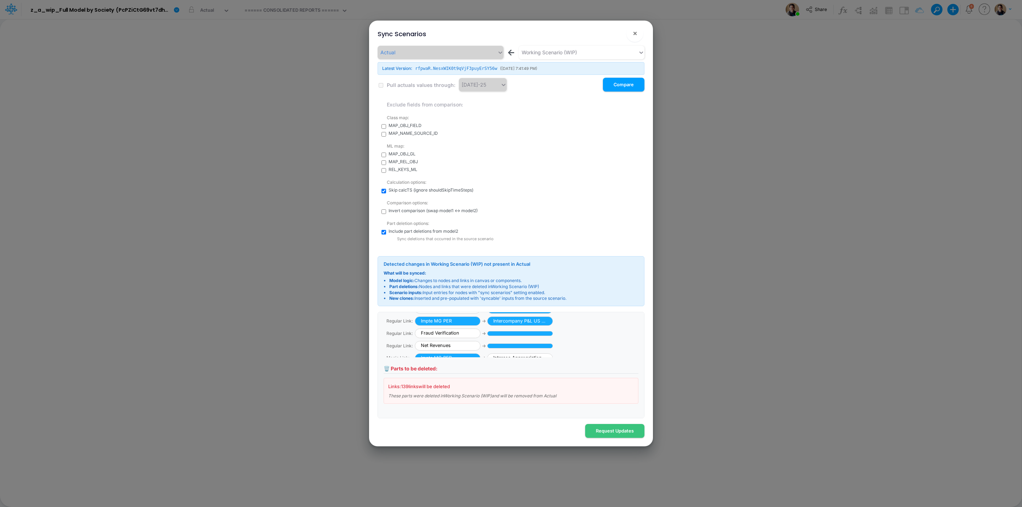
scroll to position [47, 0]
